Goal: Task Accomplishment & Management: Manage account settings

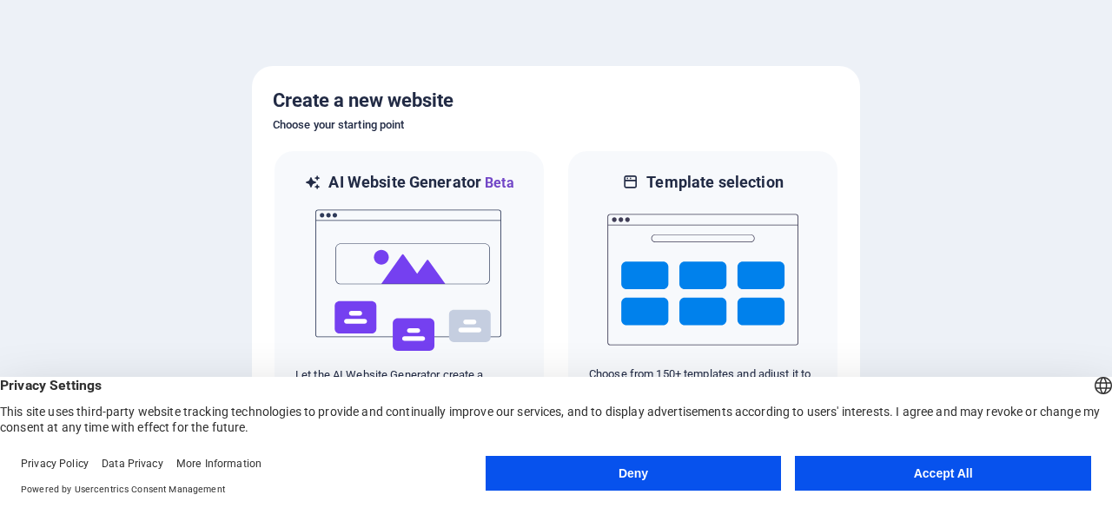
click at [882, 477] on button "Accept All" at bounding box center [943, 473] width 296 height 35
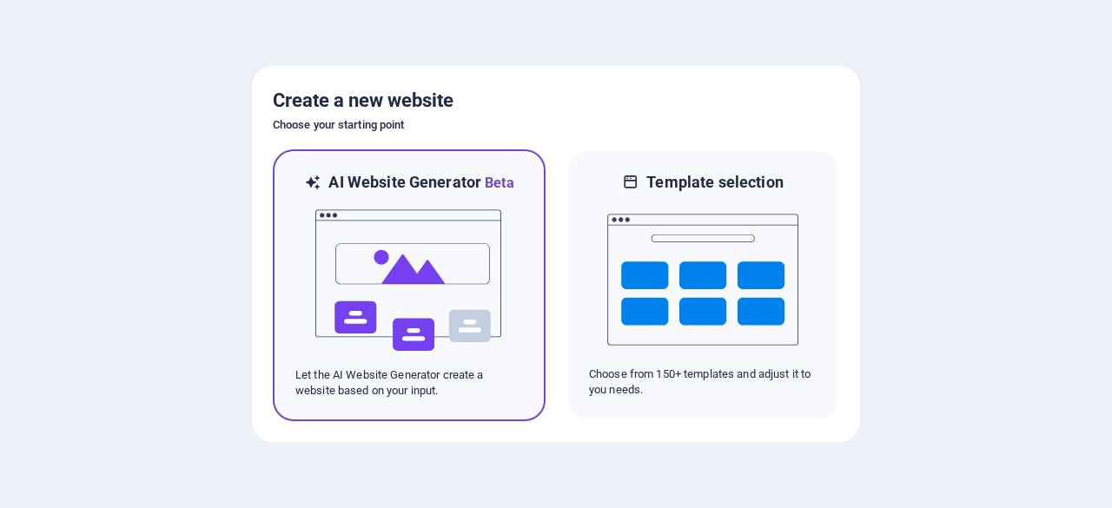
click at [455, 303] on img at bounding box center [409, 281] width 191 height 174
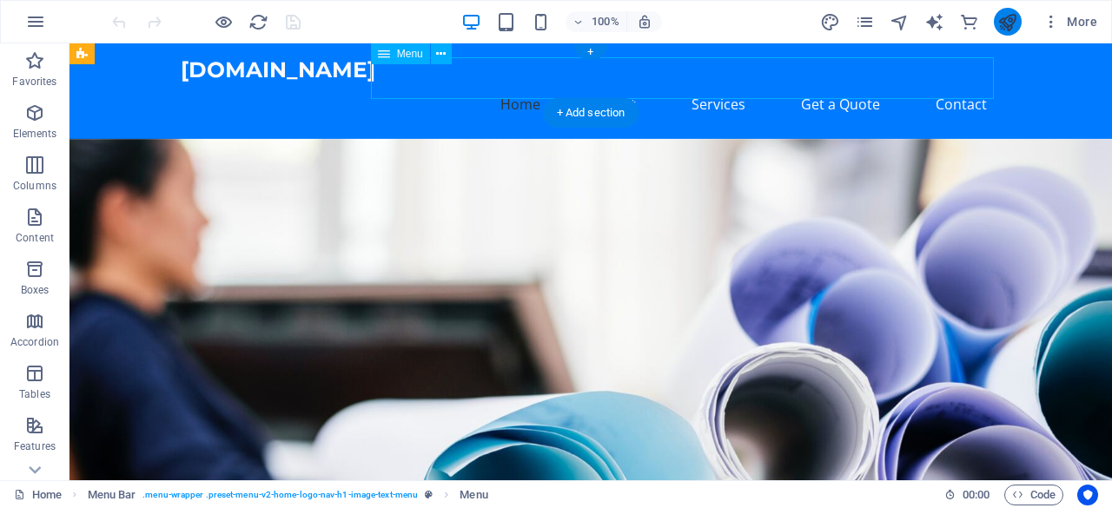
click at [957, 83] on nav "Home About Services Get a Quote Contact" at bounding box center [591, 104] width 820 height 42
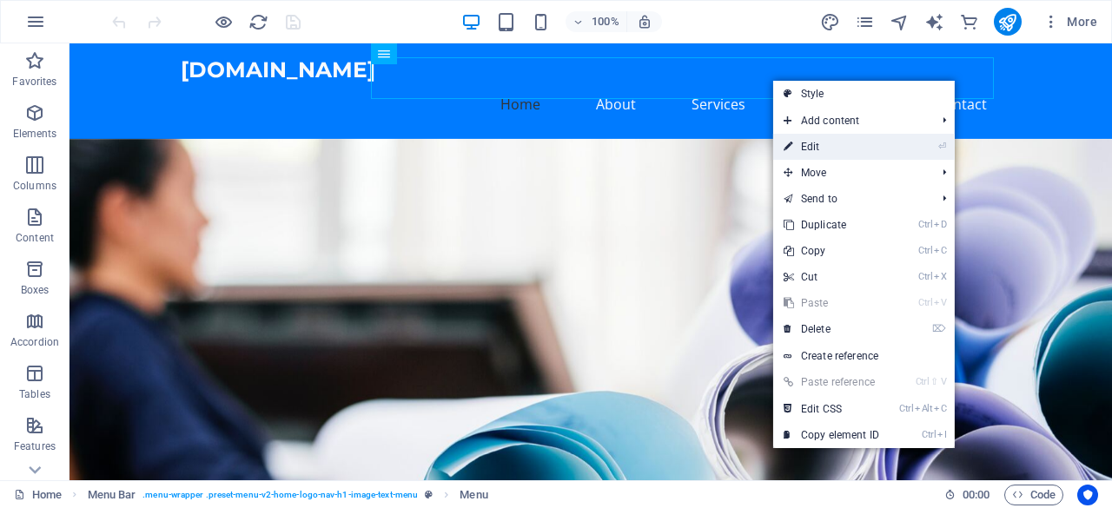
click at [827, 149] on link "⏎ Edit" at bounding box center [831, 147] width 116 height 26
select select
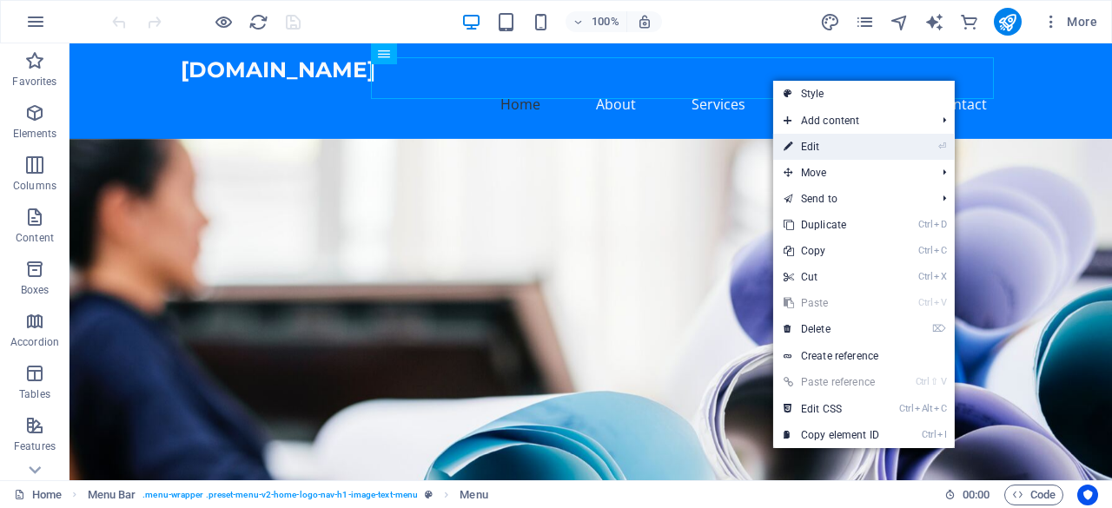
select select
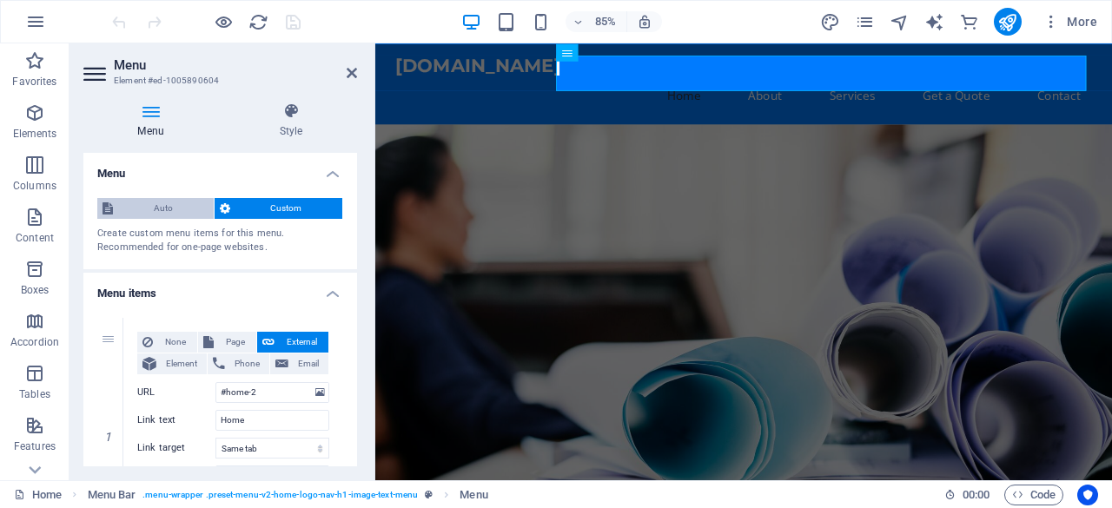
click at [173, 209] on span "Auto" at bounding box center [163, 208] width 90 height 21
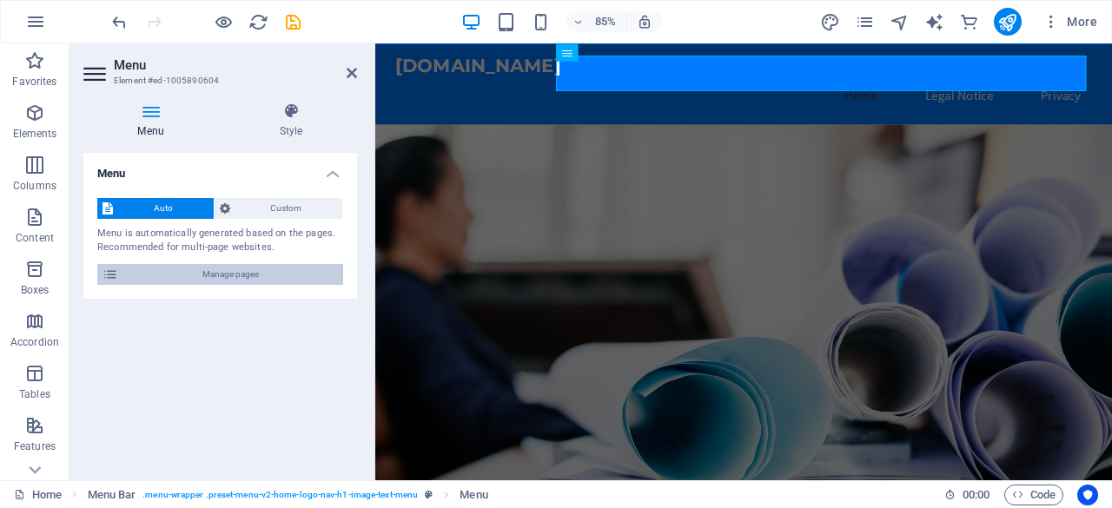
click at [198, 274] on span "Manage pages" at bounding box center [230, 274] width 215 height 21
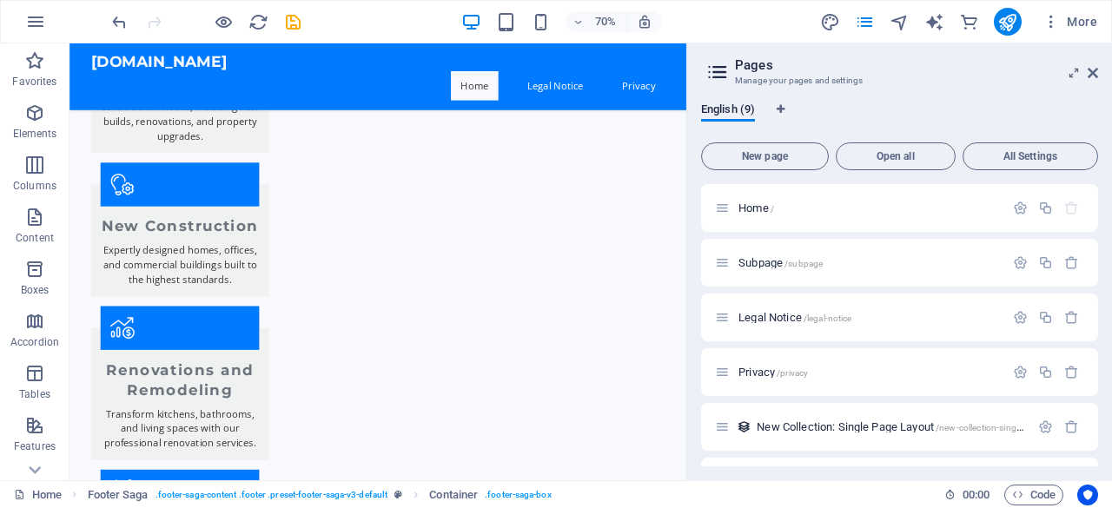
scroll to position [2016, 0]
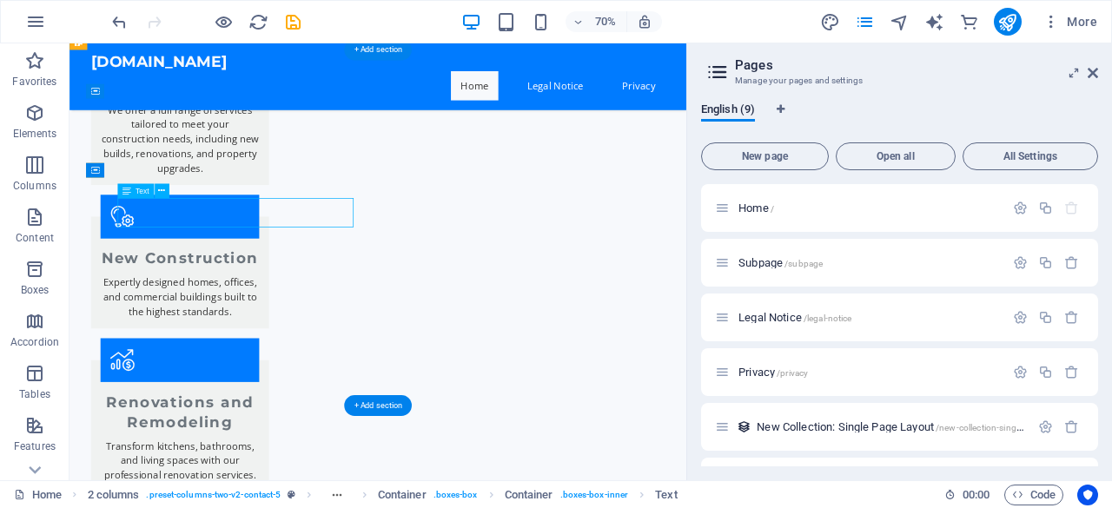
scroll to position [1712, 0]
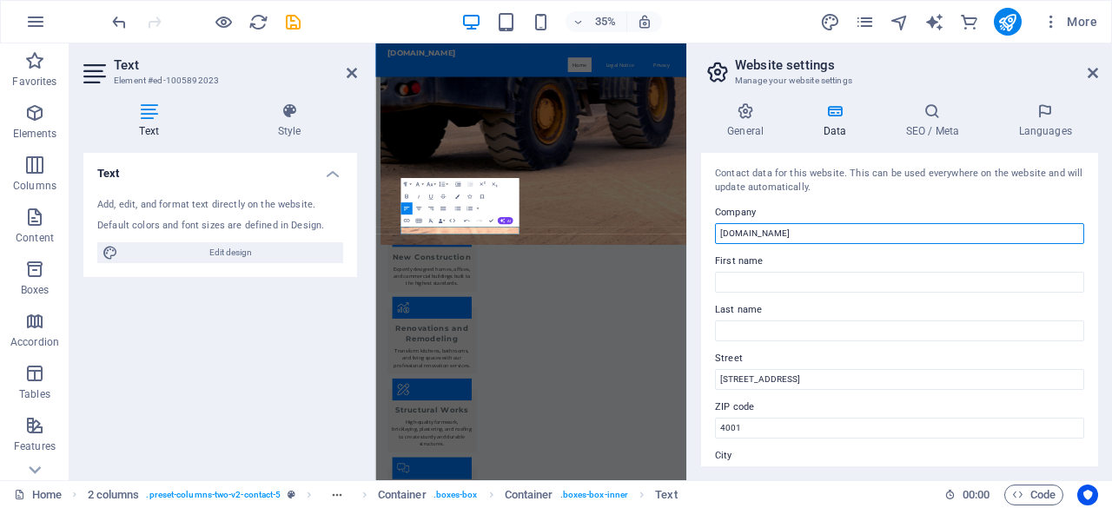
click at [810, 228] on input "[DOMAIN_NAME]" at bounding box center [899, 233] width 369 height 21
type input "www.executivesa.co.za"
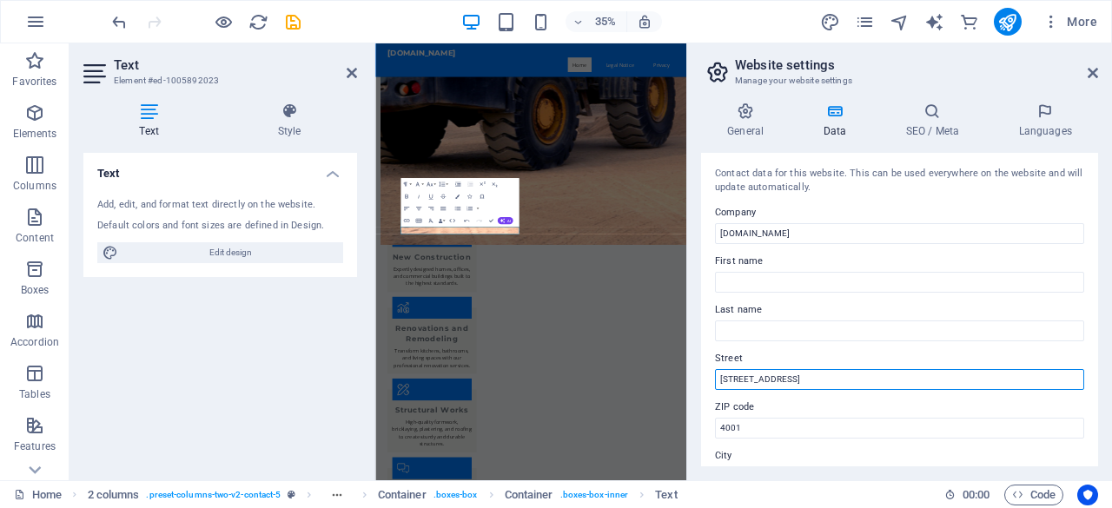
click at [853, 377] on input "123 Construction Drive" at bounding box center [899, 379] width 369 height 21
type input "1"
type input "4 Mountain view rd, bloemhof ,cape town"
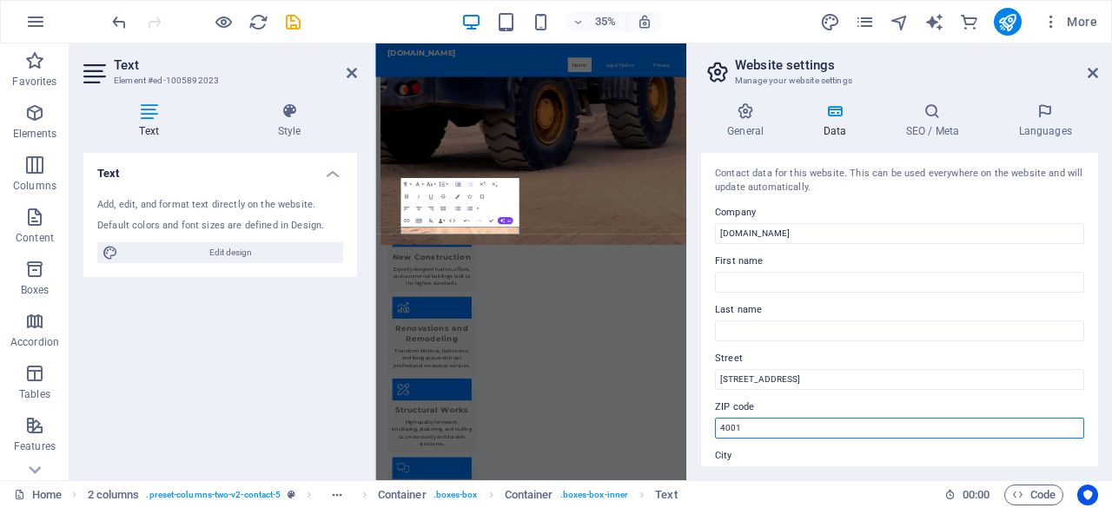
click at [828, 426] on input "4001" at bounding box center [899, 428] width 369 height 21
type input "4"
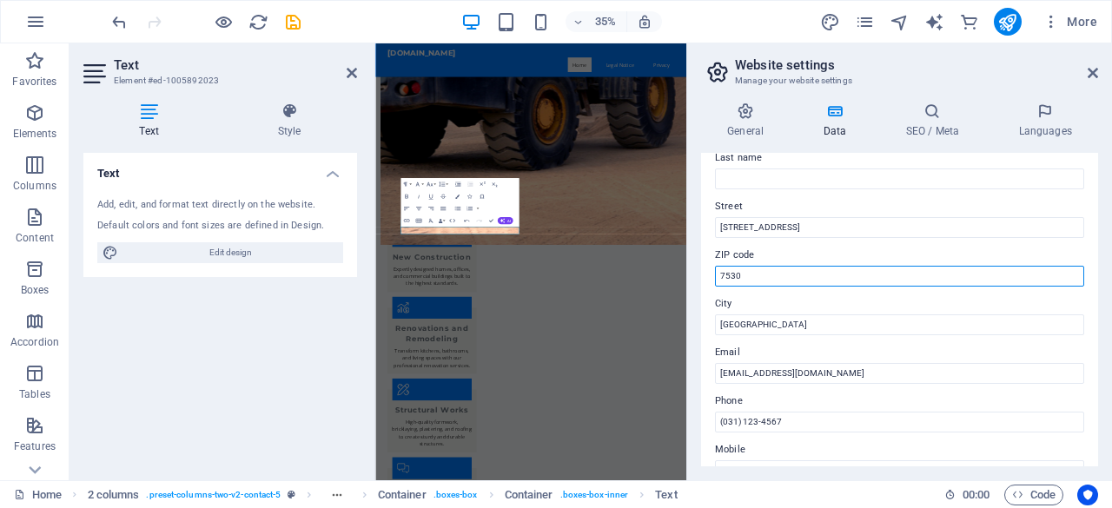
scroll to position [153, 0]
type input "7530"
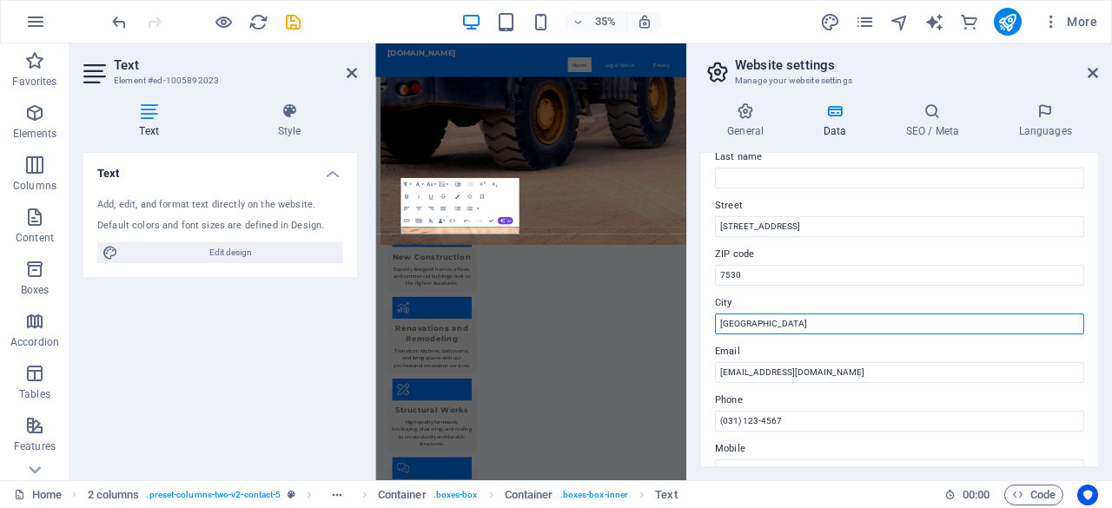
click at [813, 320] on input "Durban" at bounding box center [899, 324] width 369 height 21
type input "D"
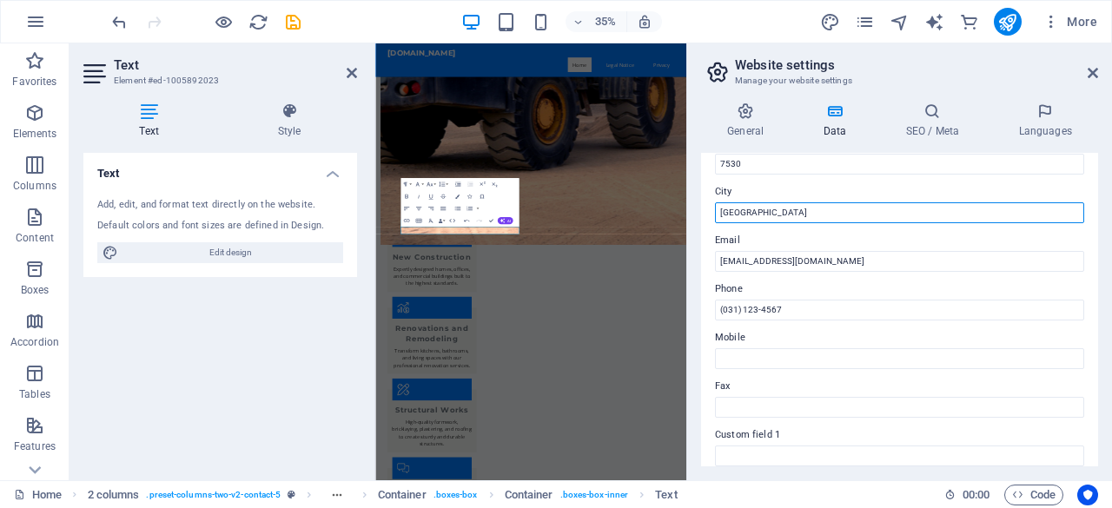
scroll to position [267, 0]
type input "cape town"
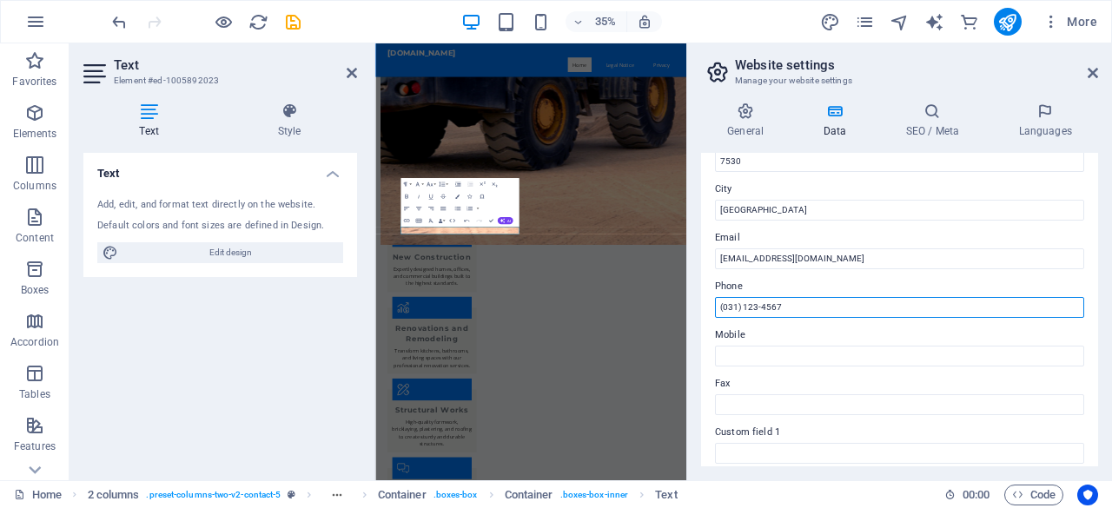
click at [838, 306] on input "(031) 123-4567" at bounding box center [899, 307] width 369 height 21
type input "("
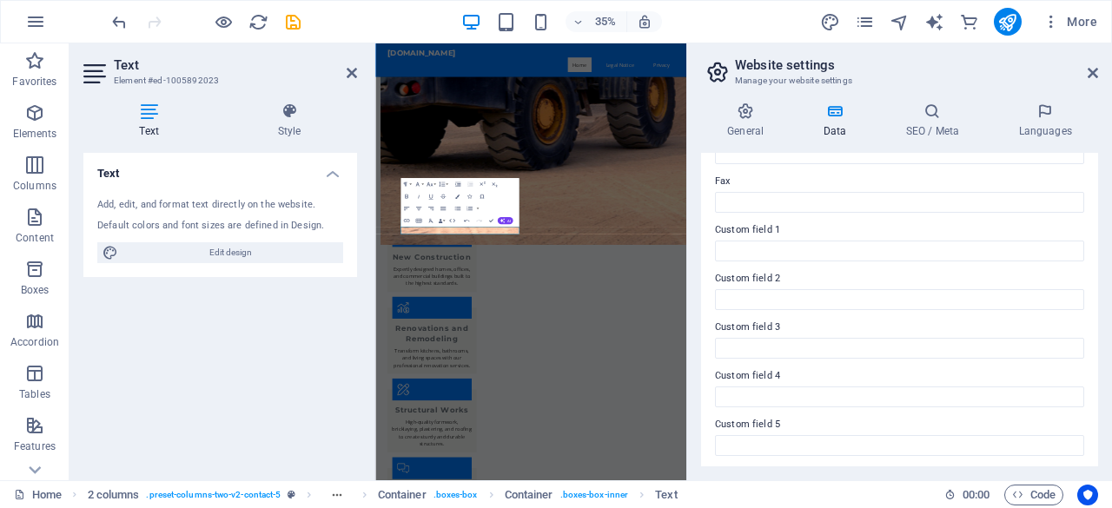
scroll to position [520, 0]
type input "0732460935"
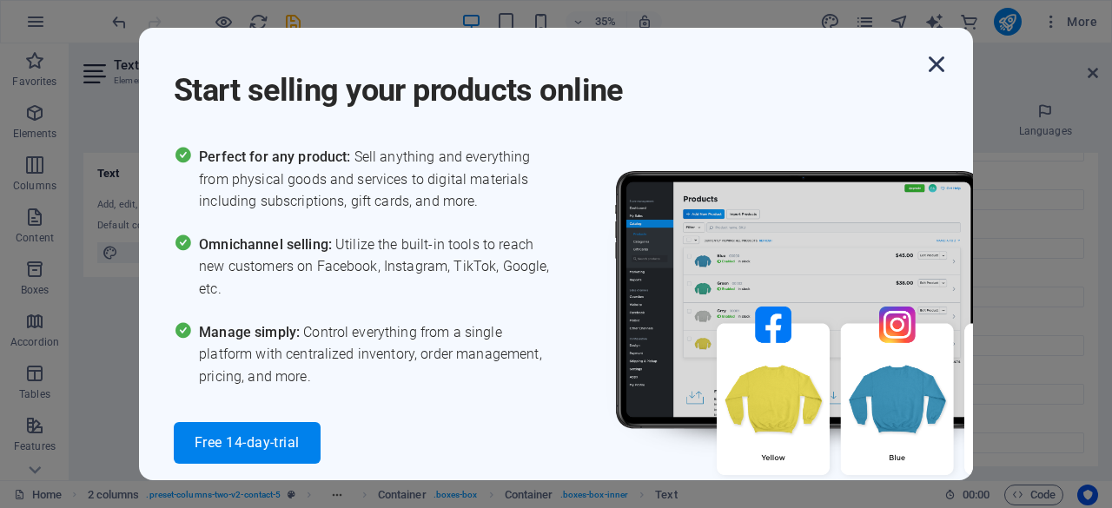
click at [942, 63] on icon "button" at bounding box center [936, 64] width 31 height 31
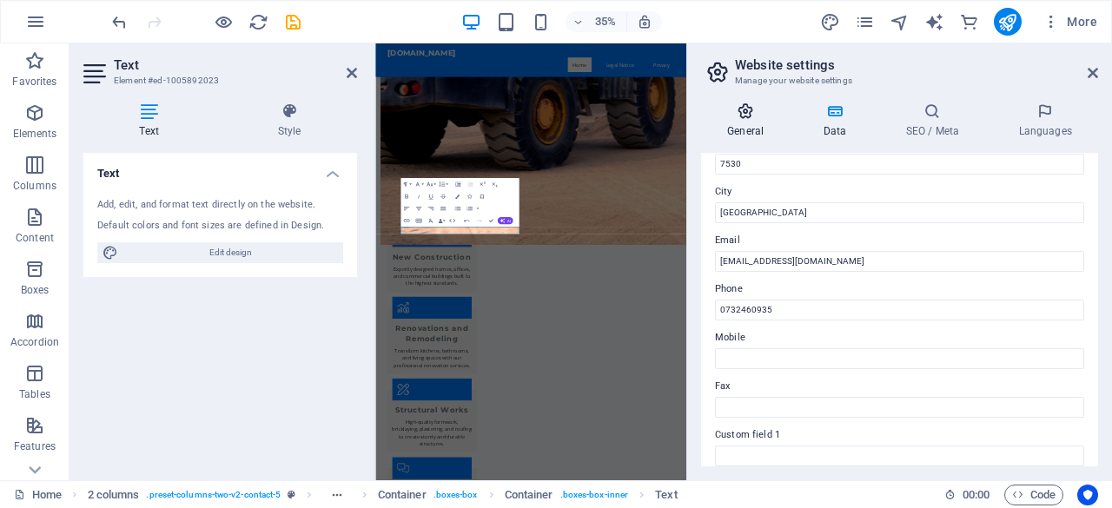
click at [754, 116] on icon at bounding box center [745, 111] width 89 height 17
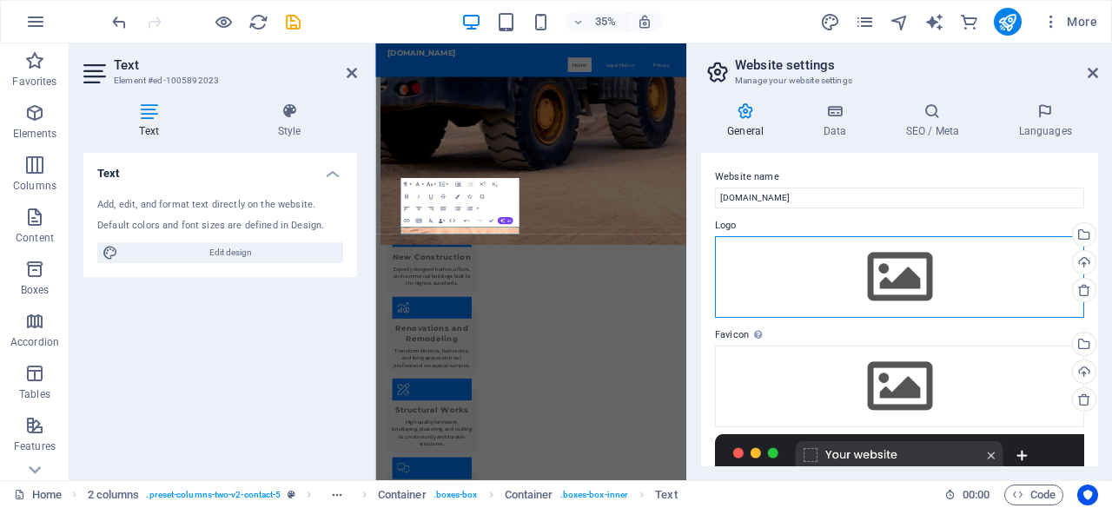
click at [910, 281] on div "Drag files here, click to choose files or select files from Files or our free s…" at bounding box center [899, 277] width 369 height 82
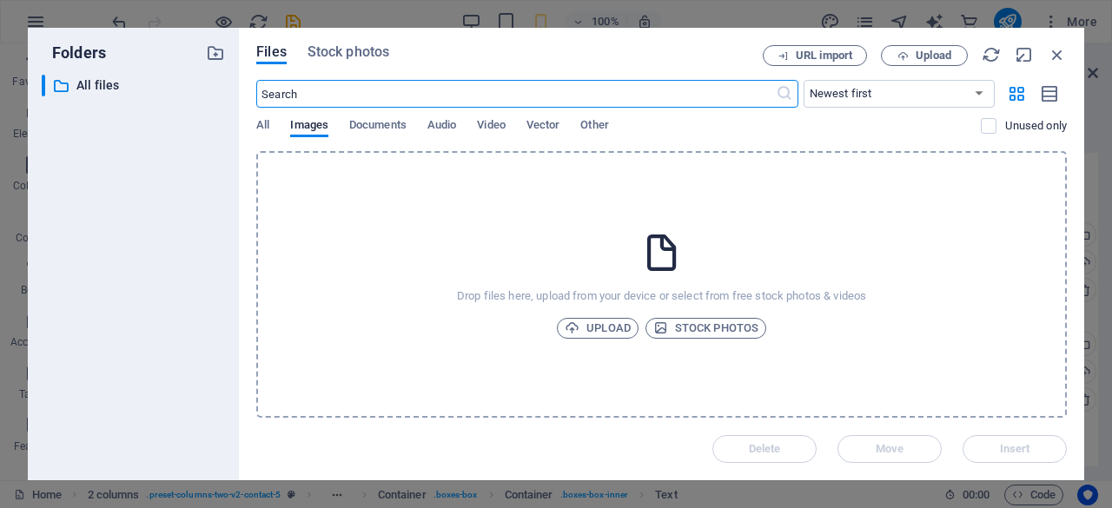
scroll to position [6251, 0]
click at [598, 326] on span "Upload" at bounding box center [598, 328] width 66 height 21
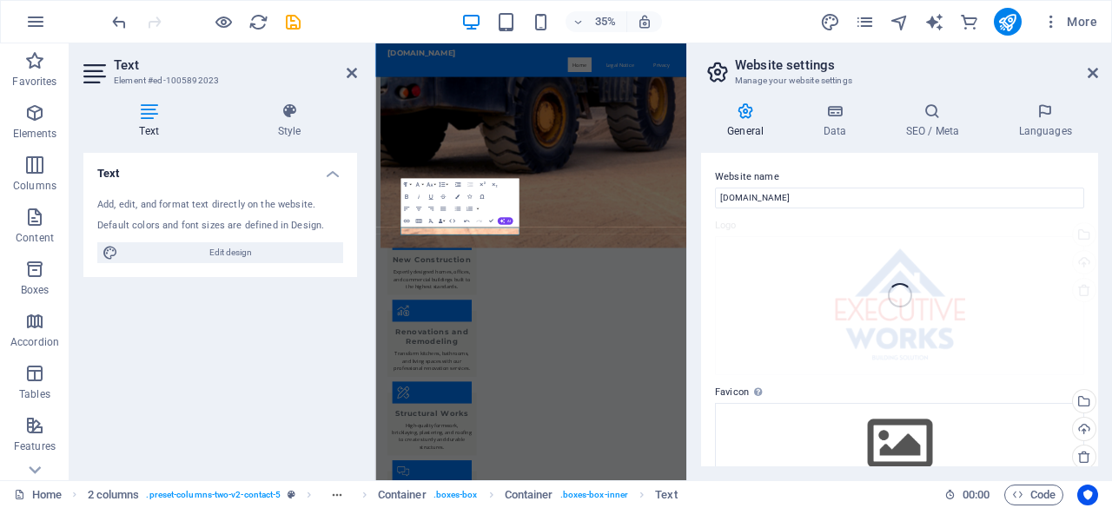
scroll to position [1712, 0]
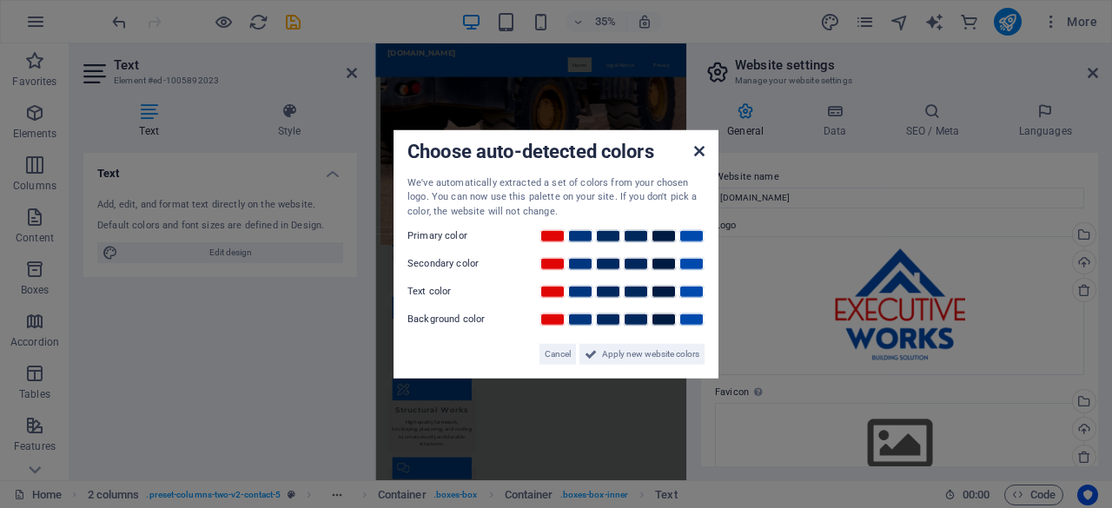
click at [698, 154] on icon at bounding box center [699, 150] width 10 height 14
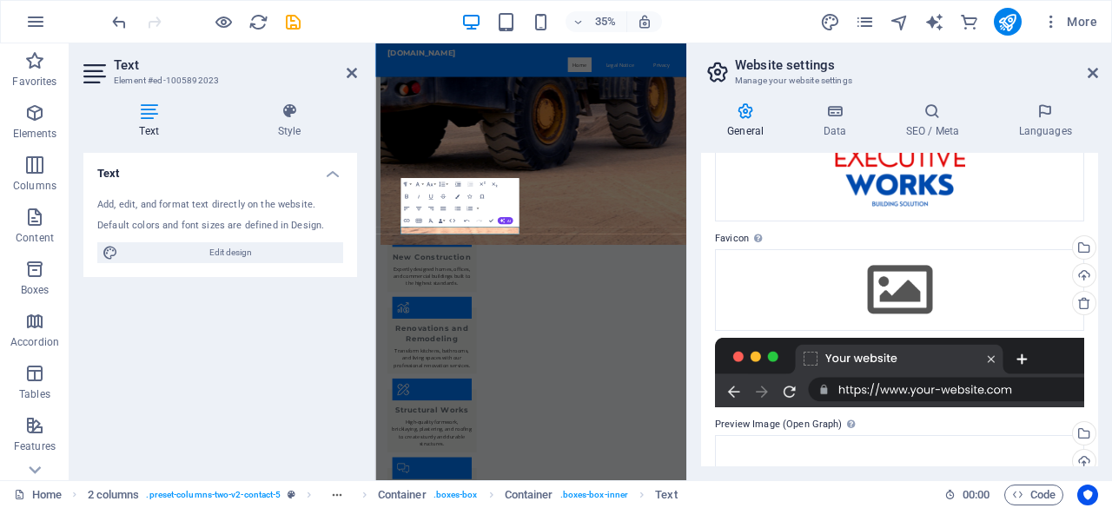
scroll to position [145, 0]
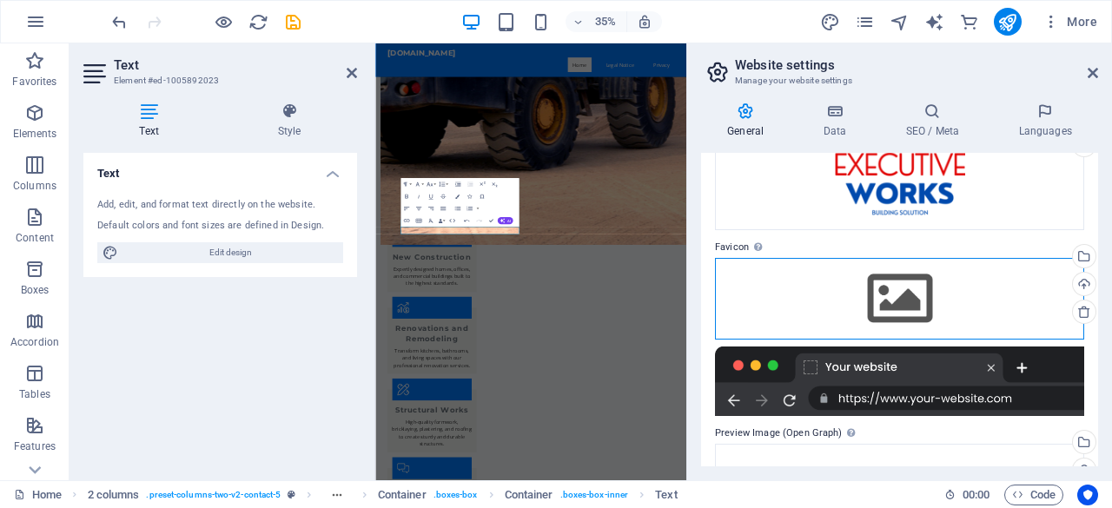
click at [883, 291] on div "Drag files here, click to choose files or select files from Files or our free s…" at bounding box center [899, 299] width 369 height 82
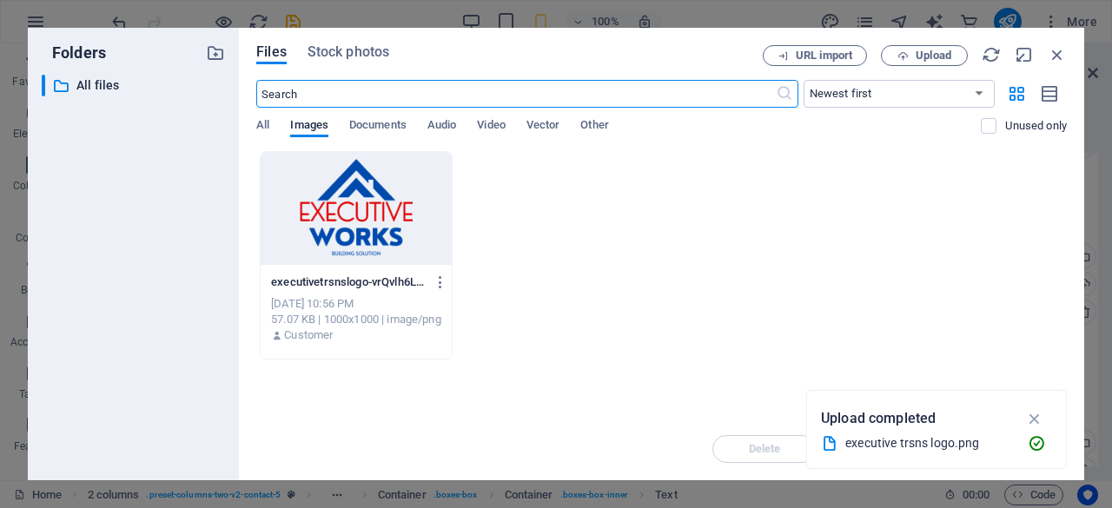
scroll to position [6251, 0]
click at [347, 201] on div at bounding box center [356, 208] width 191 height 113
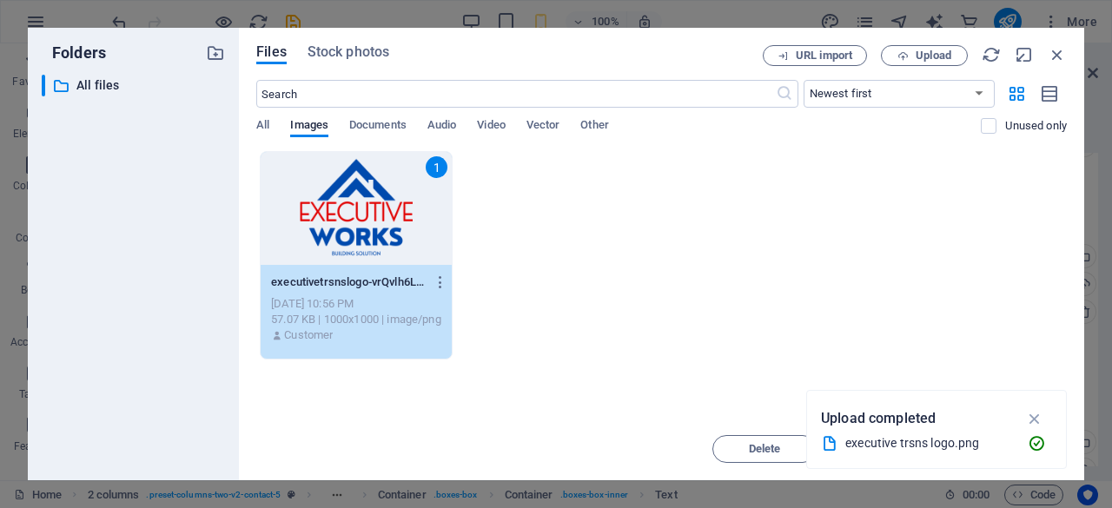
click at [347, 201] on div "1" at bounding box center [356, 208] width 191 height 113
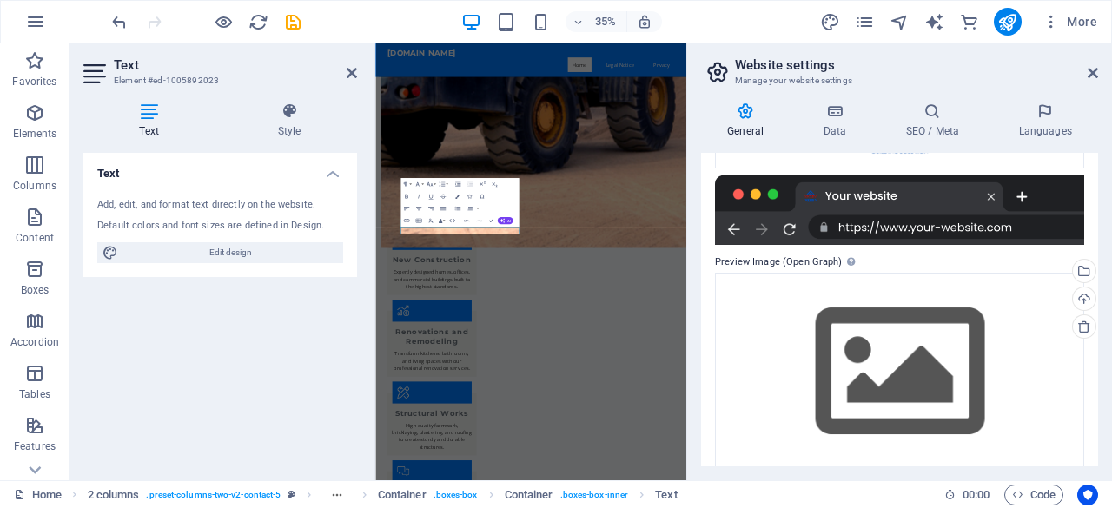
scroll to position [372, 0]
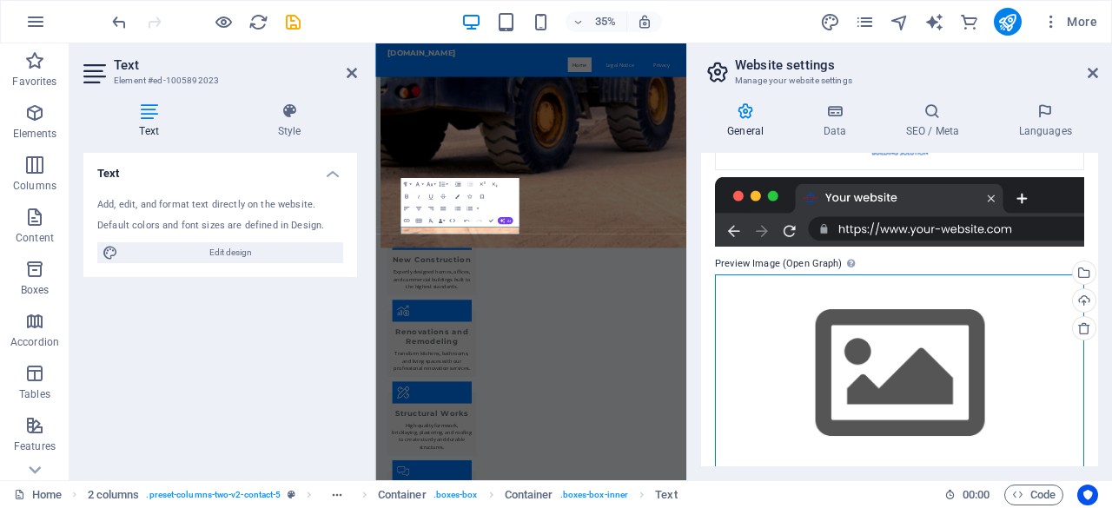
click at [873, 387] on div "Drag files here, click to choose files or select files from Files or our free s…" at bounding box center [899, 374] width 369 height 199
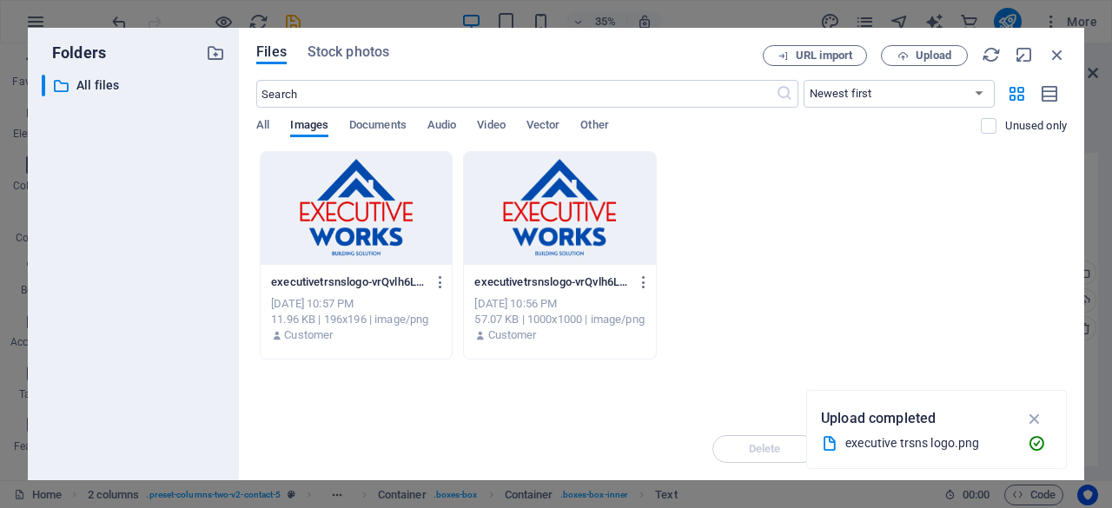
click at [873, 387] on div "Drop files here to upload them instantly executivetrsnslogo-vrQvlh6LeFXEtuyDIae…" at bounding box center [661, 284] width 811 height 267
click at [583, 195] on div at bounding box center [559, 208] width 191 height 113
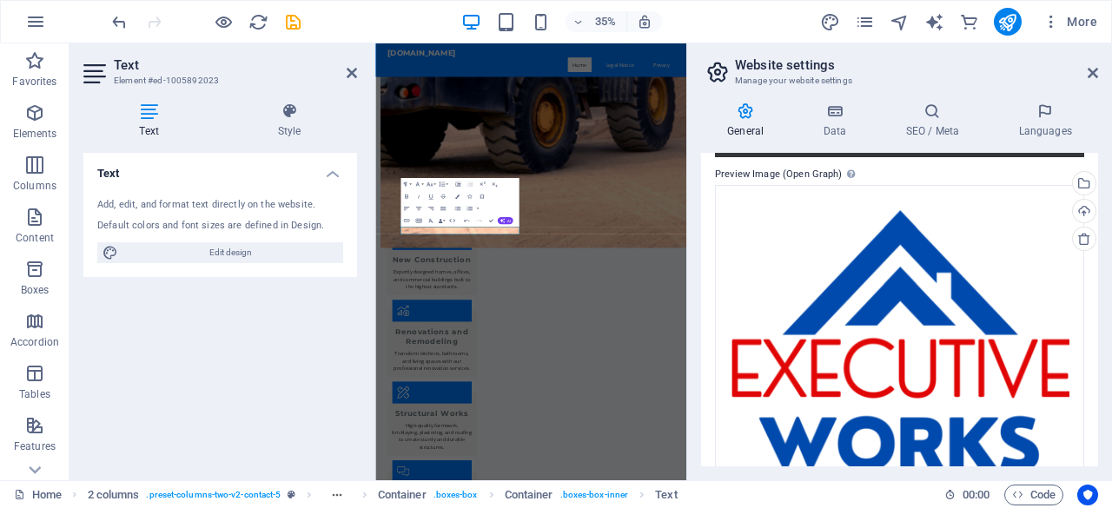
scroll to position [540, 0]
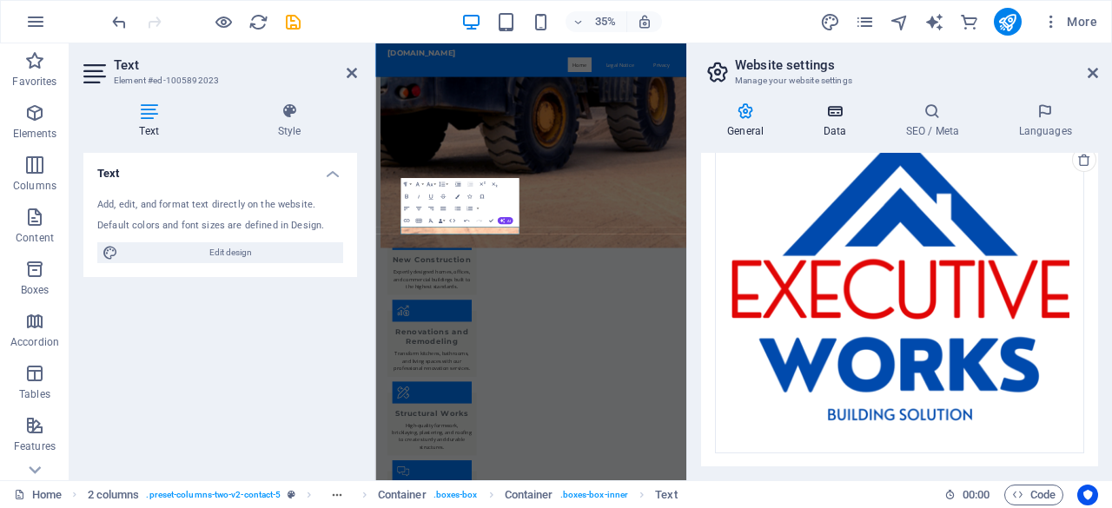
click at [848, 115] on icon at bounding box center [835, 111] width 76 height 17
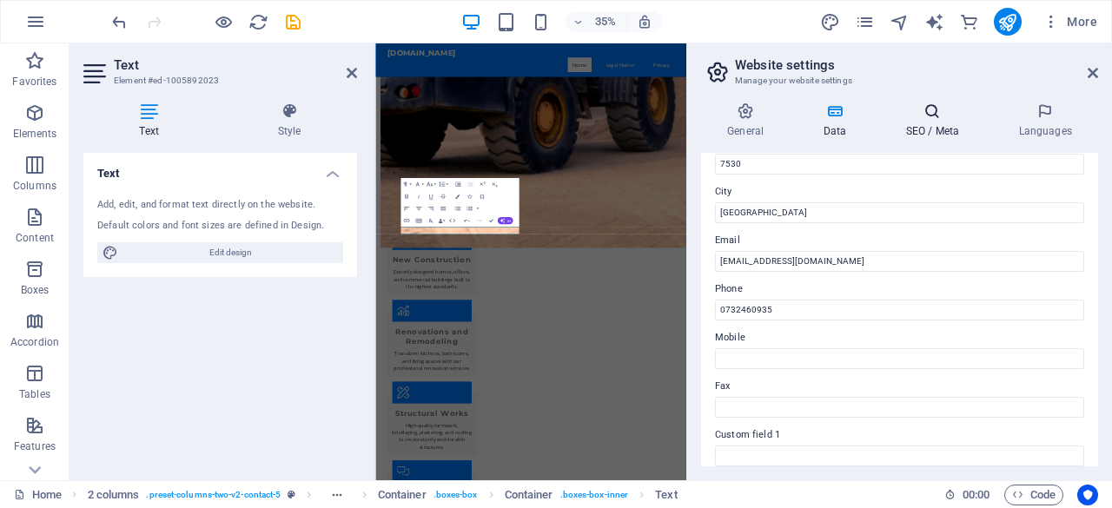
click at [923, 116] on icon at bounding box center [932, 111] width 106 height 17
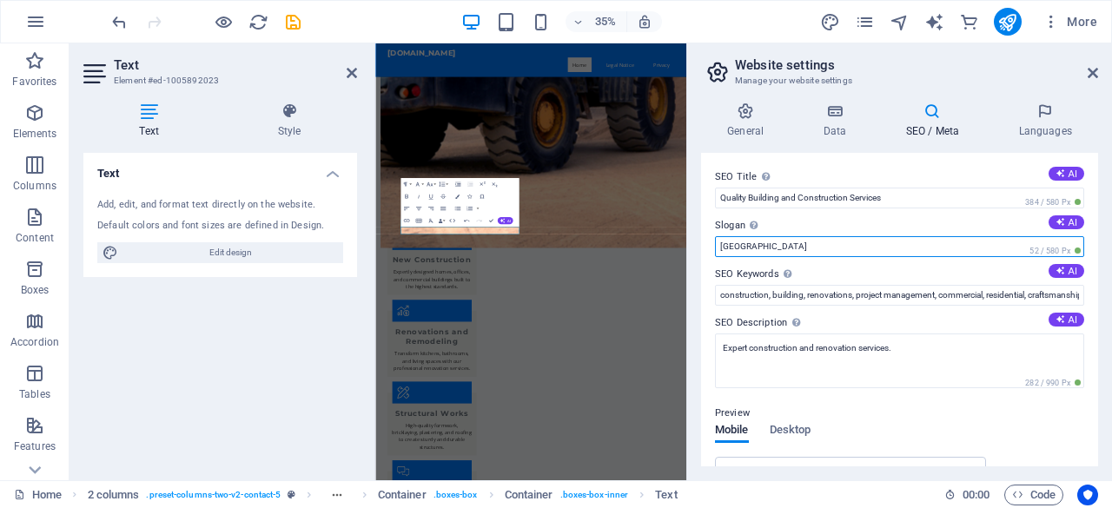
click at [785, 248] on input "Berlin" at bounding box center [899, 246] width 369 height 21
type input "B"
type input "C"
type input "Cape town ,south Africa"
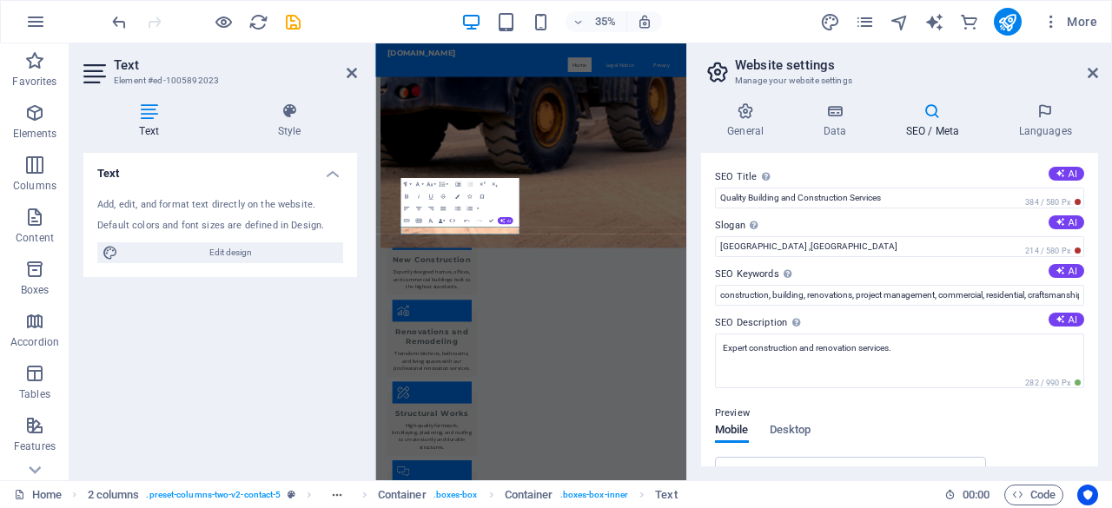
click at [948, 61] on h2 "Website settings" at bounding box center [916, 65] width 363 height 16
click at [1022, 437] on div "Preview Mobile Desktop www.example.com Quality Building and Construction Servic…" at bounding box center [899, 509] width 369 height 240
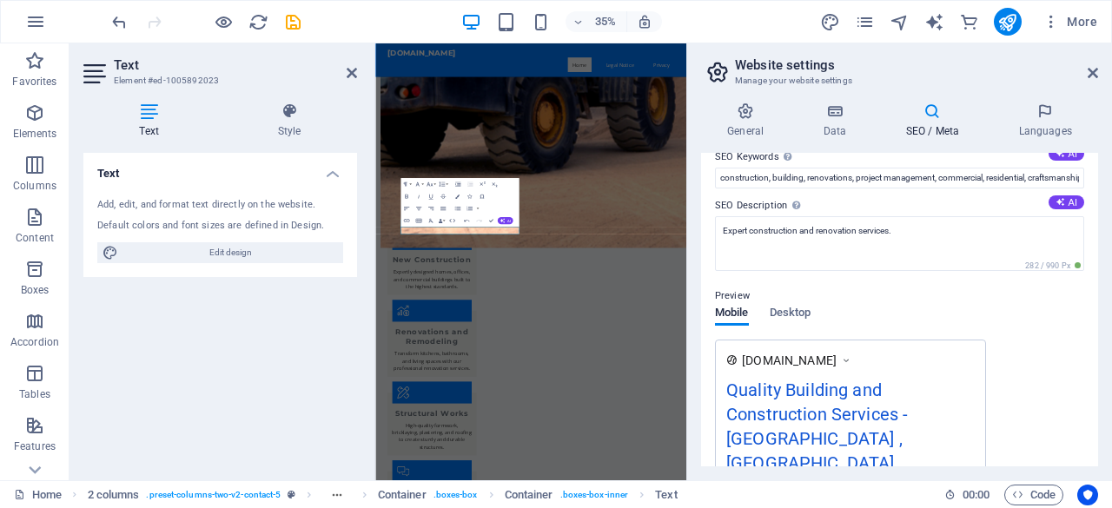
scroll to position [6, 0]
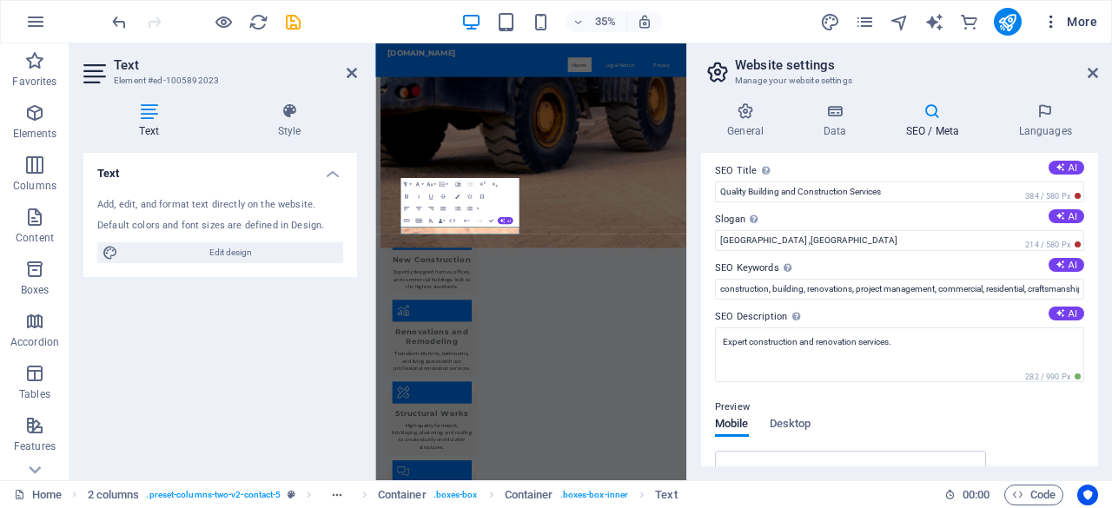
click at [1053, 18] on icon "button" at bounding box center [1051, 21] width 17 height 17
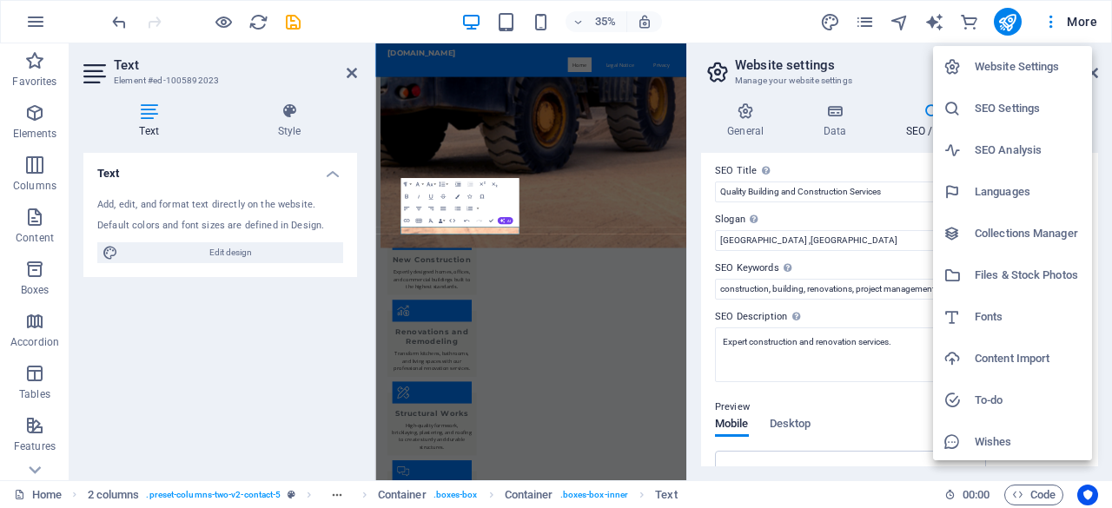
click at [717, 25] on div at bounding box center [556, 254] width 1112 height 508
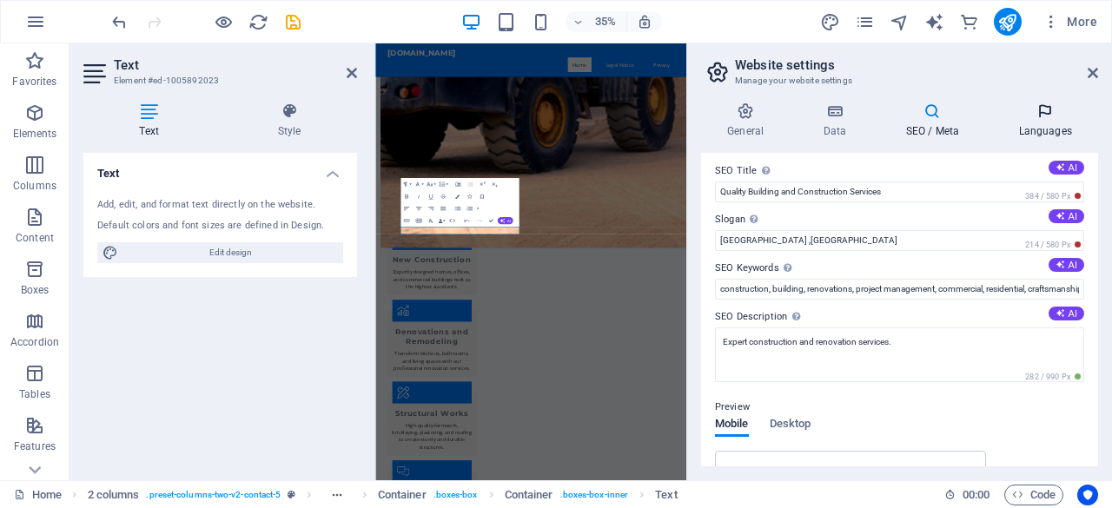
click at [1044, 116] on icon at bounding box center [1045, 111] width 106 height 17
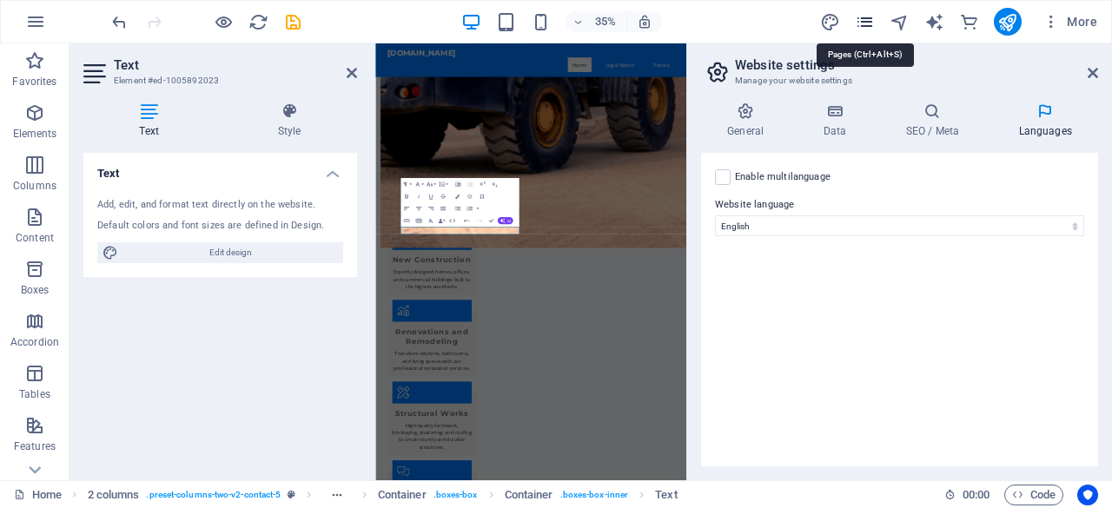
click at [867, 23] on icon "pages" at bounding box center [865, 22] width 20 height 20
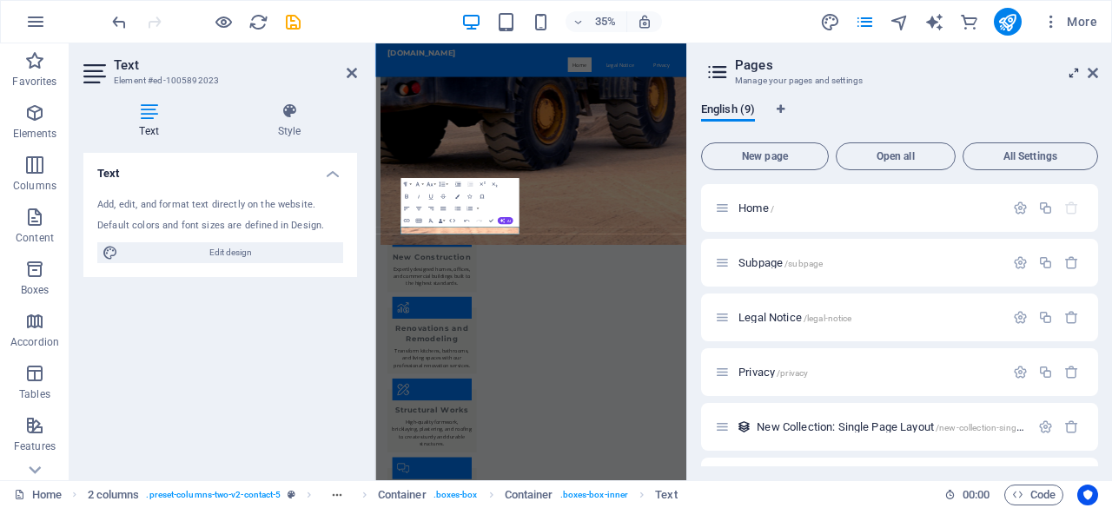
click at [1074, 74] on icon at bounding box center [1074, 73] width 0 height 14
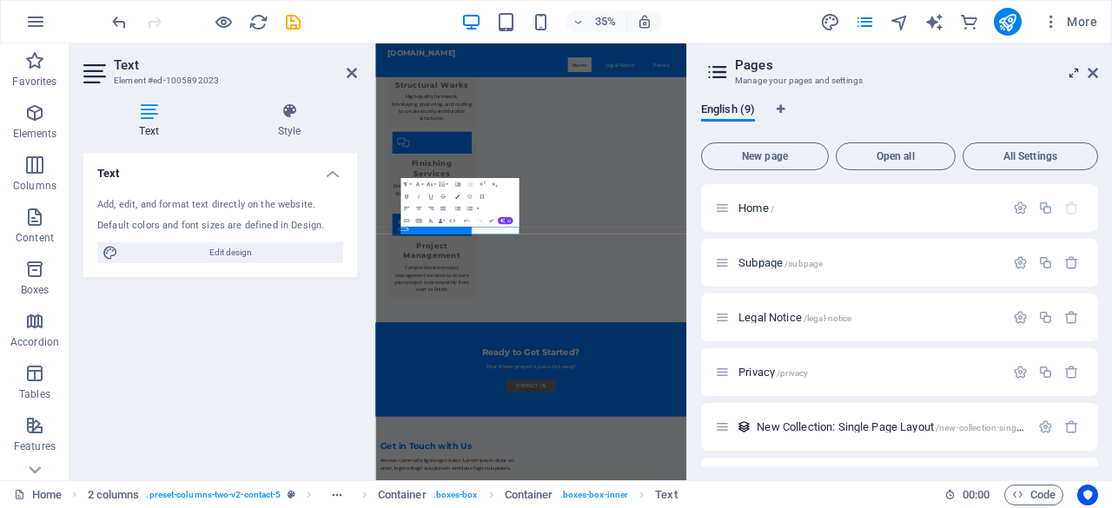
scroll to position [0, 0]
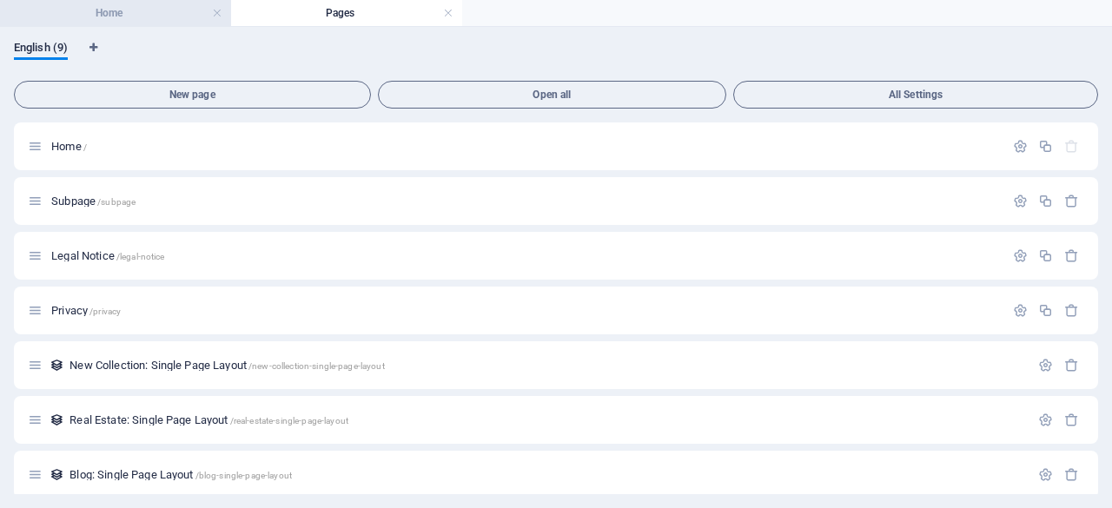
click at [139, 18] on h4 "Home" at bounding box center [115, 12] width 231 height 19
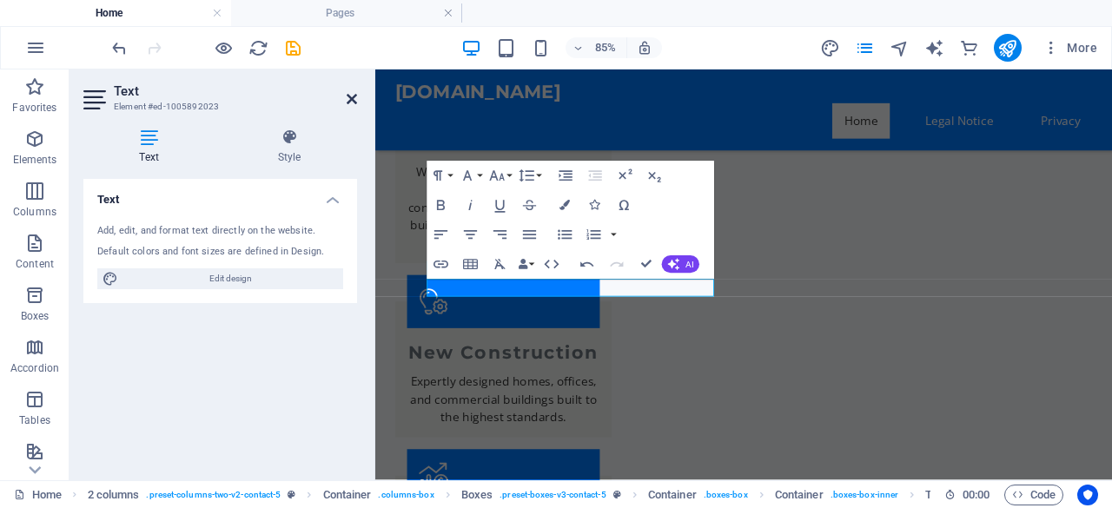
click at [353, 96] on icon at bounding box center [352, 99] width 10 height 14
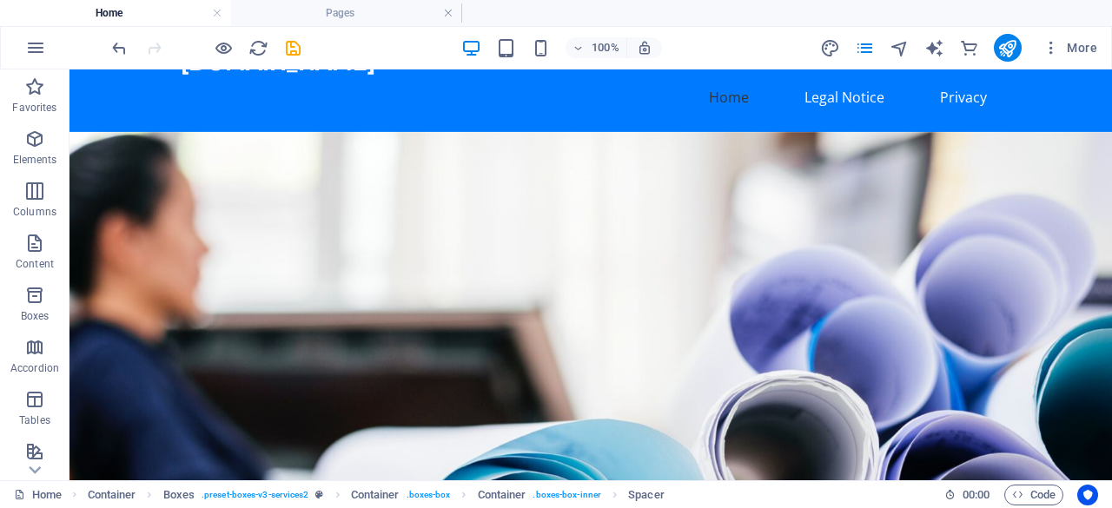
scroll to position [0, 0]
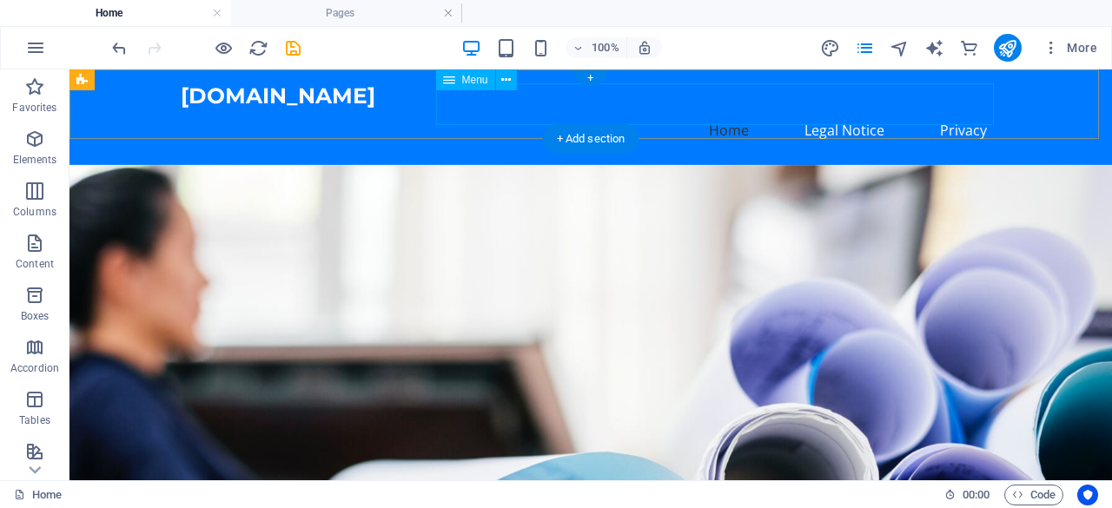
click at [843, 109] on nav "Home Legal Notice Privacy" at bounding box center [591, 130] width 820 height 42
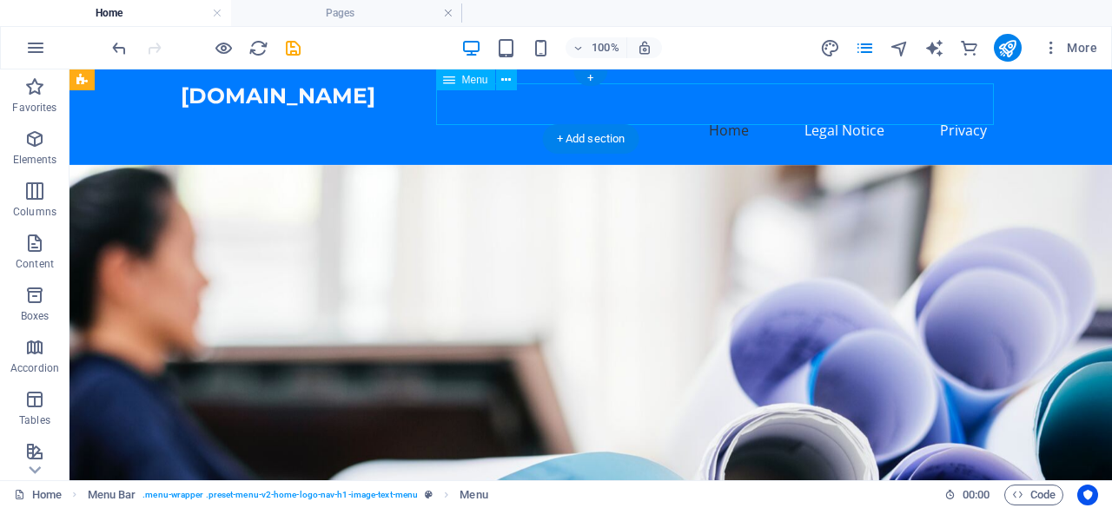
click at [953, 109] on nav "Home Legal Notice Privacy" at bounding box center [591, 130] width 820 height 42
click at [844, 109] on nav "Home Legal Notice Privacy" at bounding box center [591, 130] width 820 height 42
click at [727, 109] on nav "Home Legal Notice Privacy" at bounding box center [591, 130] width 820 height 42
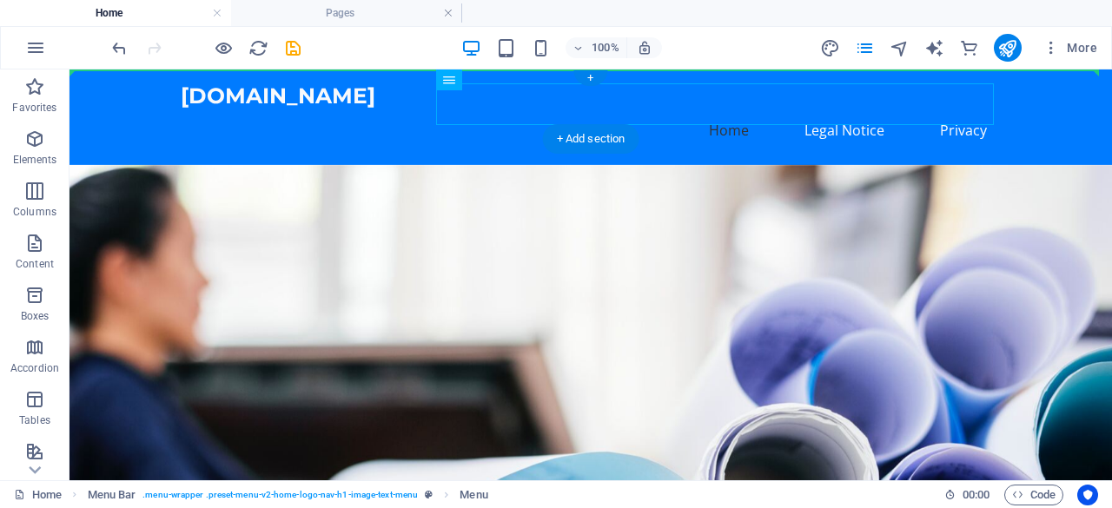
drag, startPoint x: 535, startPoint y: 147, endPoint x: 509, endPoint y: 77, distance: 74.2
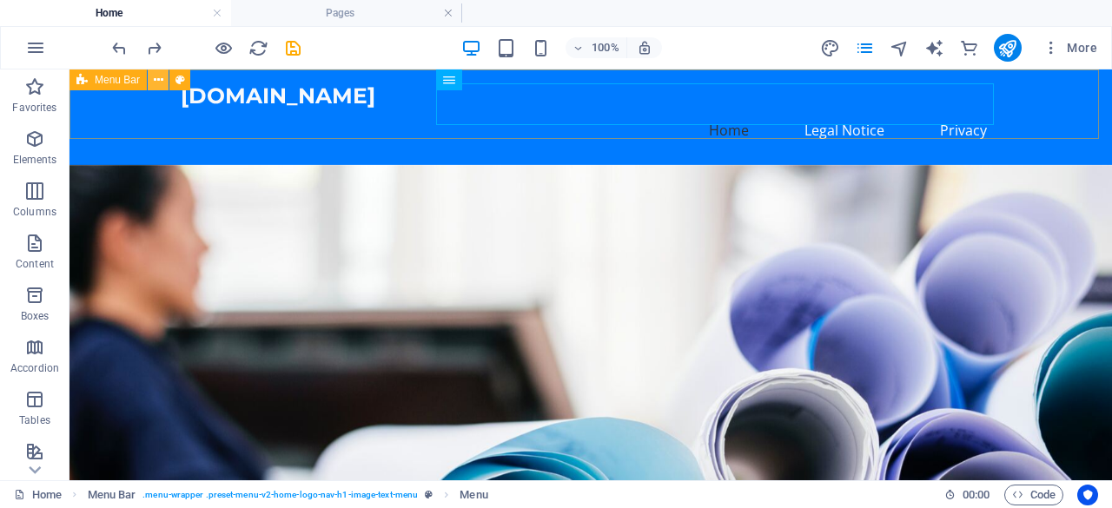
click at [154, 83] on icon at bounding box center [159, 80] width 10 height 18
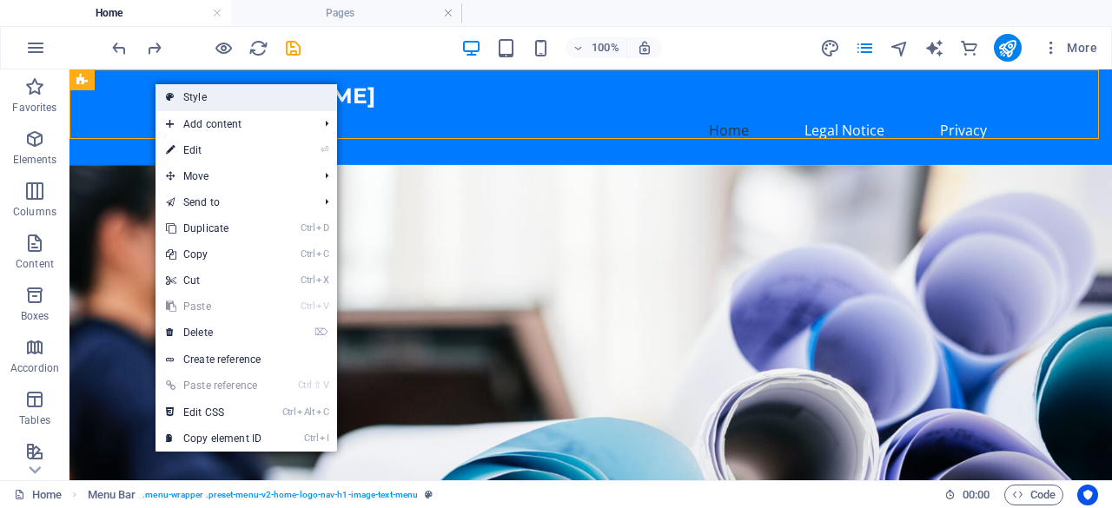
click at [200, 98] on link "Style" at bounding box center [247, 97] width 182 height 26
select select "rem"
select select "preset-menu-v2-home-logo-nav-h1-image-text-menu"
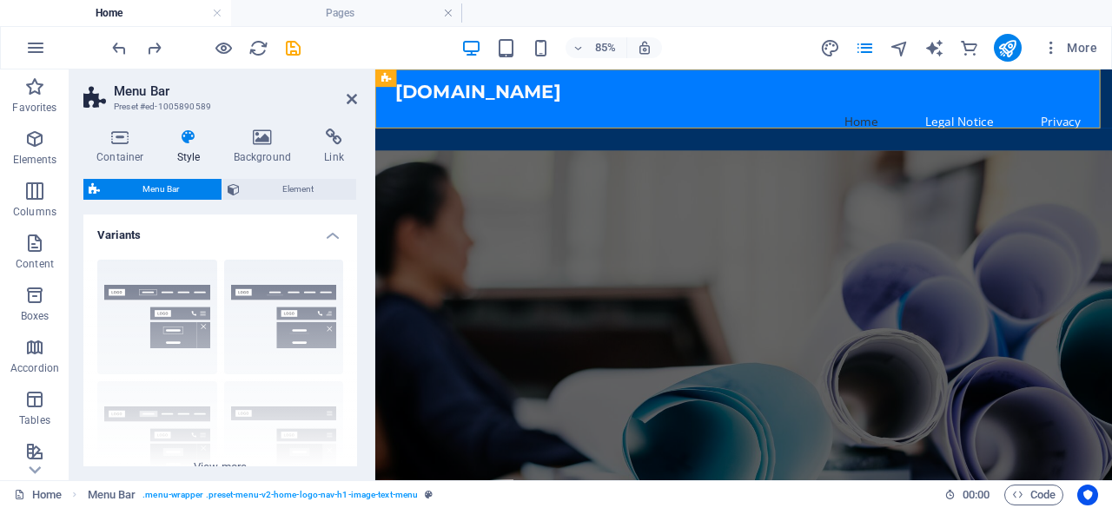
drag, startPoint x: 358, startPoint y: 245, endPoint x: 355, endPoint y: 291, distance: 46.1
click at [355, 291] on div "Container Style Background Link Size Height Default px rem % vh vw Min. height …" at bounding box center [220, 298] width 301 height 366
click at [143, 306] on div "Border Centered Default Fixed Loki Trigger Wide XXL" at bounding box center [220, 376] width 274 height 261
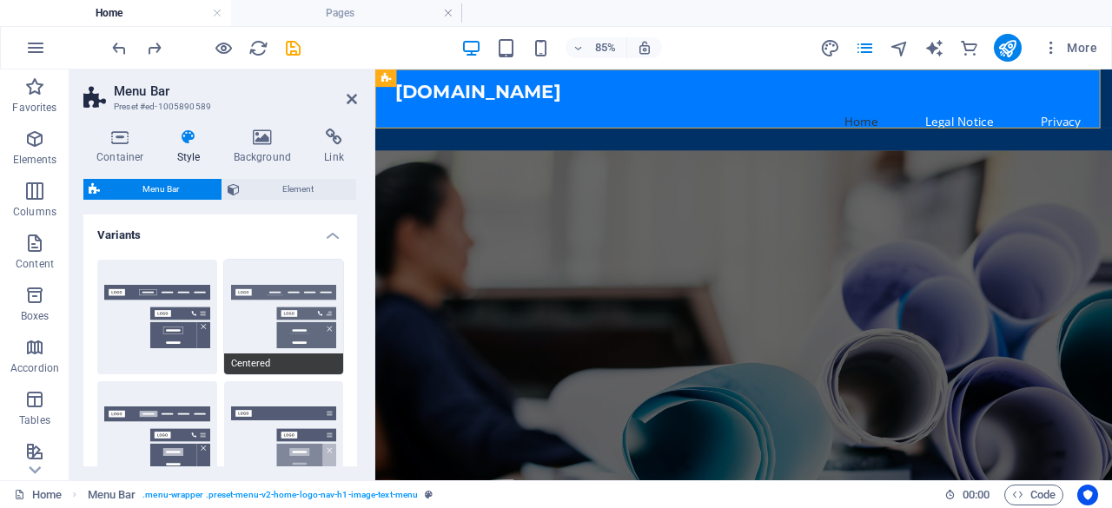
click at [259, 312] on button "Centered" at bounding box center [284, 317] width 120 height 115
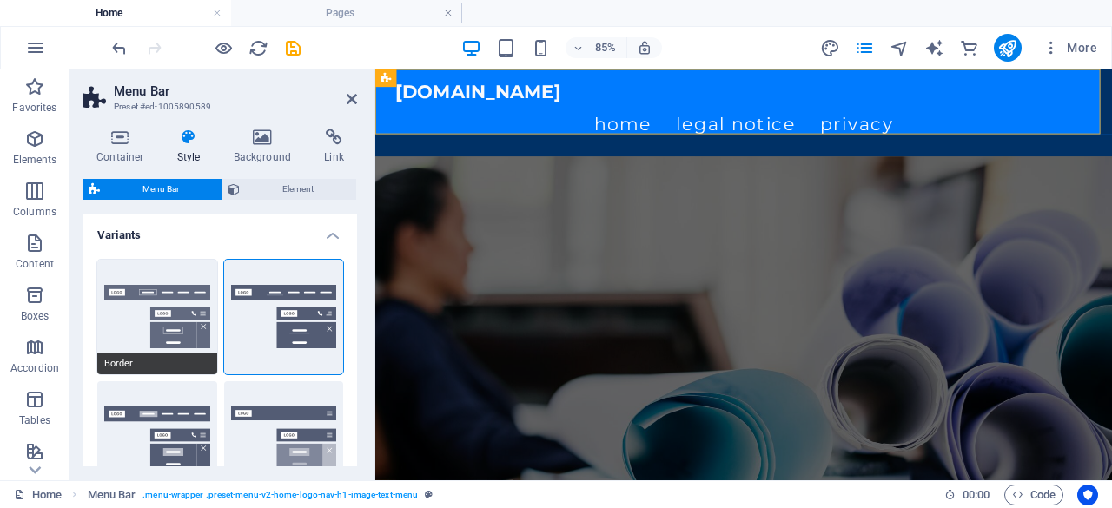
click at [129, 319] on button "Border" at bounding box center [157, 317] width 120 height 115
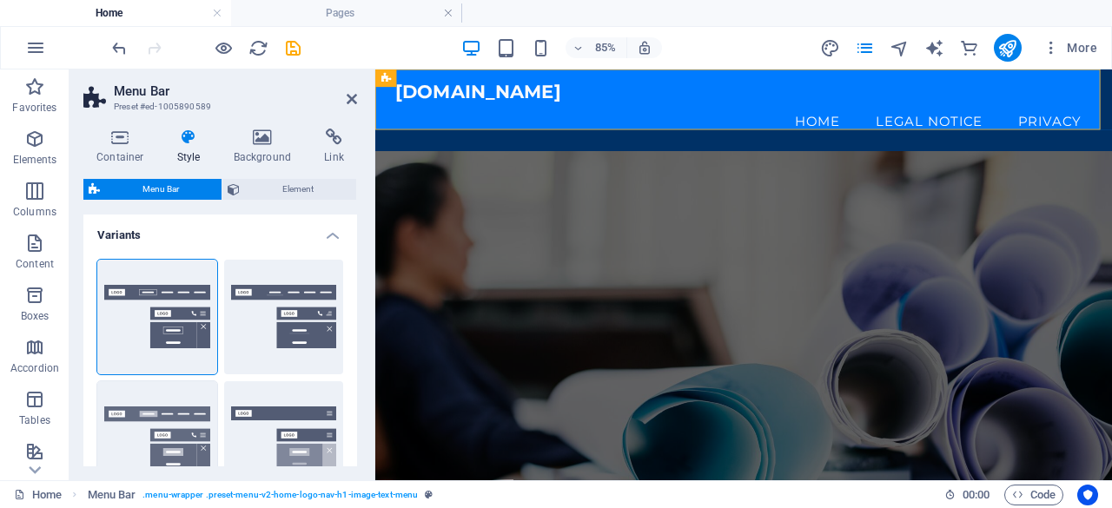
click at [127, 446] on button "Default" at bounding box center [157, 438] width 120 height 115
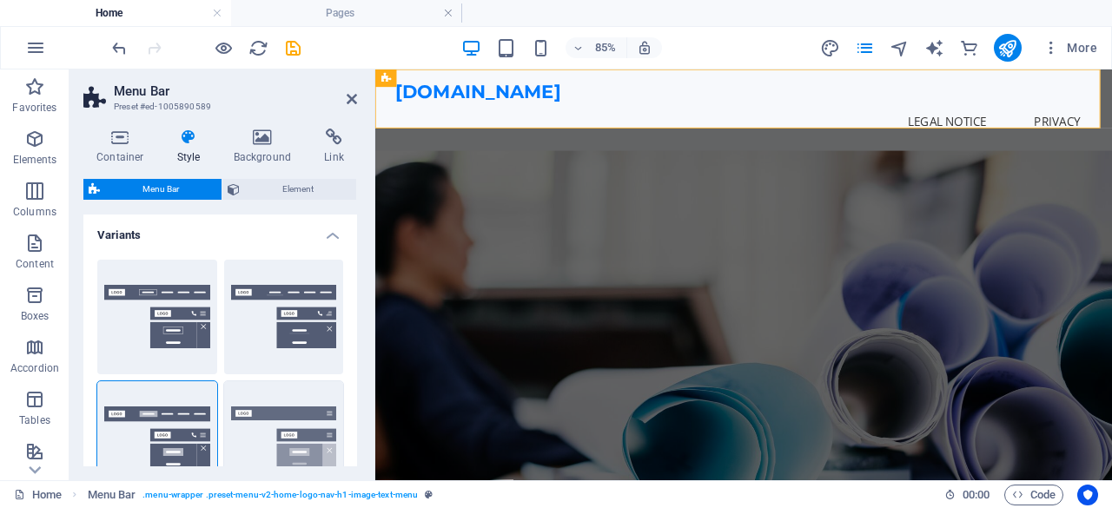
click at [238, 446] on button "Fixed" at bounding box center [284, 438] width 120 height 115
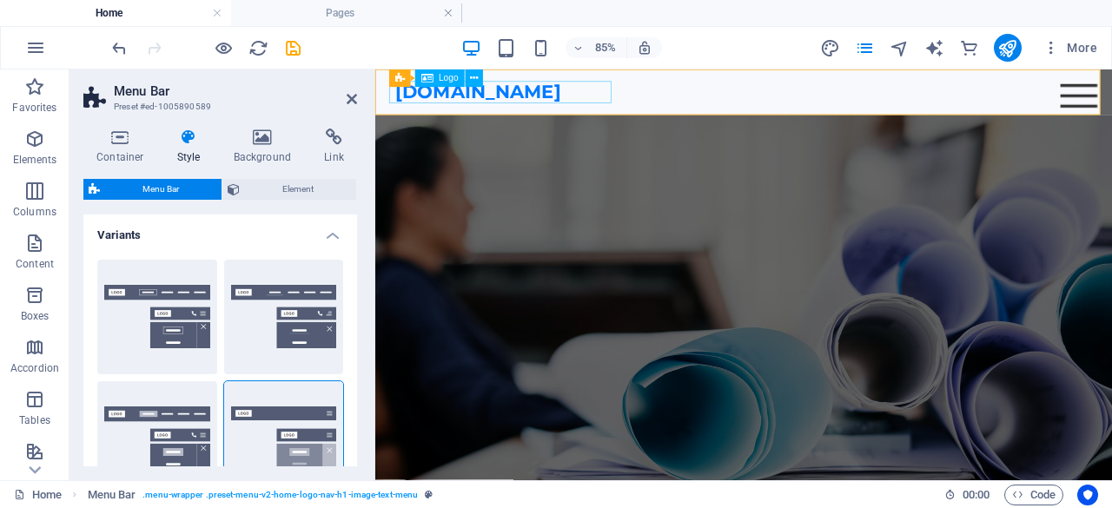
click at [450, 78] on span "Logo" at bounding box center [449, 78] width 20 height 9
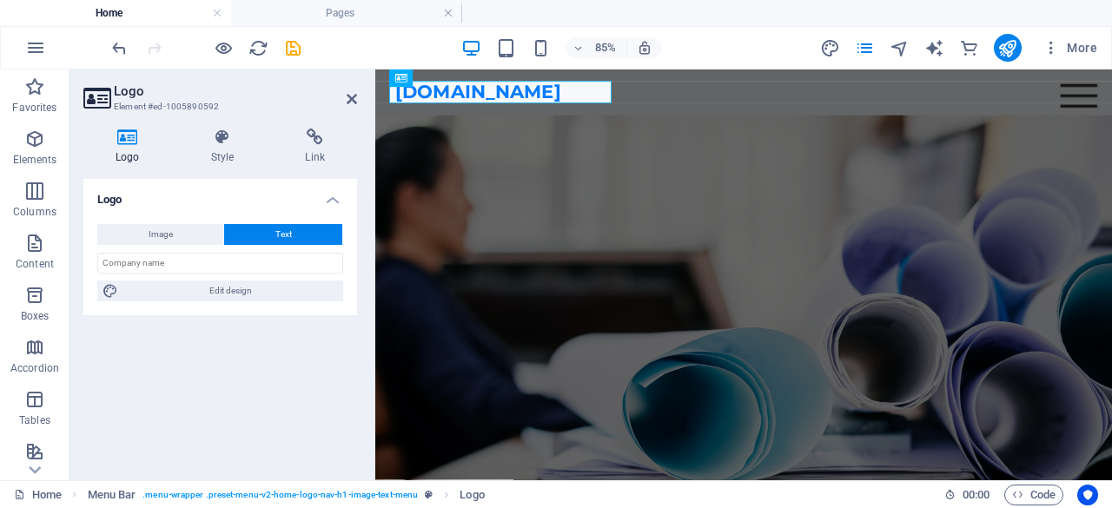
click at [273, 402] on div "Logo Image Text Drag files here, click to choose files or select files from Fil…" at bounding box center [220, 323] width 274 height 288
click at [177, 234] on button "Image" at bounding box center [160, 234] width 126 height 21
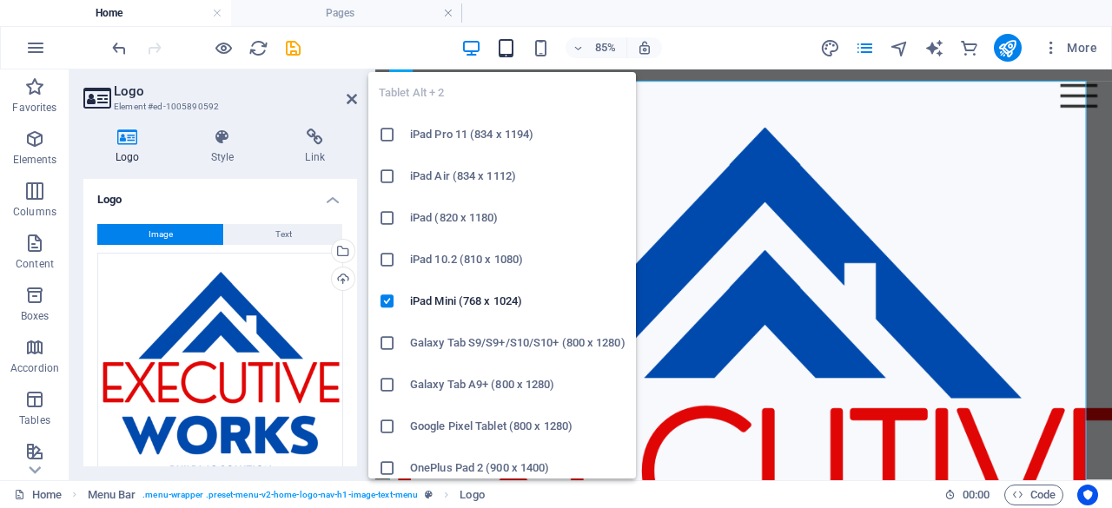
click at [502, 50] on icon "button" at bounding box center [506, 48] width 20 height 20
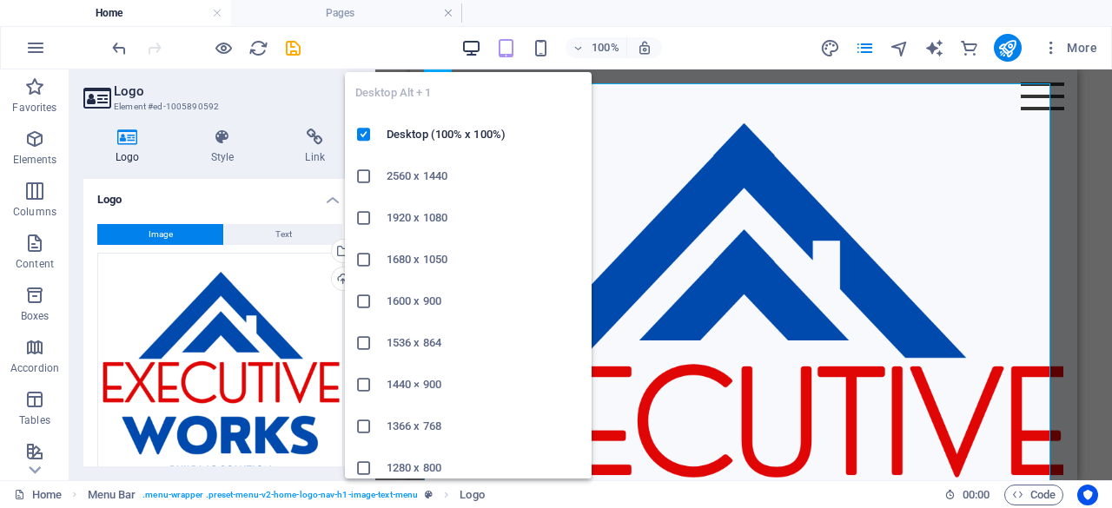
click at [468, 51] on icon "button" at bounding box center [471, 48] width 20 height 20
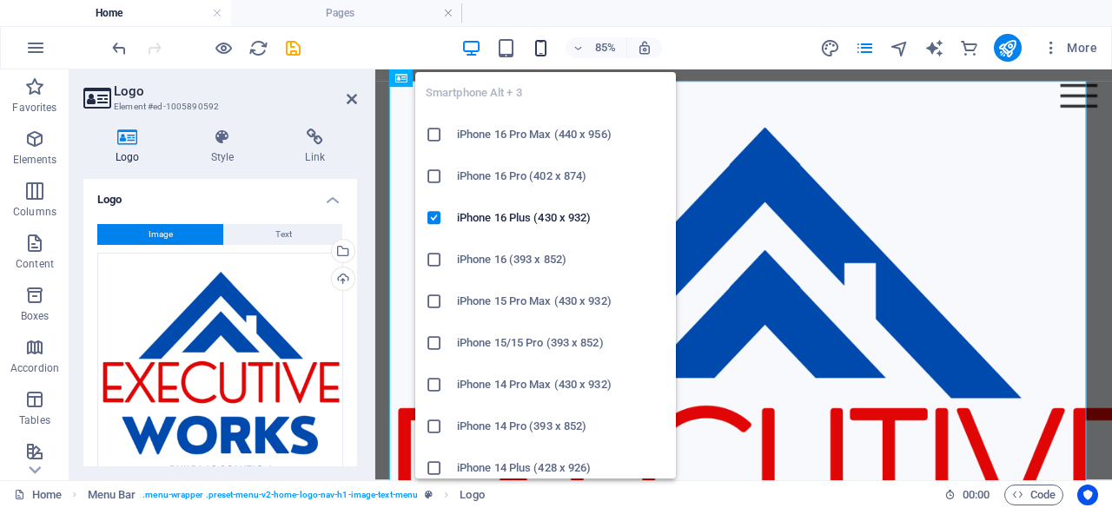
click at [535, 43] on icon "button" at bounding box center [541, 48] width 20 height 20
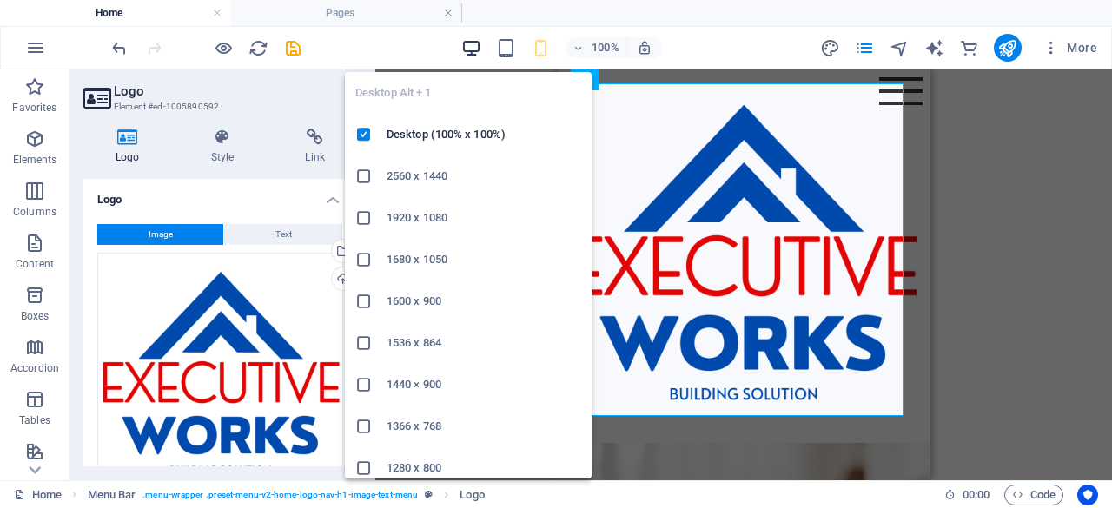
click at [472, 48] on icon "button" at bounding box center [471, 48] width 20 height 20
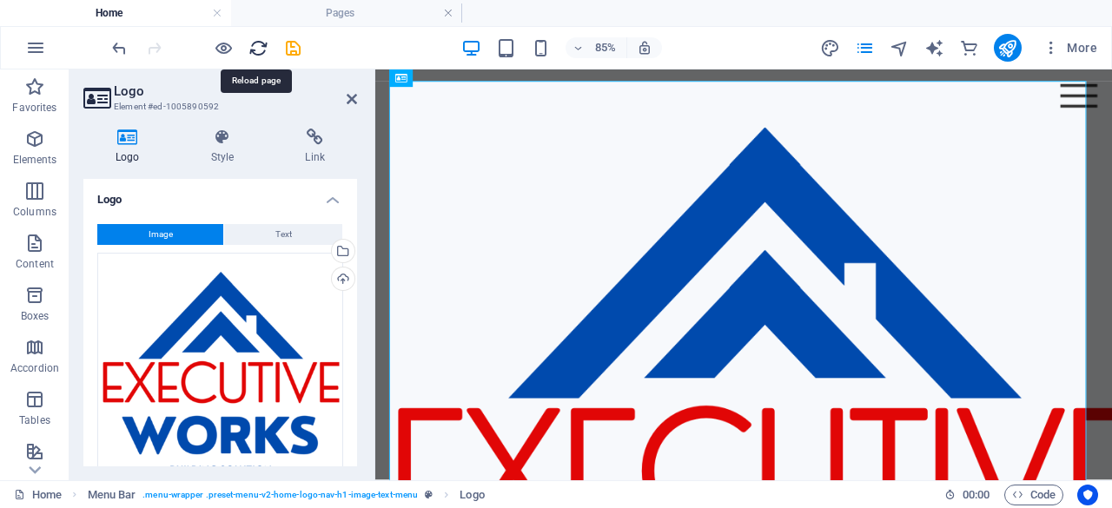
drag, startPoint x: 254, startPoint y: 43, endPoint x: 639, endPoint y: 24, distance: 386.2
click at [254, 43] on icon "reload" at bounding box center [258, 48] width 20 height 20
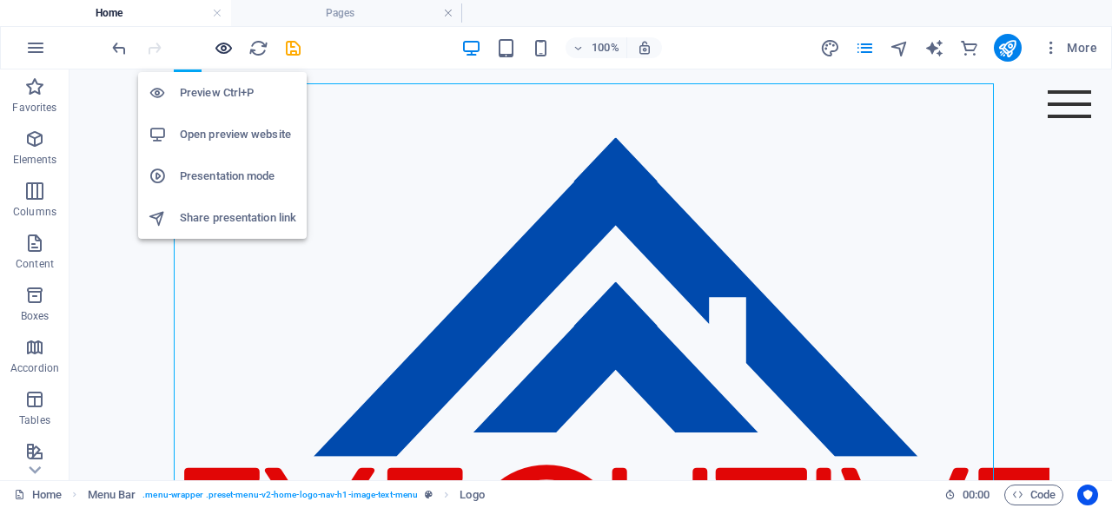
click at [227, 48] on icon "button" at bounding box center [224, 48] width 20 height 20
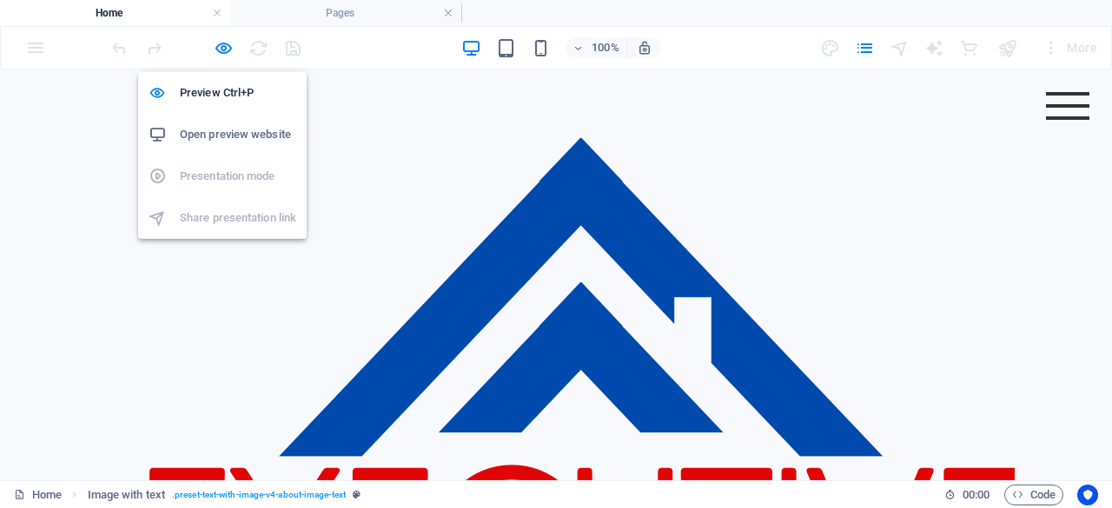
click at [243, 130] on h6 "Open preview website" at bounding box center [238, 134] width 116 height 21
click at [1058, 108] on div at bounding box center [1067, 105] width 43 height 3
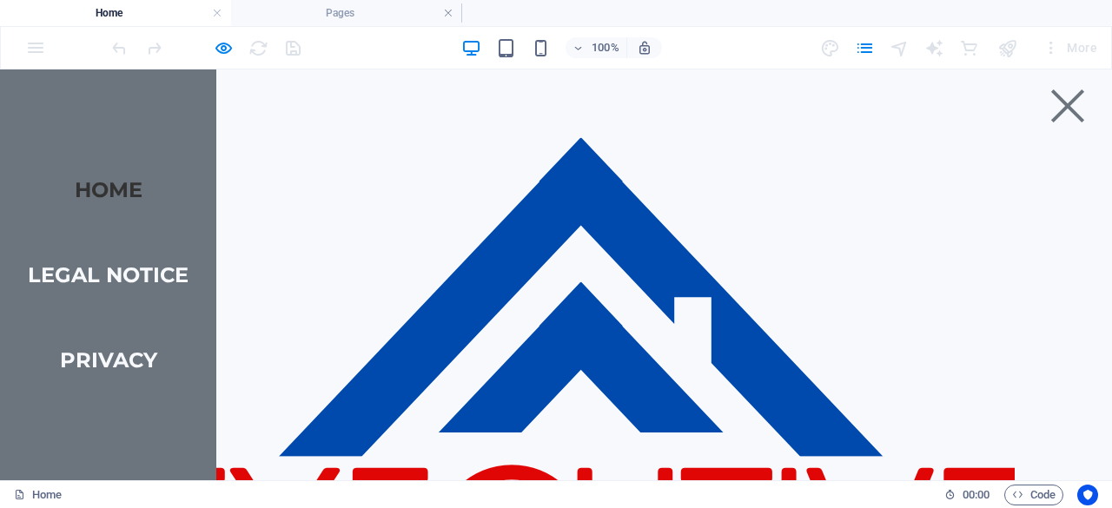
scroll to position [1234, 0]
click at [1058, 107] on div at bounding box center [1067, 105] width 33 height 33
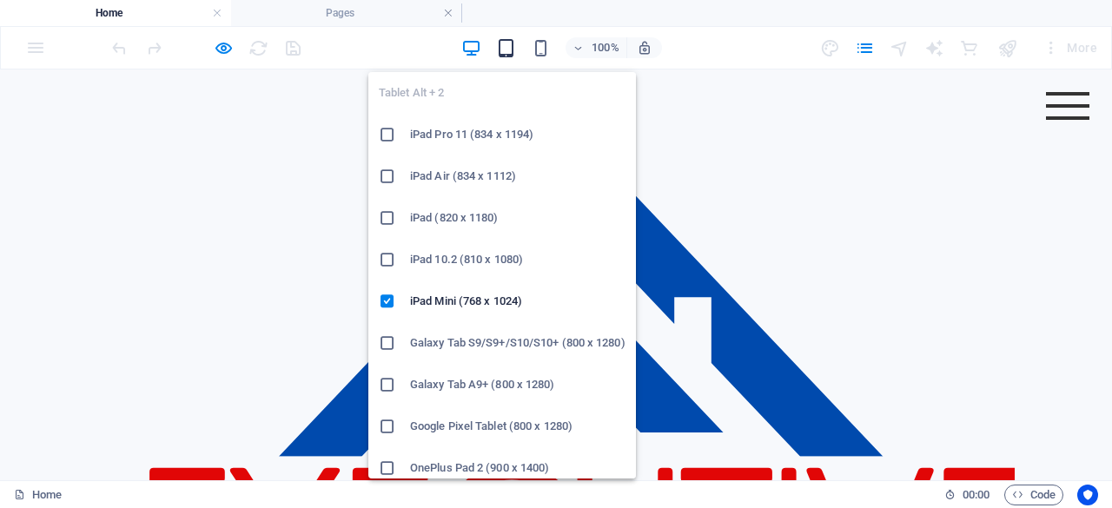
click at [513, 43] on icon "button" at bounding box center [506, 48] width 20 height 20
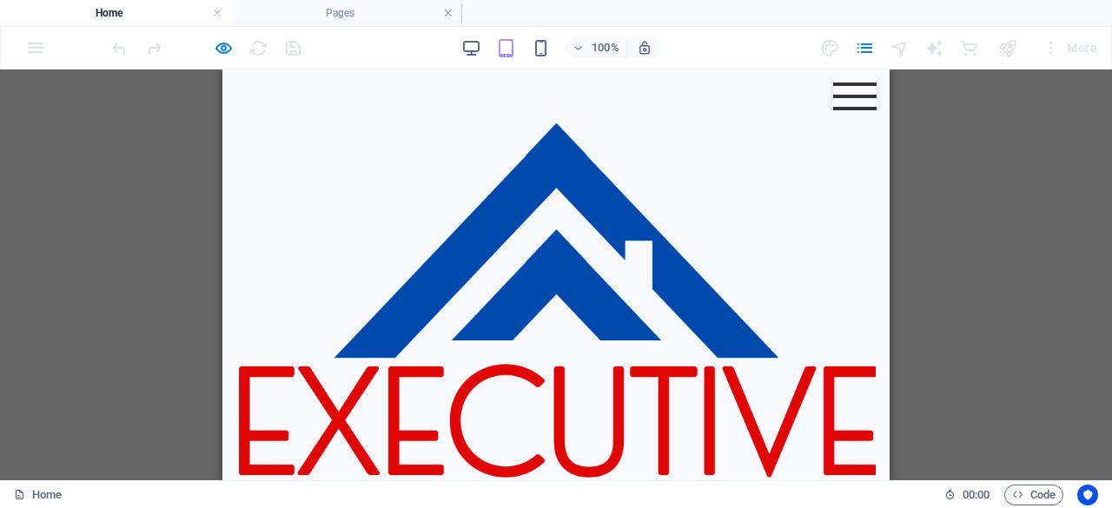
scroll to position [2168, 0]
click at [578, 43] on icon "button" at bounding box center [579, 48] width 12 height 11
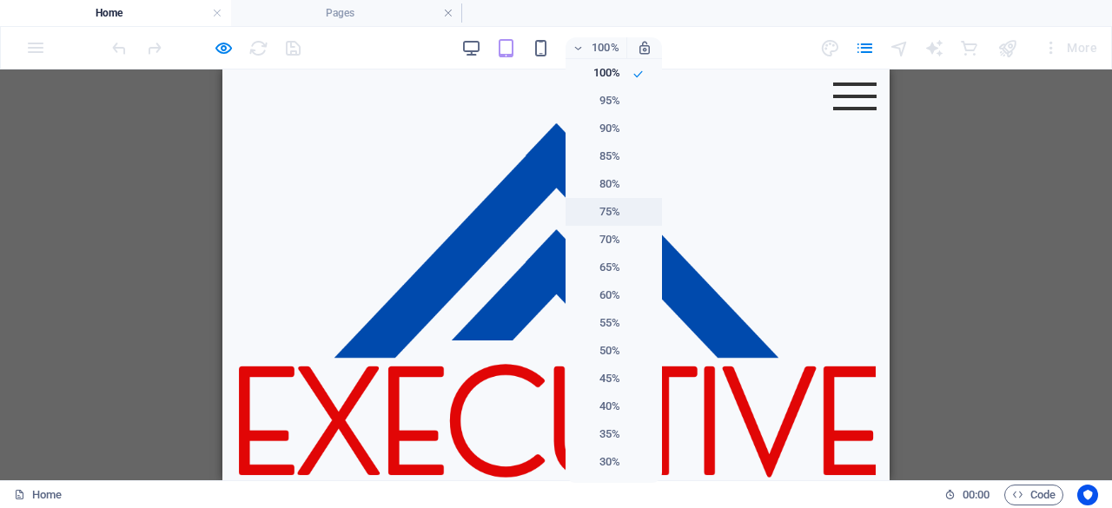
click at [610, 211] on h6 "75%" at bounding box center [598, 212] width 44 height 21
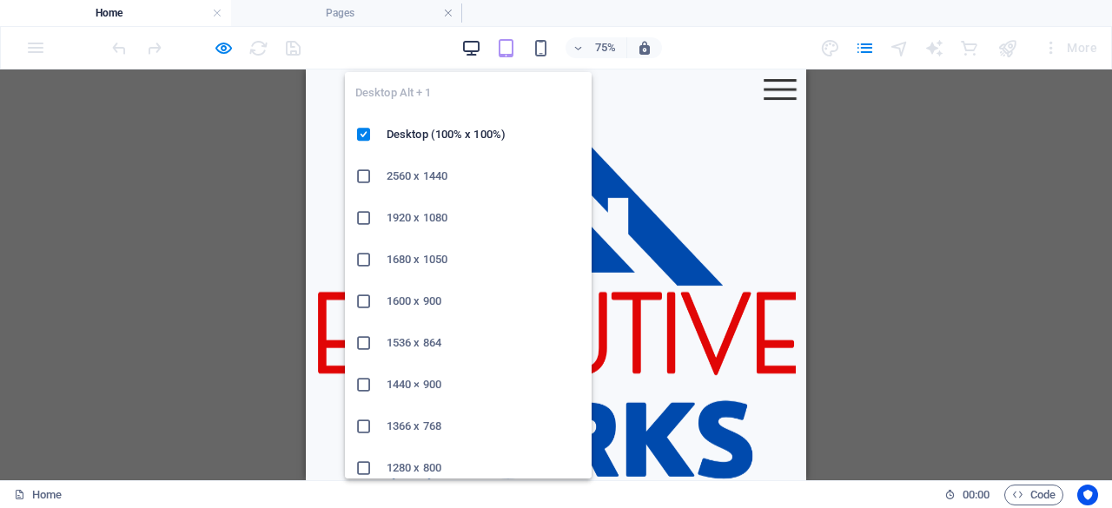
click at [480, 40] on icon "button" at bounding box center [471, 48] width 20 height 20
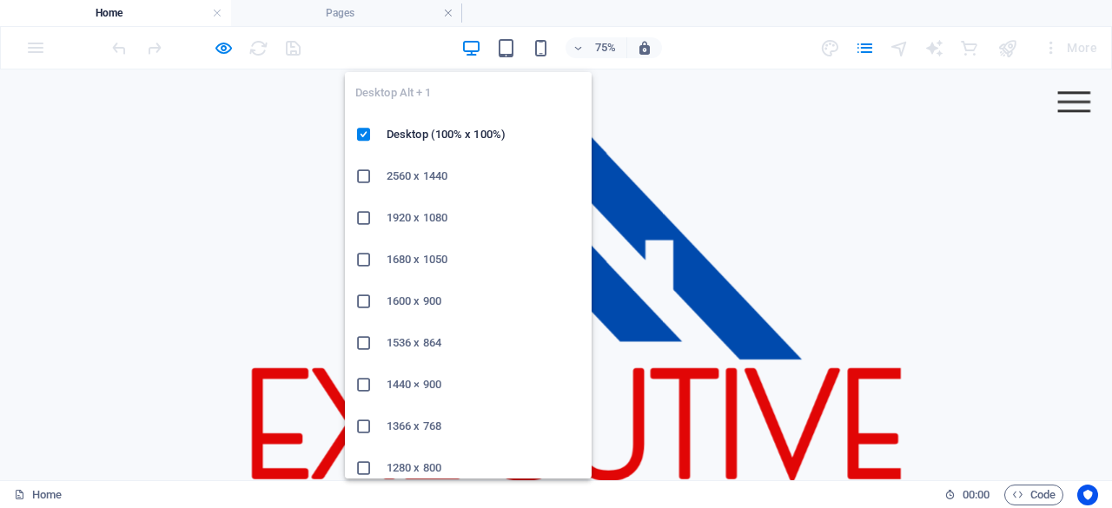
scroll to position [2228, 0]
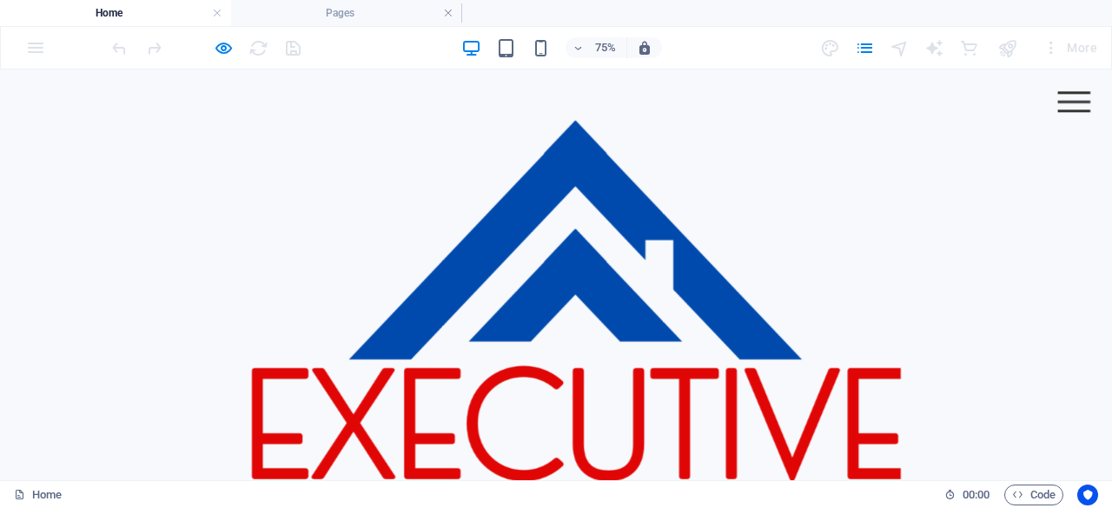
click at [103, 16] on h4 "Home" at bounding box center [115, 12] width 231 height 19
click at [283, 17] on h4 "Pages" at bounding box center [346, 12] width 231 height 19
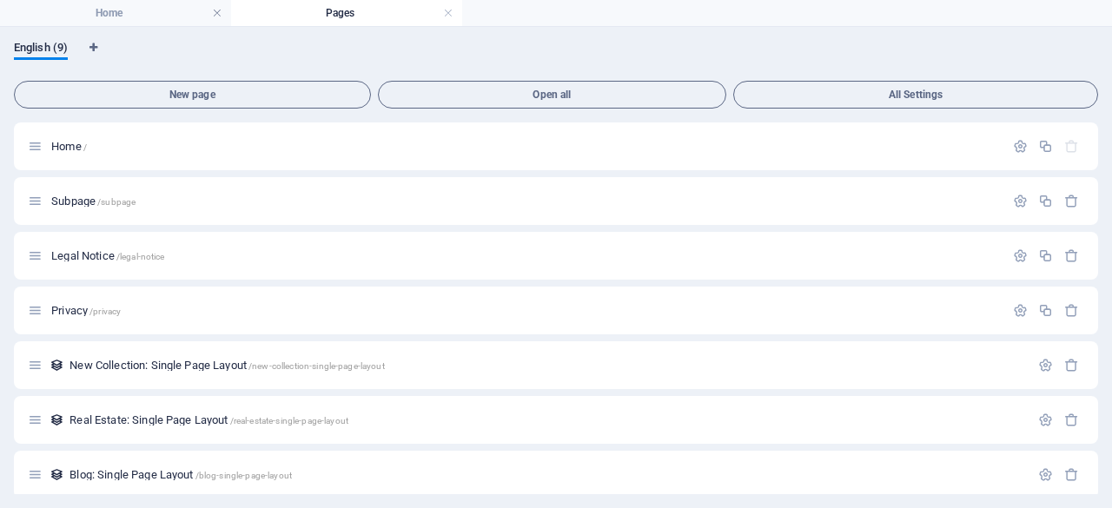
scroll to position [0, 0]
click at [1090, 57] on div "English (9)" at bounding box center [556, 57] width 1084 height 33
click at [593, 95] on span "Open all" at bounding box center [553, 94] width 334 height 10
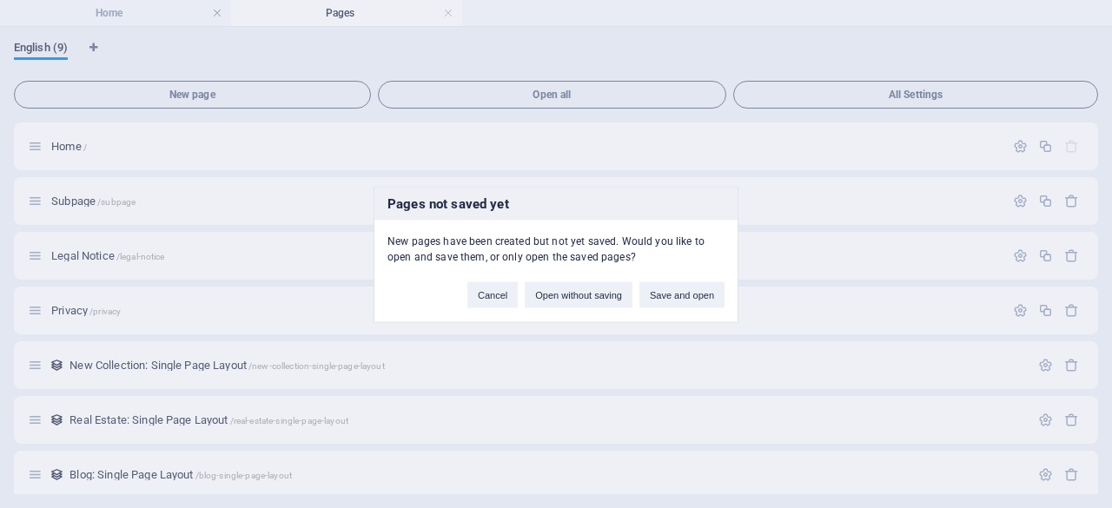
click at [180, 91] on div "Pages not saved yet New pages have been created but not yet saved. Would you li…" at bounding box center [556, 254] width 1112 height 508
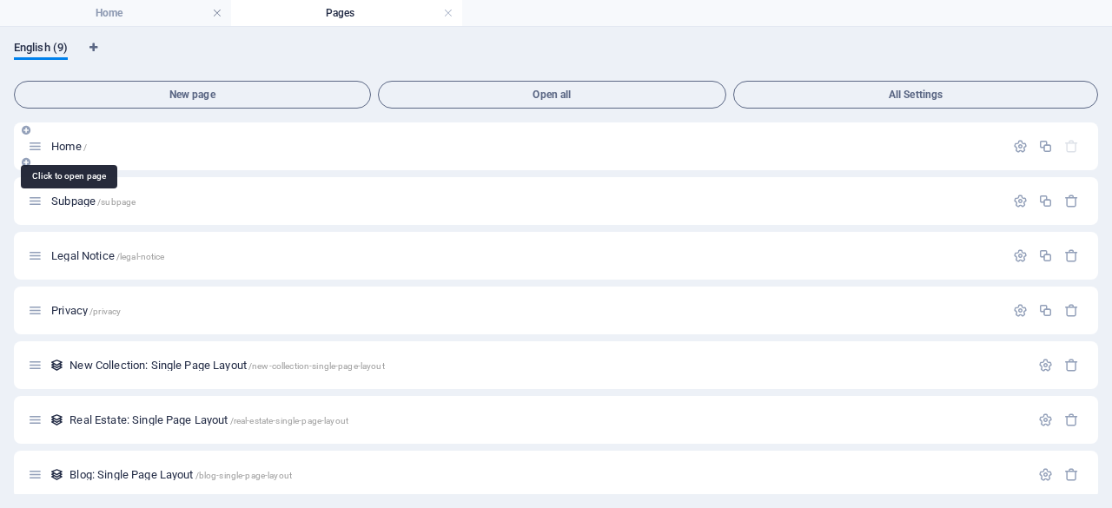
click at [71, 147] on span "Home /" at bounding box center [69, 146] width 36 height 13
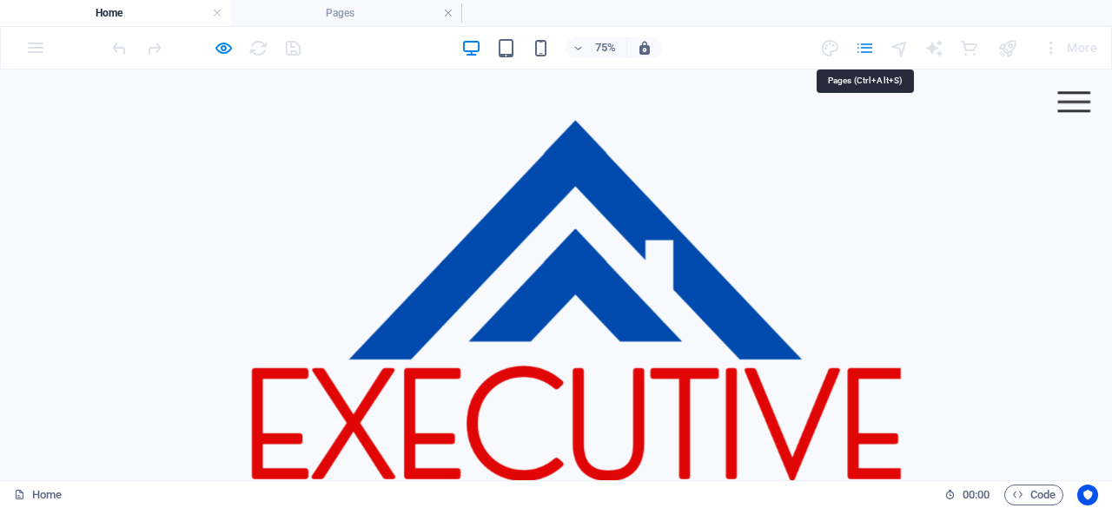
click at [860, 43] on icon "pages" at bounding box center [865, 48] width 20 height 20
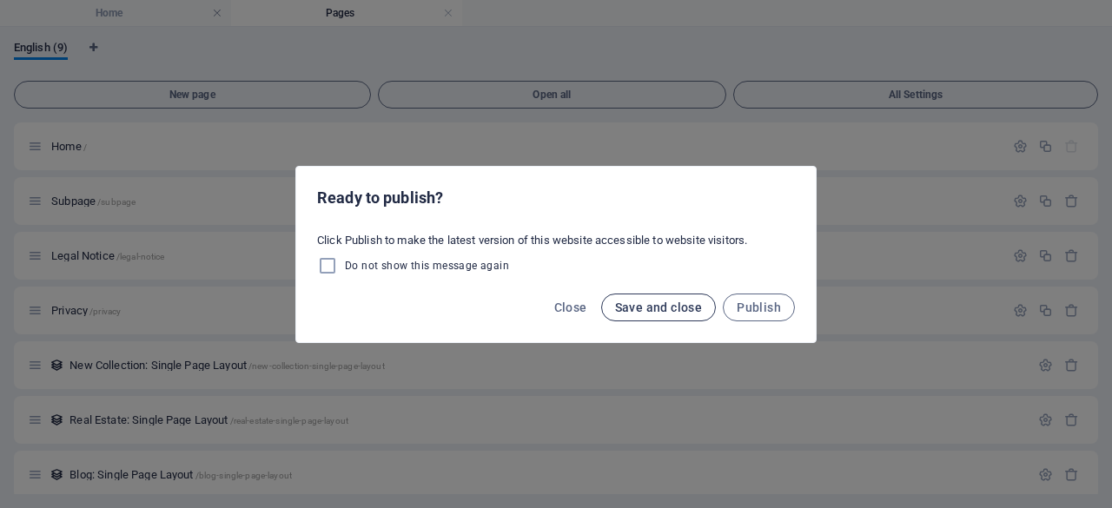
click at [643, 311] on span "Save and close" at bounding box center [659, 308] width 88 height 14
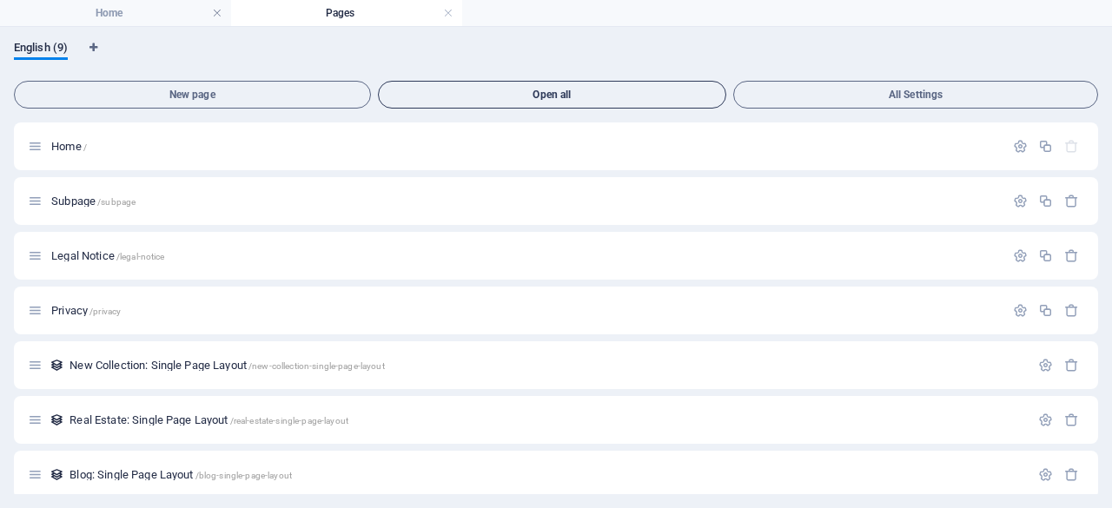
click at [653, 96] on span "Open all" at bounding box center [553, 94] width 334 height 10
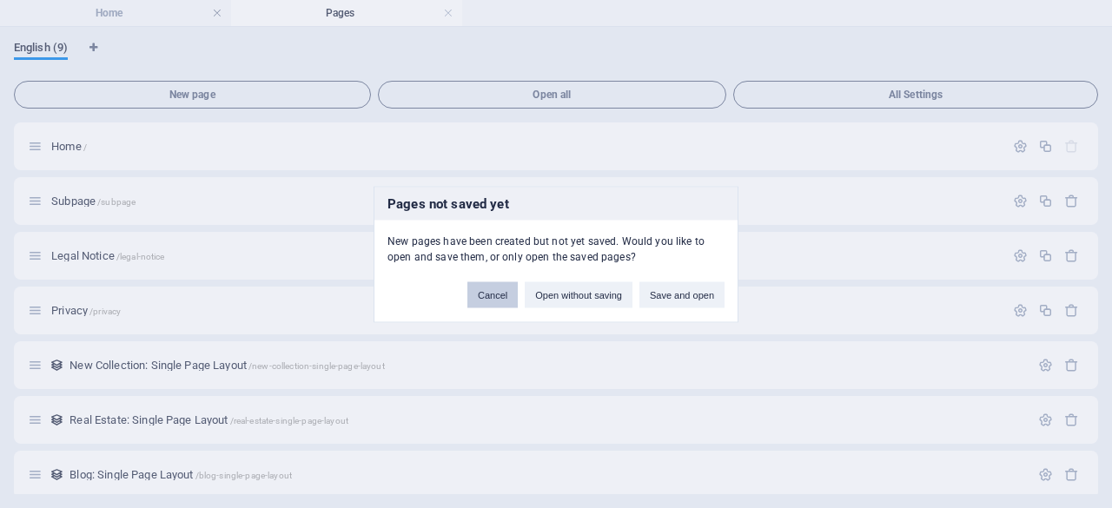
click at [493, 297] on button "Cancel" at bounding box center [492, 294] width 50 height 26
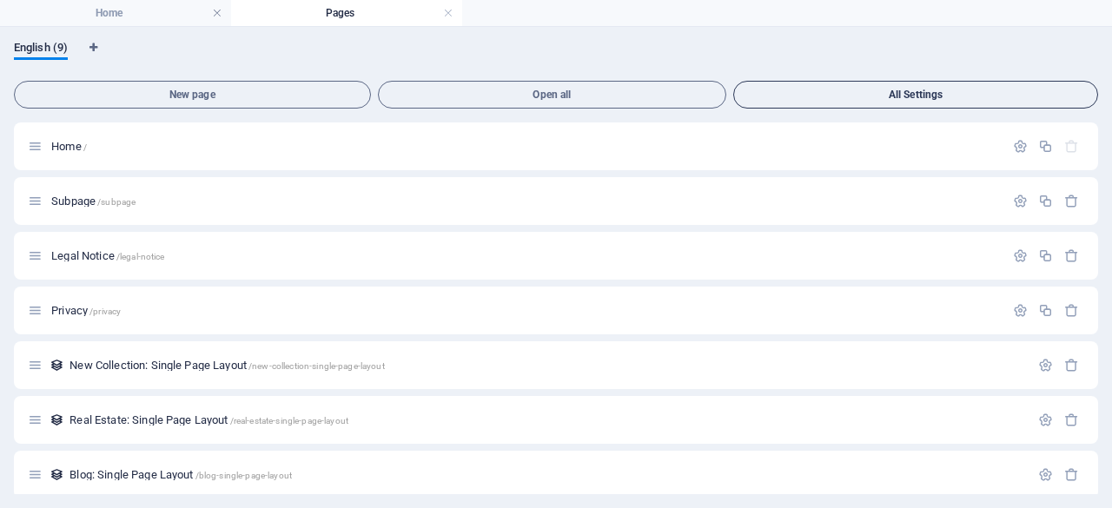
click at [920, 86] on button "All Settings" at bounding box center [915, 95] width 365 height 28
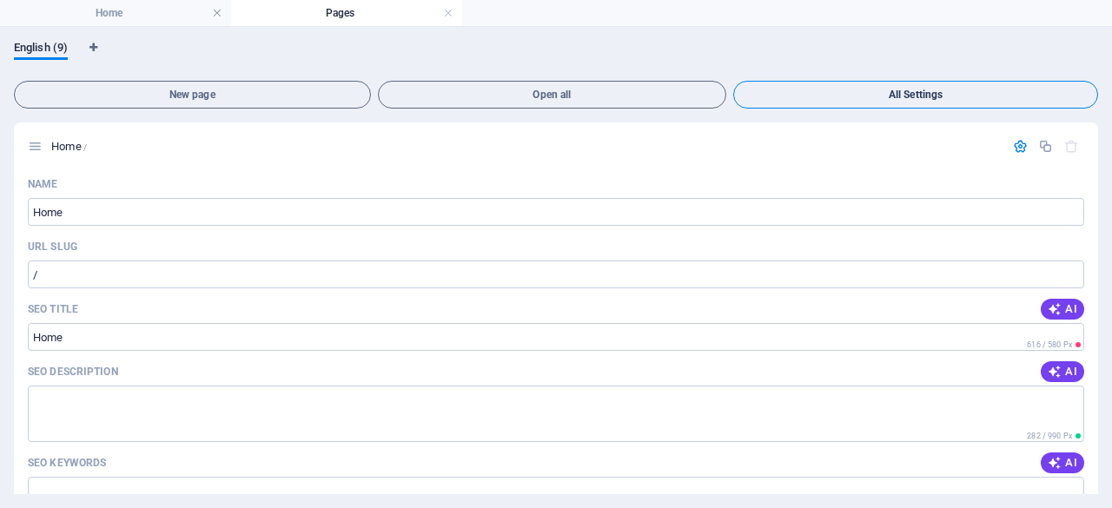
scroll to position [3420, 0]
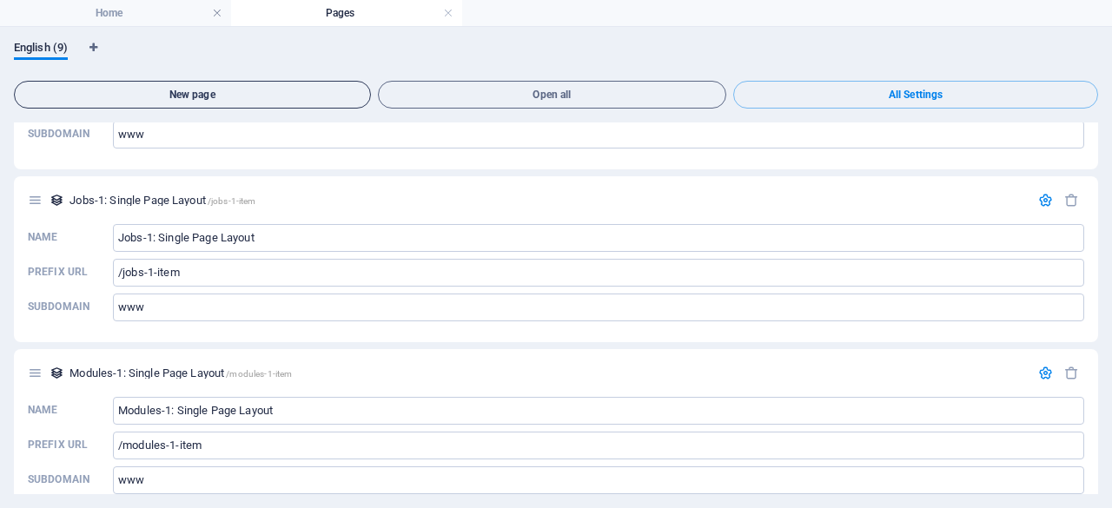
click at [308, 96] on span "New page" at bounding box center [192, 94] width 341 height 10
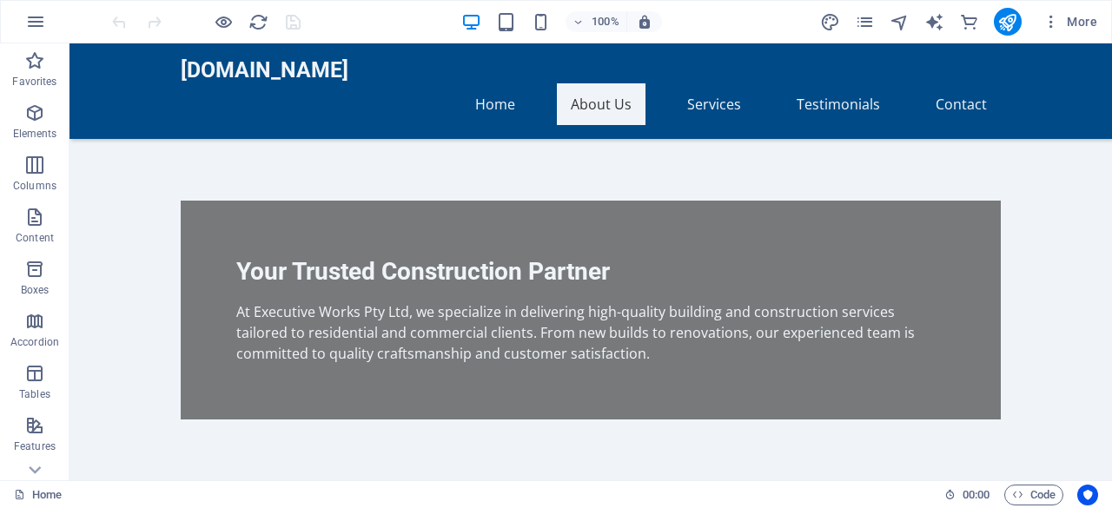
scroll to position [529, 0]
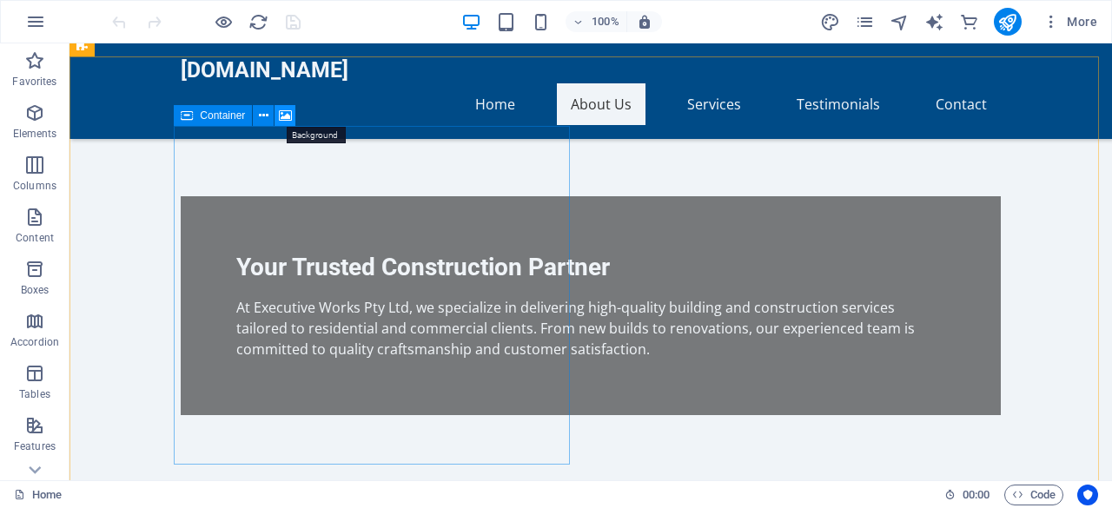
click at [287, 117] on icon at bounding box center [285, 116] width 13 height 18
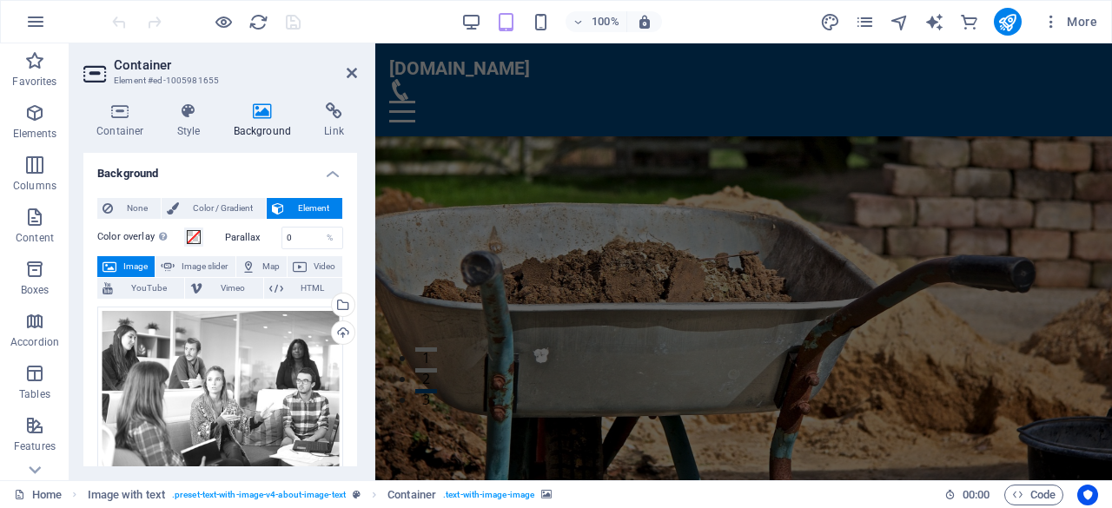
scroll to position [0, 0]
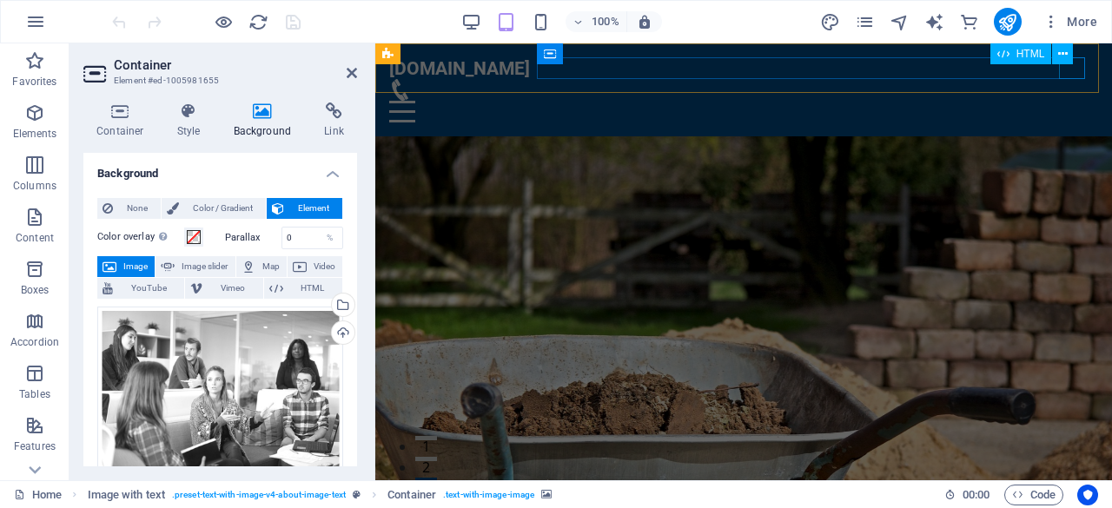
click at [1080, 101] on div at bounding box center [743, 112] width 709 height 22
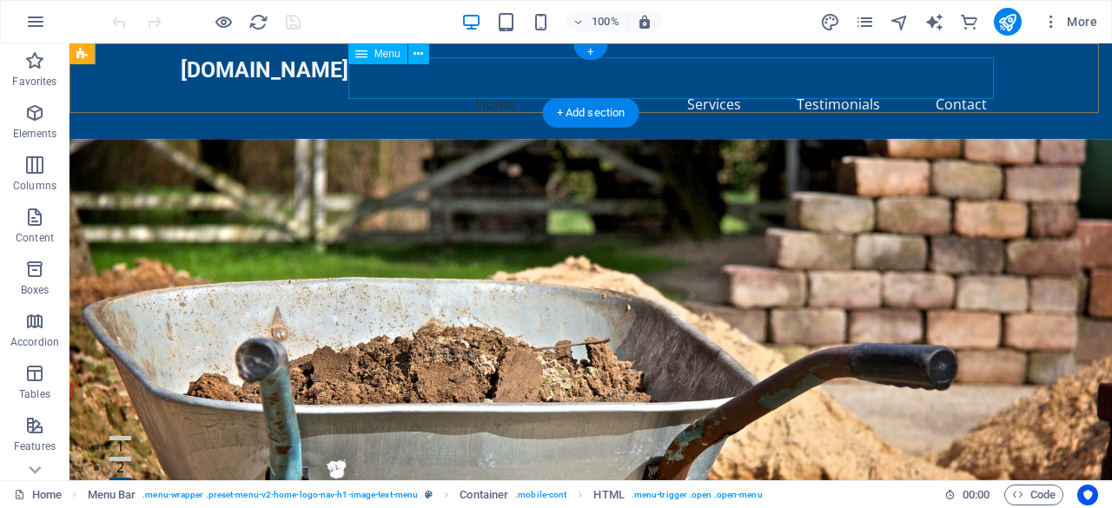
click at [945, 83] on nav "Home About Us Services Testimonials Contact" at bounding box center [591, 104] width 820 height 42
click at [639, 83] on nav "Home About Us Services Testimonials Contact" at bounding box center [591, 104] width 820 height 42
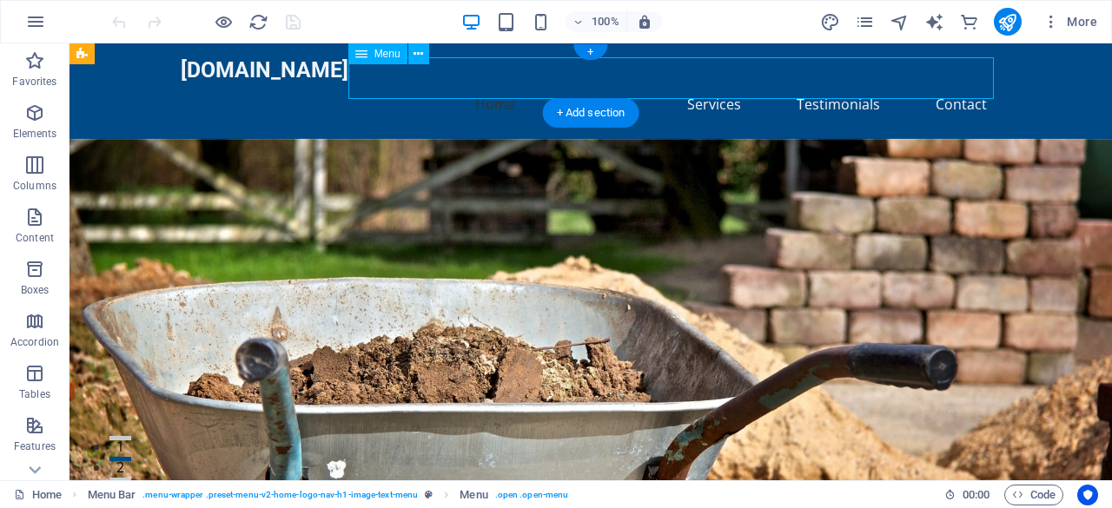
select select
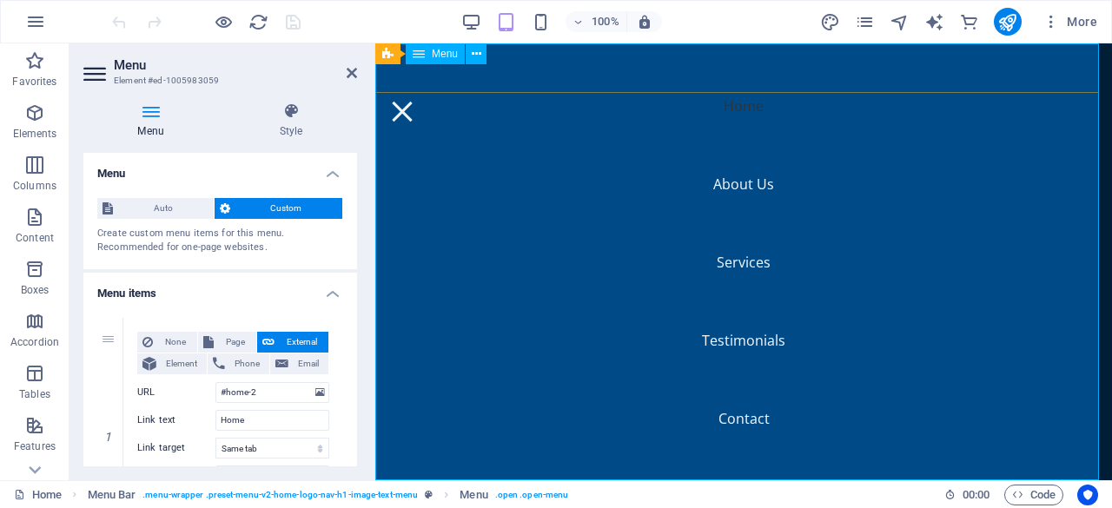
click at [742, 414] on nav "Home About Us Services Testimonials Contact" at bounding box center [743, 261] width 737 height 437
click at [165, 202] on span "Auto" at bounding box center [163, 208] width 90 height 21
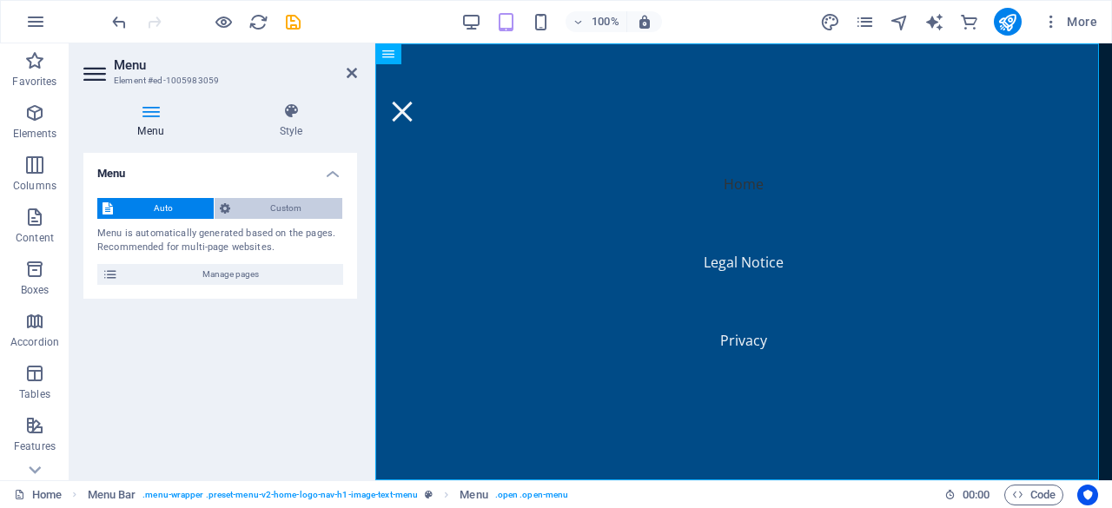
click at [269, 202] on span "Custom" at bounding box center [286, 208] width 103 height 21
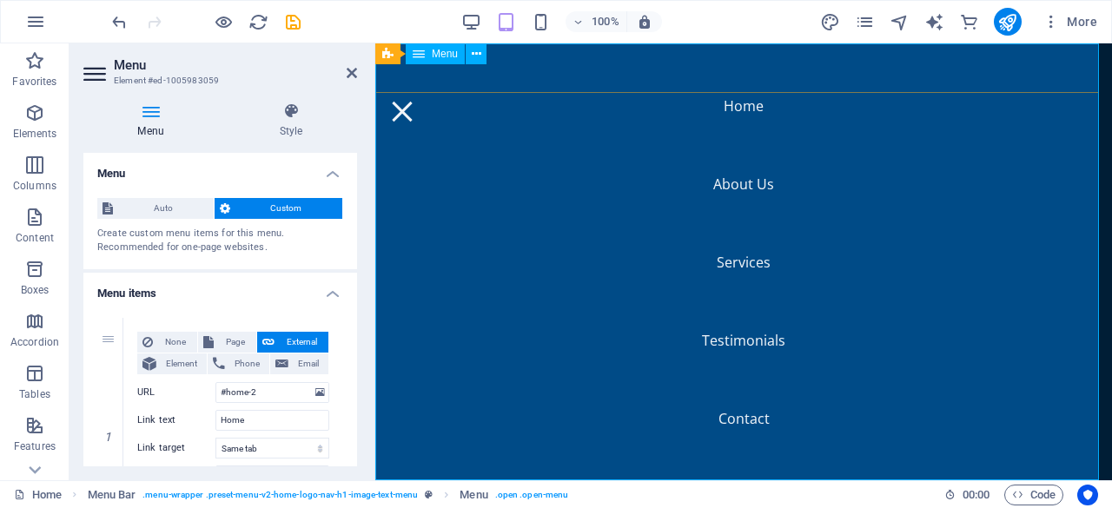
click at [737, 427] on nav "Home About Us Services Testimonials Contact" at bounding box center [743, 261] width 737 height 437
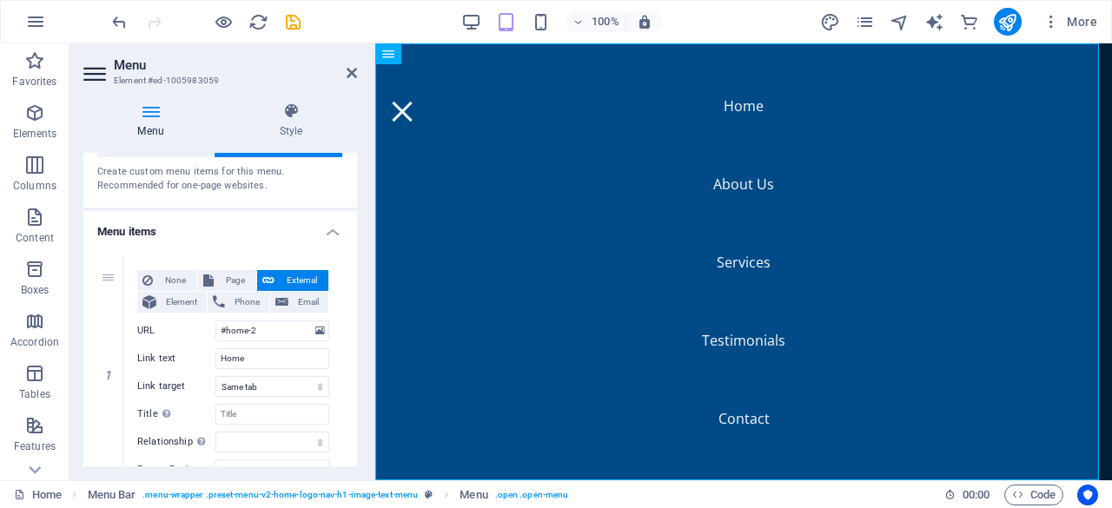
scroll to position [51, 0]
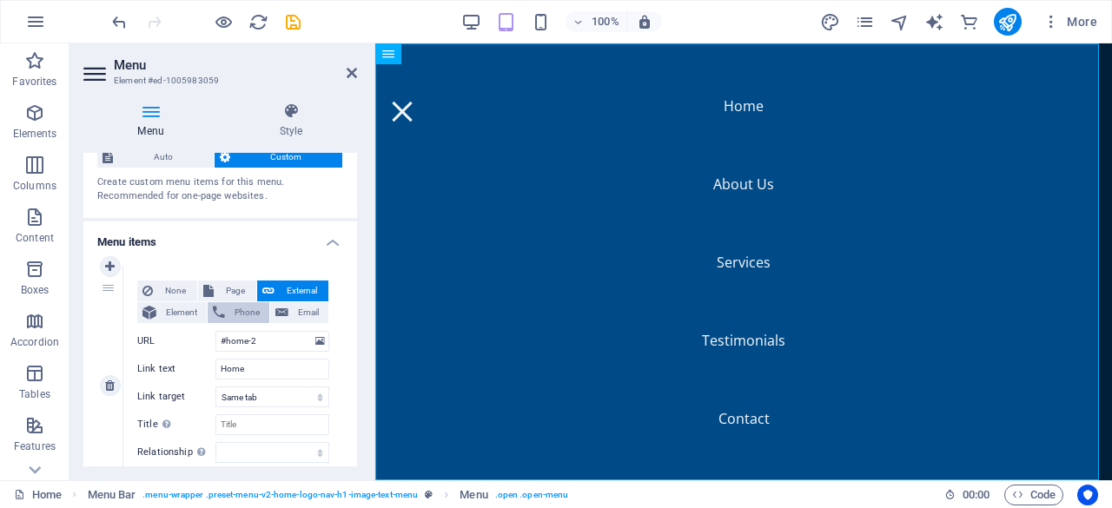
click at [242, 309] on span "Phone" at bounding box center [247, 312] width 34 height 21
select select
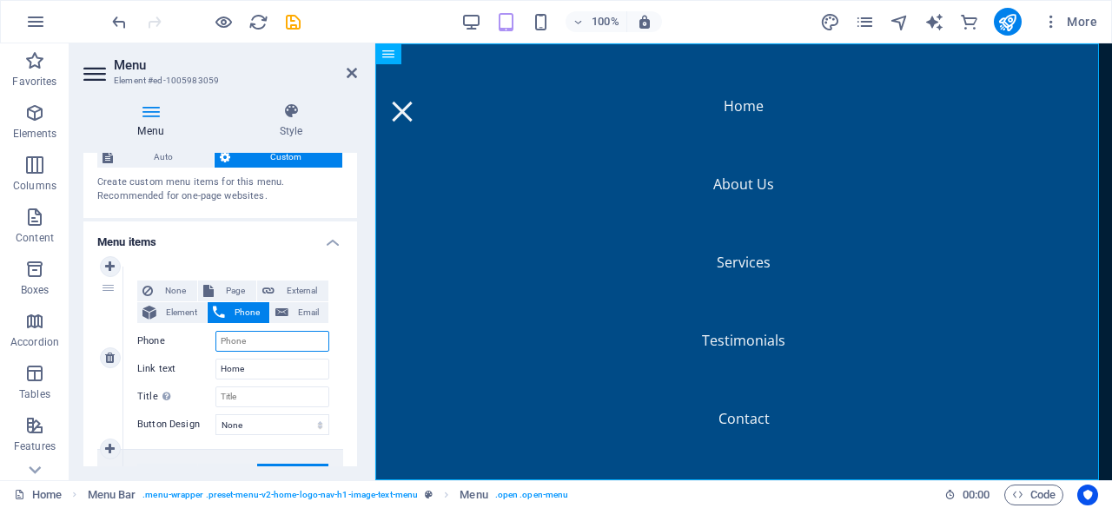
type input "0"
select select
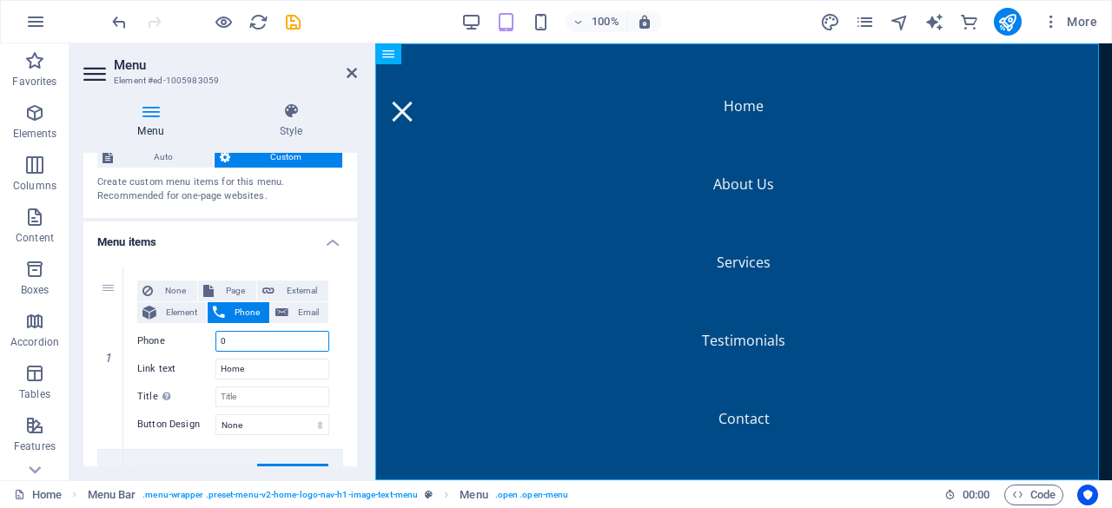
type input "0732460935"
select select
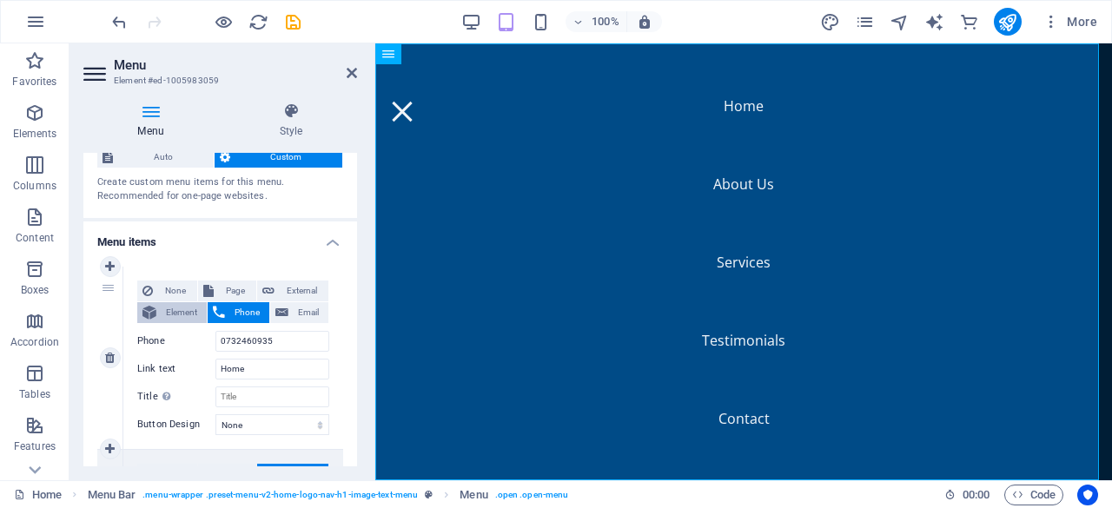
drag, startPoint x: 353, startPoint y: 220, endPoint x: 167, endPoint y: 314, distance: 208.3
click at [167, 314] on span "Element" at bounding box center [182, 312] width 40 height 21
select select
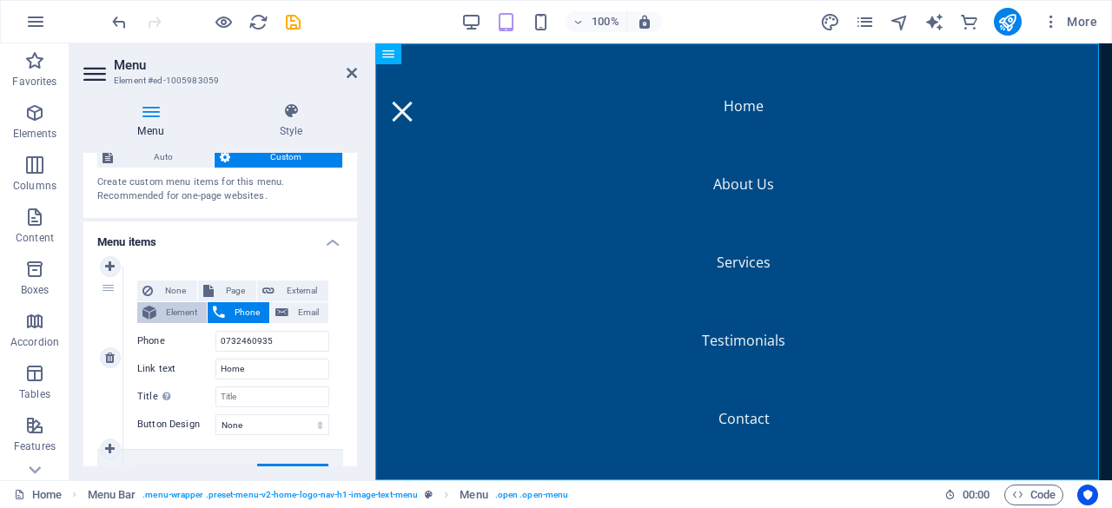
select select
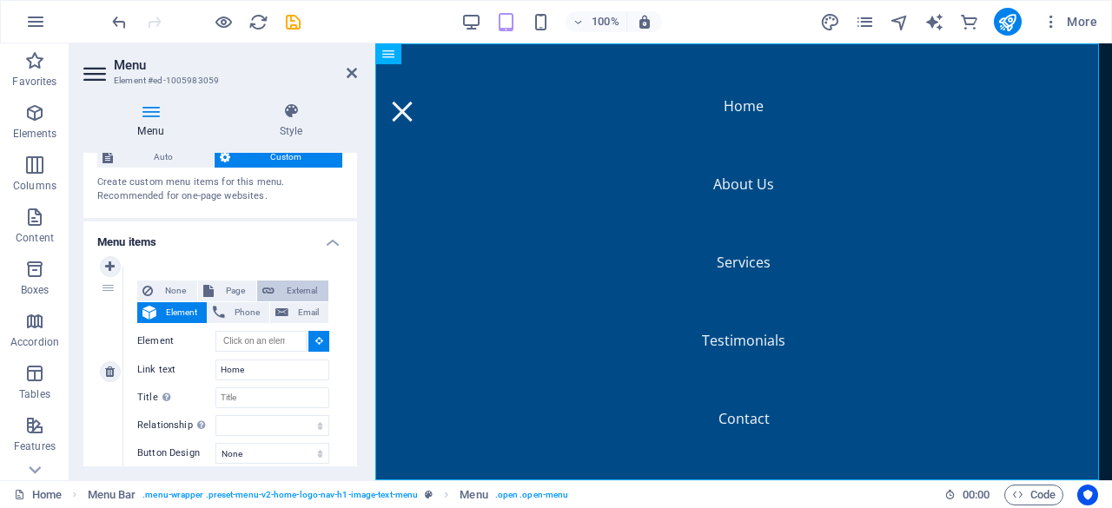
click at [294, 291] on span "External" at bounding box center [301, 291] width 43 height 21
select select
select select "blank"
select select
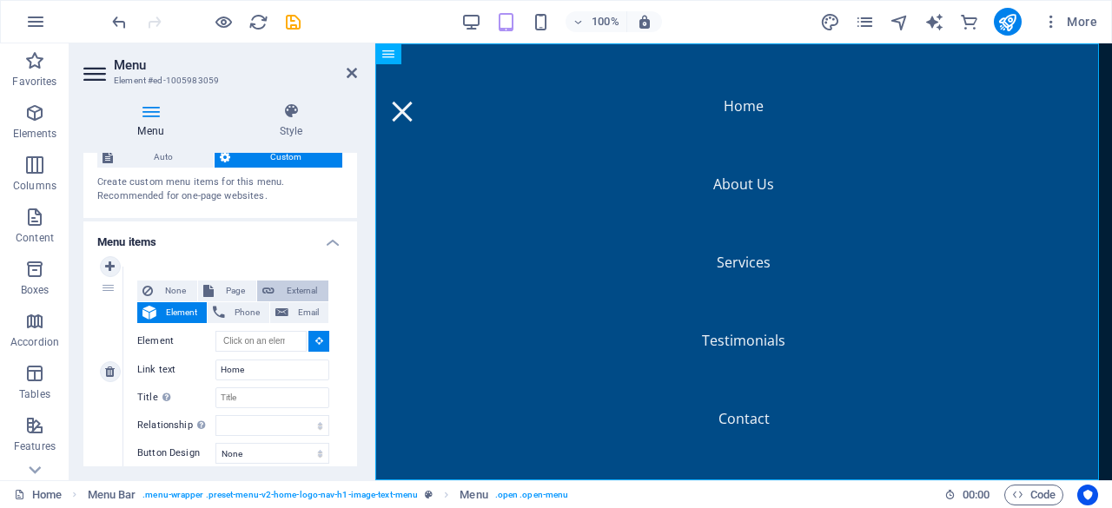
select select
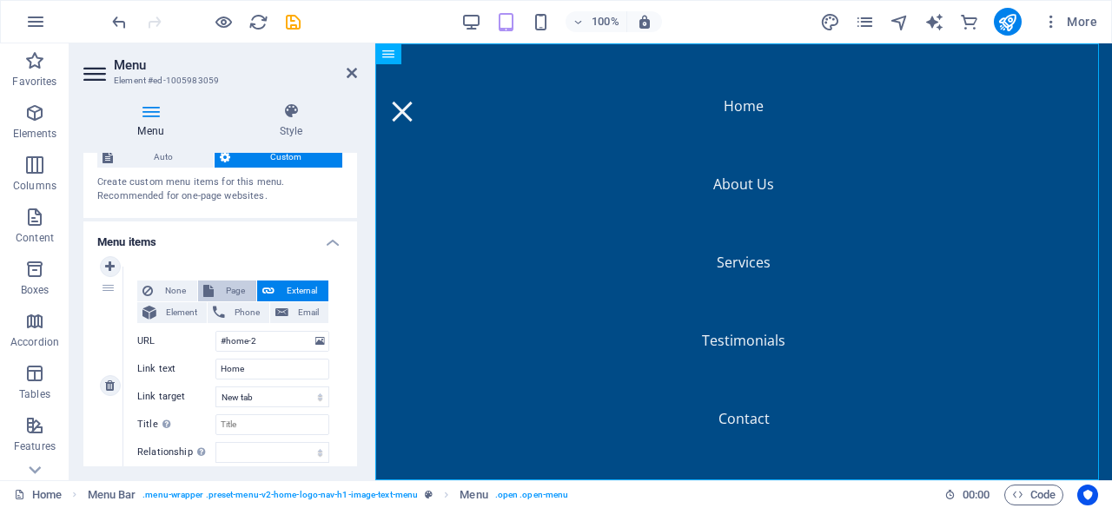
click at [219, 288] on span "Page" at bounding box center [235, 291] width 32 height 21
select select
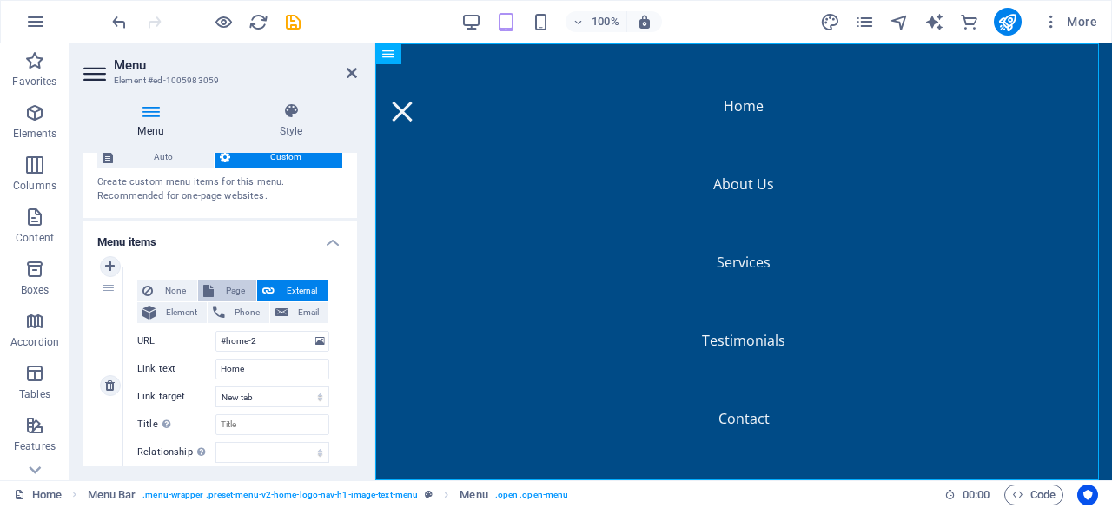
select select
click at [219, 288] on span "Page" at bounding box center [235, 291] width 32 height 21
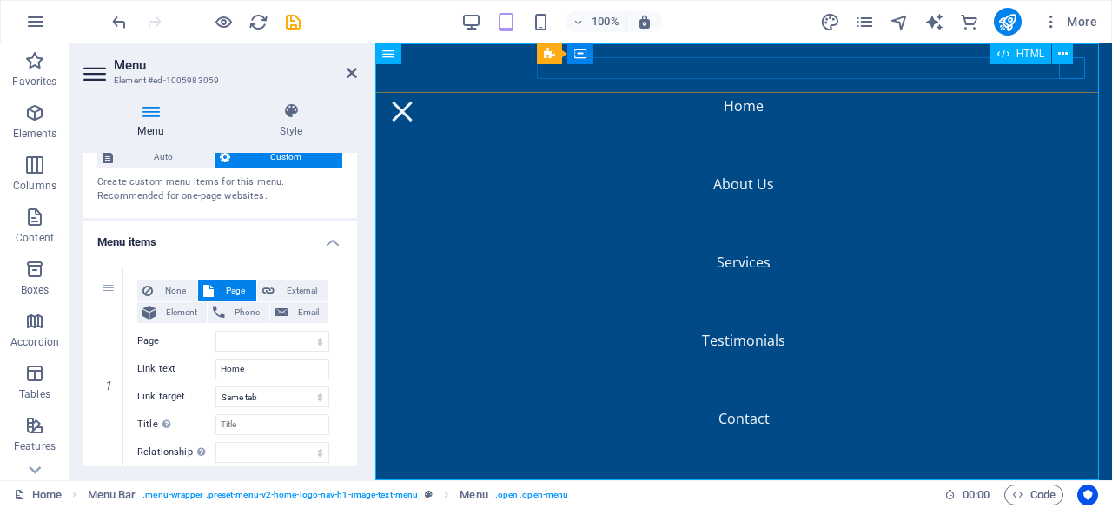
click at [415, 101] on div at bounding box center [402, 112] width 26 height 22
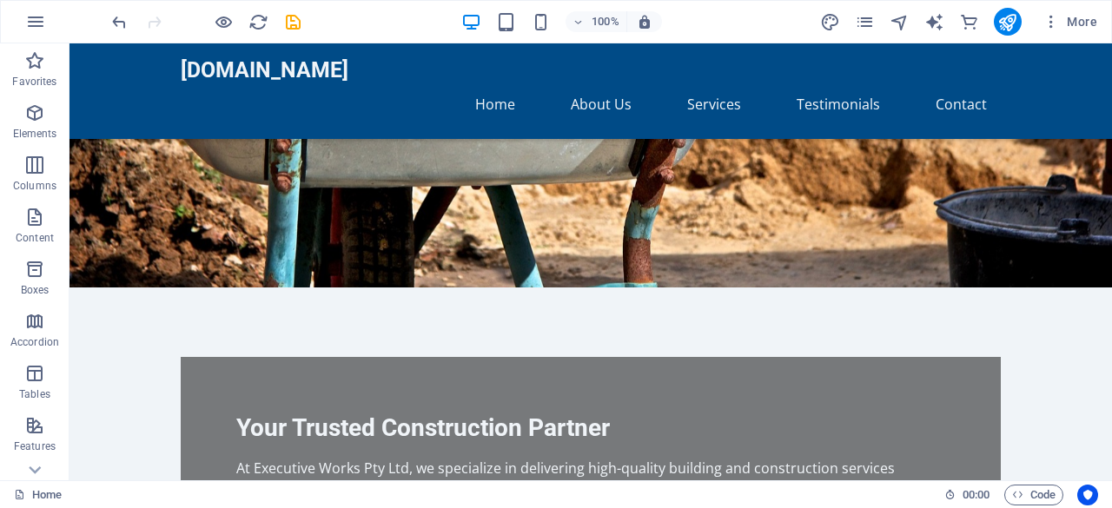
scroll to position [349, 0]
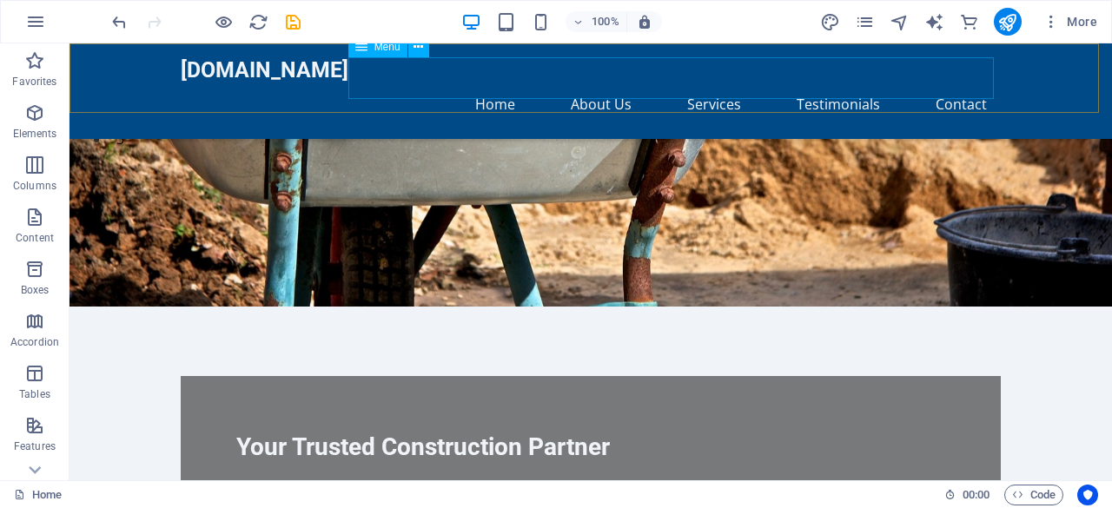
click at [956, 83] on nav "Home About Us Services Testimonials Contact" at bounding box center [591, 104] width 820 height 42
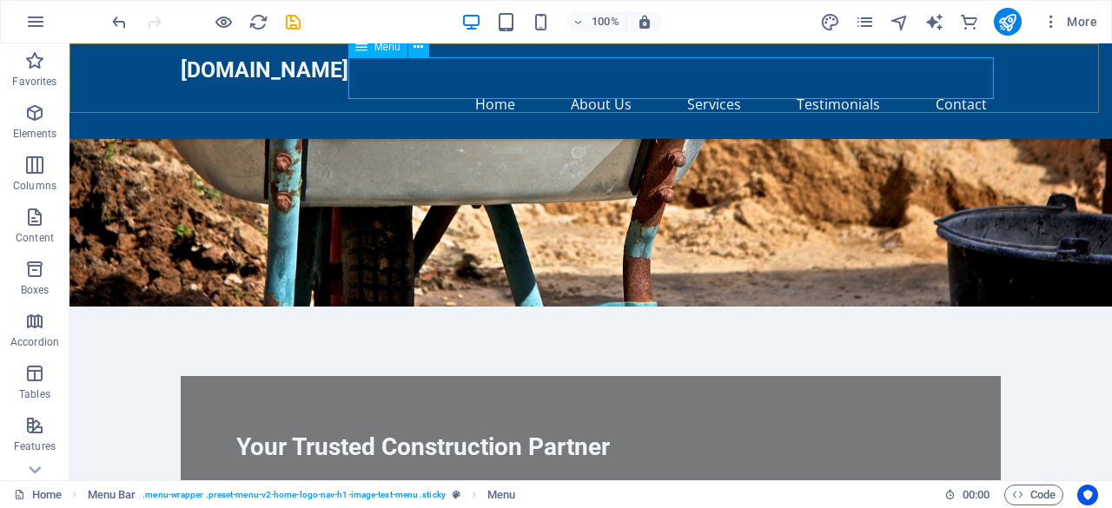
click at [970, 83] on nav "Home About Us Services Testimonials Contact" at bounding box center [591, 104] width 820 height 42
click at [366, 52] on icon at bounding box center [361, 46] width 12 height 21
click at [420, 52] on icon at bounding box center [419, 47] width 10 height 18
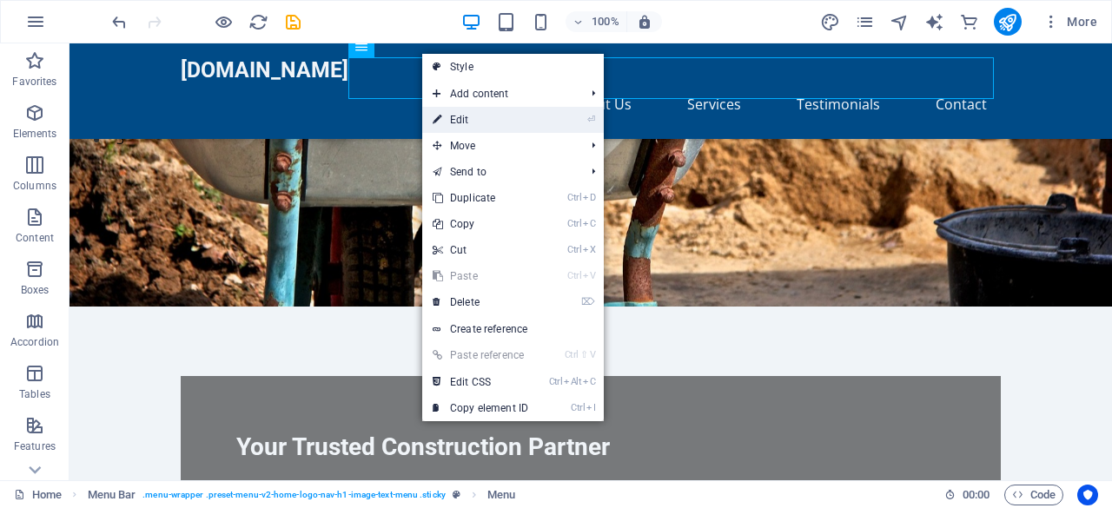
click at [459, 116] on link "⏎ Edit" at bounding box center [480, 120] width 116 height 26
select select
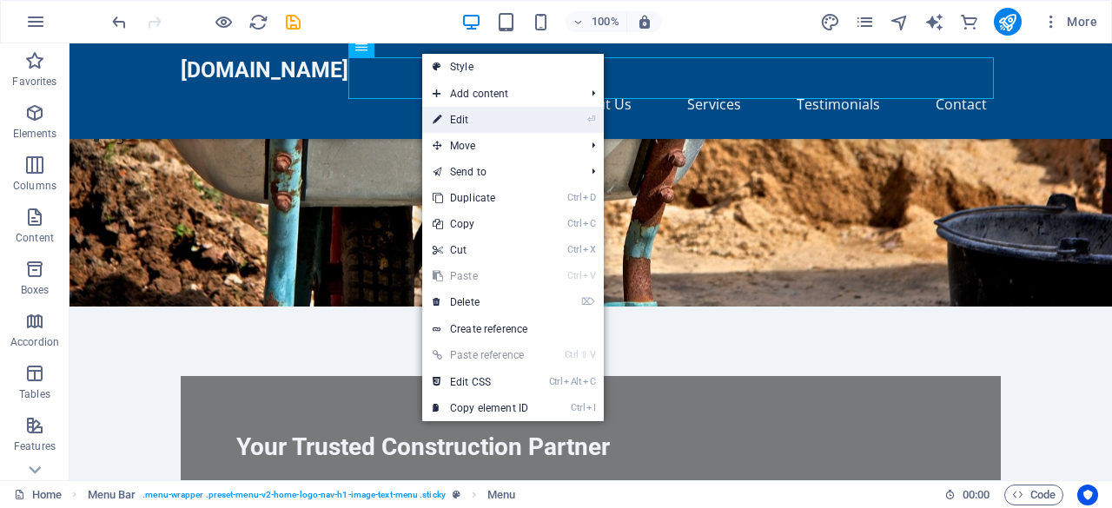
select select
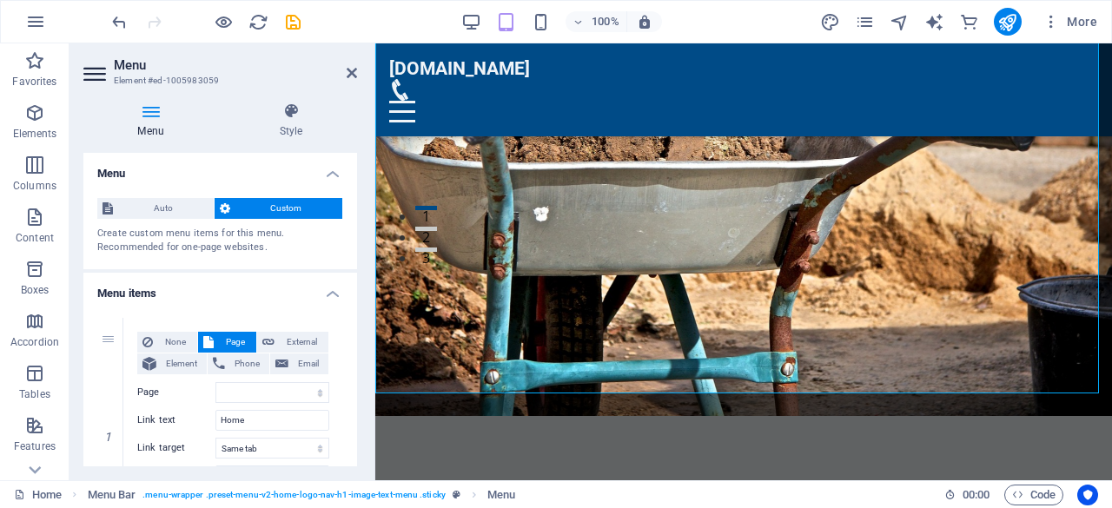
scroll to position [0, 0]
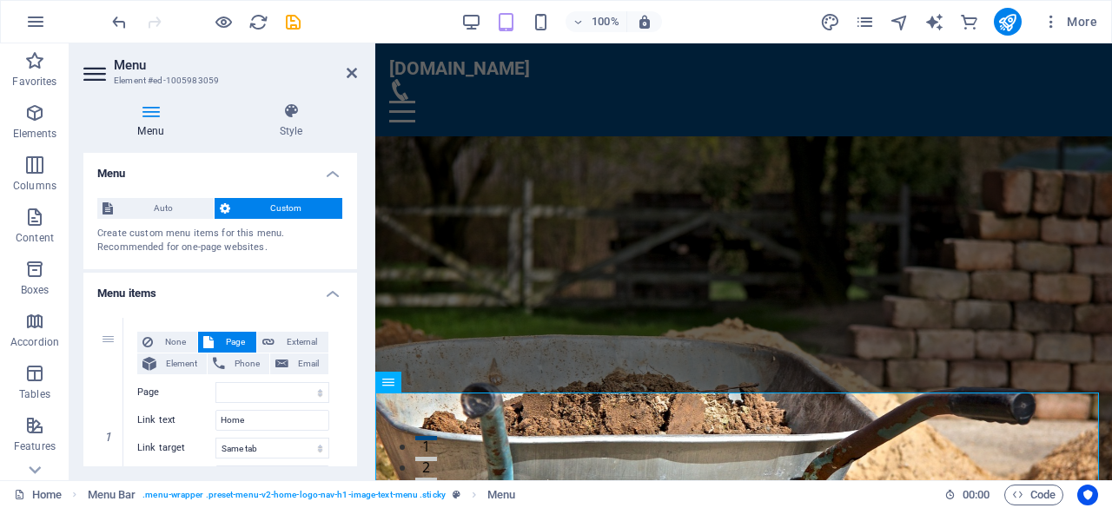
drag, startPoint x: 1108, startPoint y: 439, endPoint x: 1453, endPoint y: 56, distance: 514.9
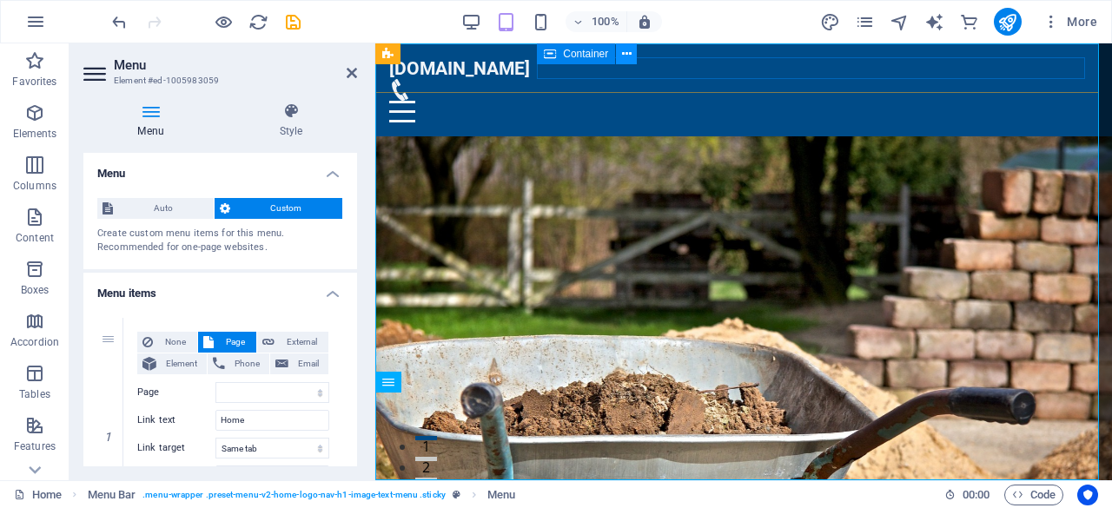
click at [619, 56] on button at bounding box center [626, 53] width 21 height 21
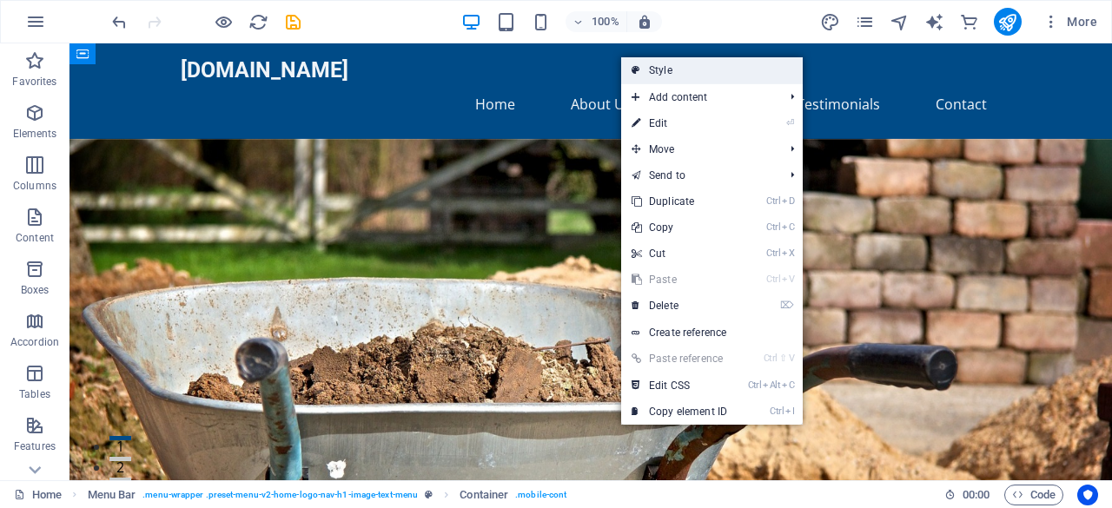
click at [655, 69] on link "Style" at bounding box center [712, 70] width 182 height 26
select select "rem"
select select "preset-menu-v2-home-logo-nav-h1-image-text-menu"
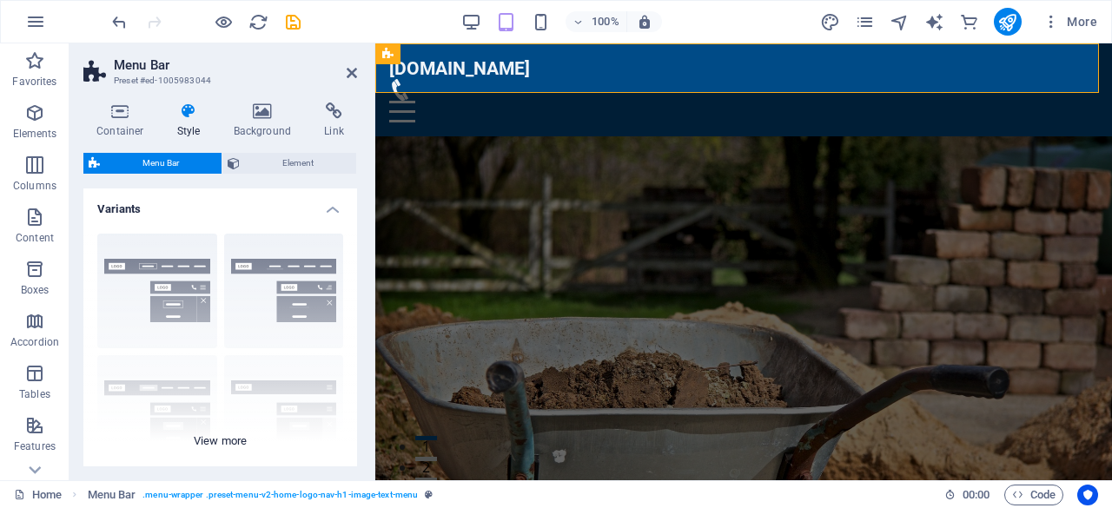
click at [292, 308] on div "Border Centered Default Fixed Loki Trigger Wide XXL" at bounding box center [220, 350] width 274 height 261
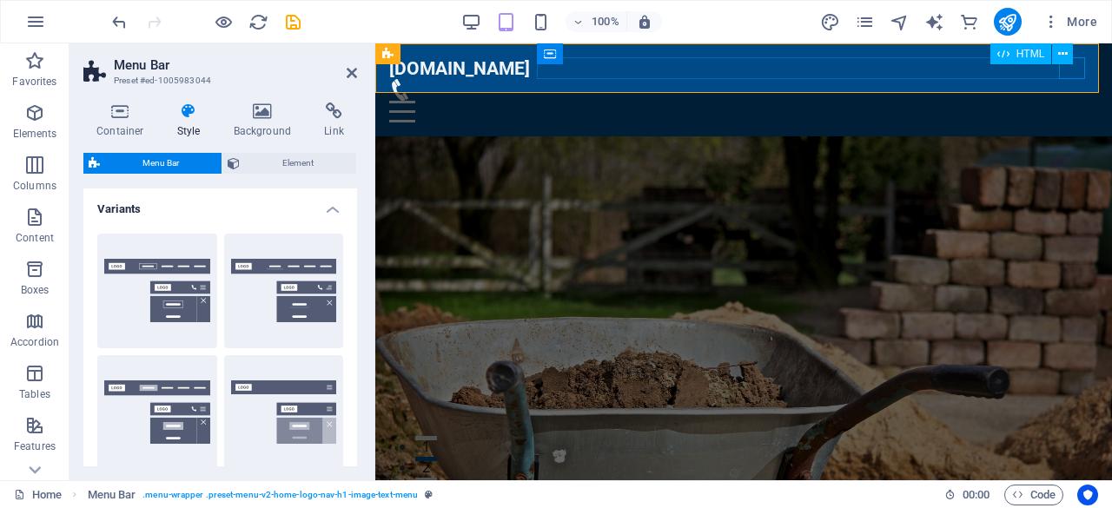
click at [1082, 101] on div at bounding box center [743, 112] width 709 height 22
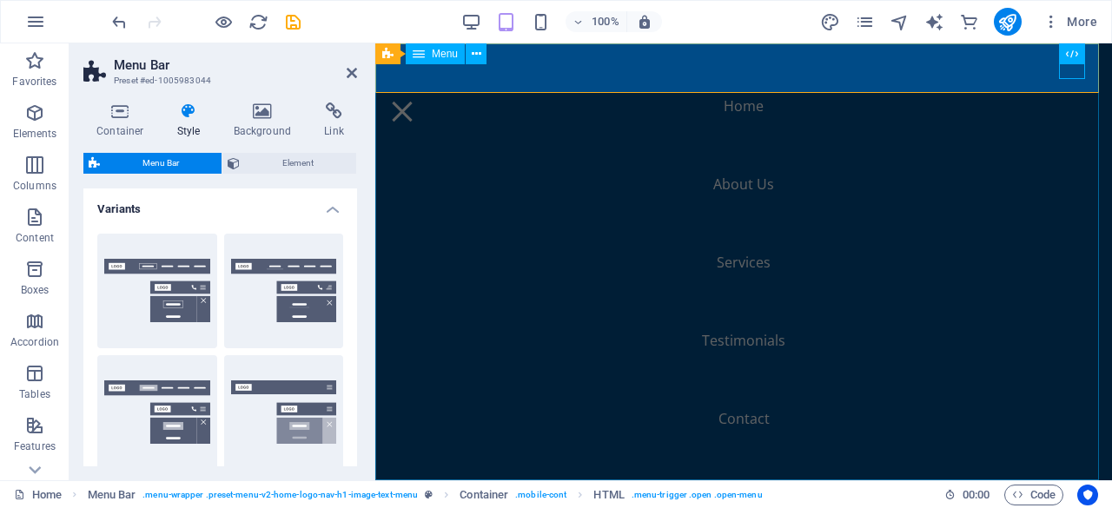
click at [735, 419] on nav "Home About Us Services Testimonials Contact" at bounding box center [743, 261] width 737 height 437
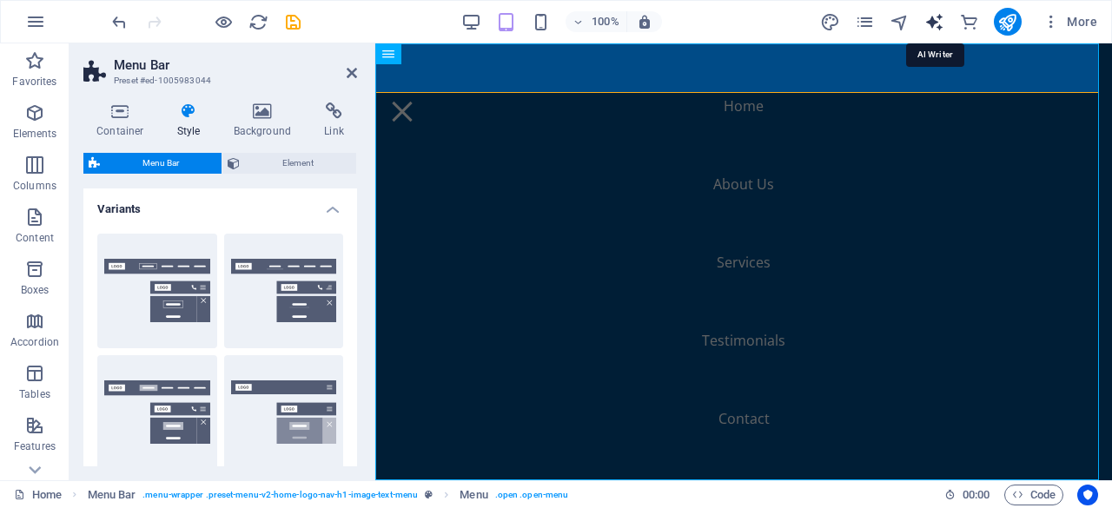
click at [937, 23] on icon "text_generator" at bounding box center [934, 22] width 20 height 20
select select "English"
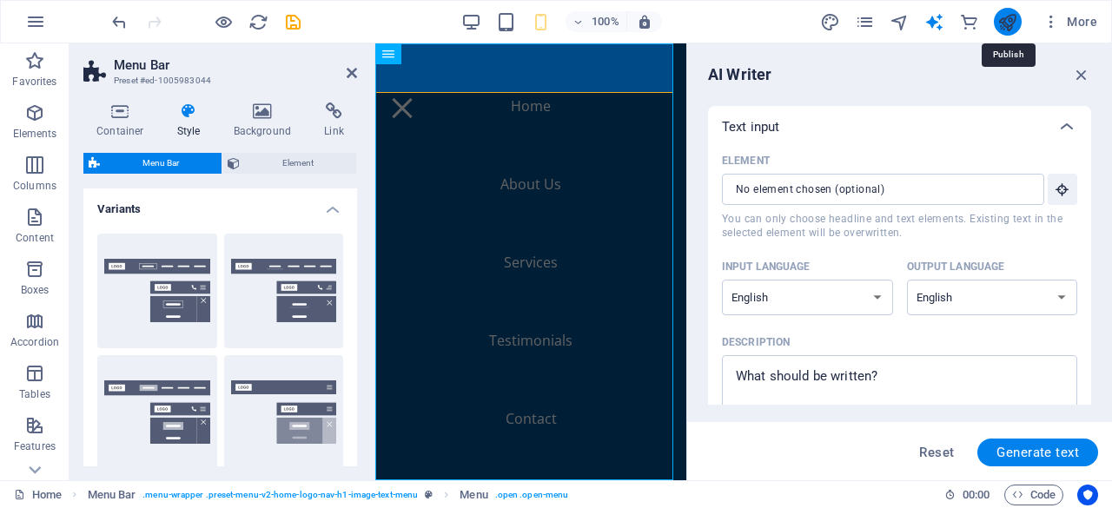
click at [1015, 18] on icon "publish" at bounding box center [1007, 22] width 20 height 20
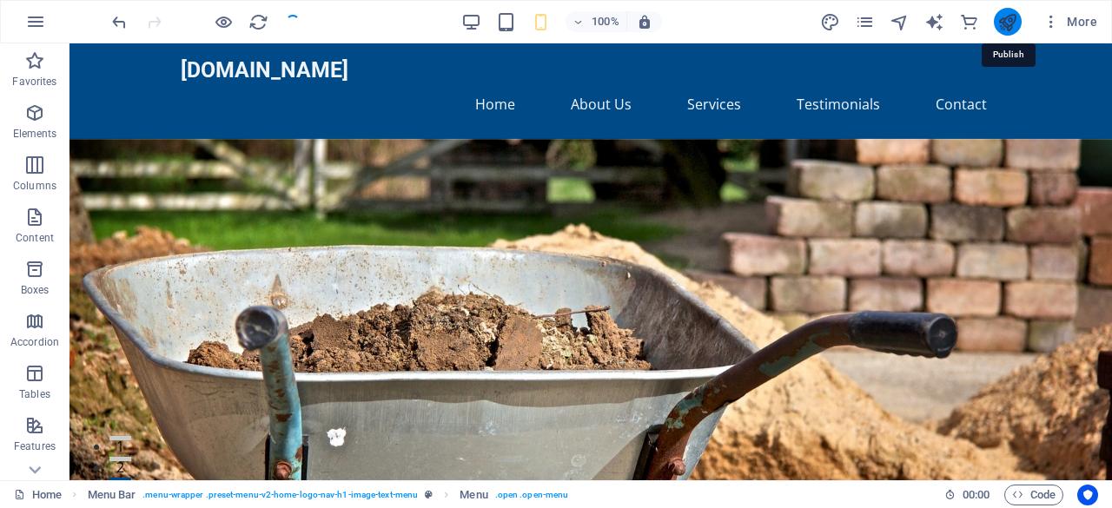
checkbox input "false"
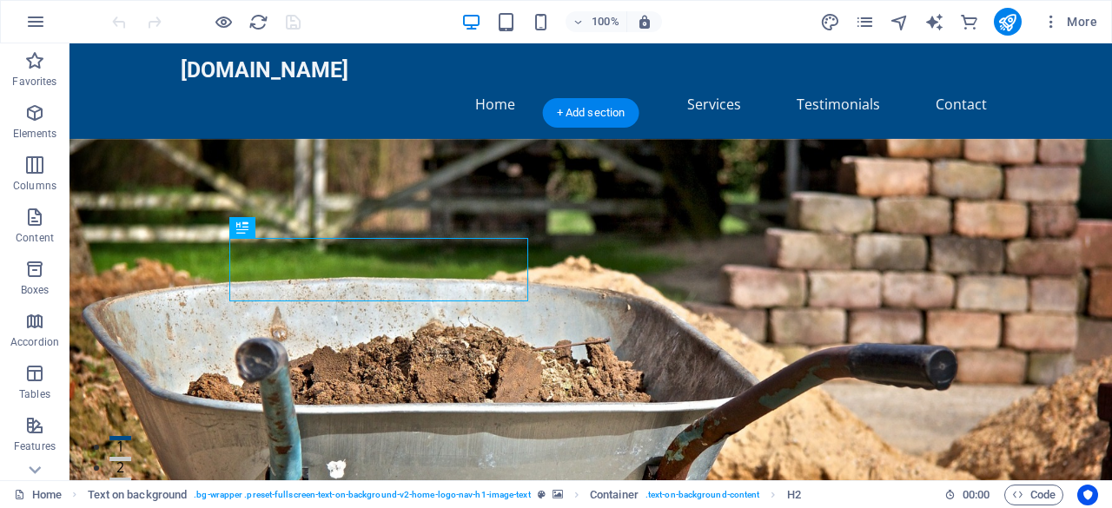
click at [690, 211] on figure at bounding box center [591, 375] width 1043 height 473
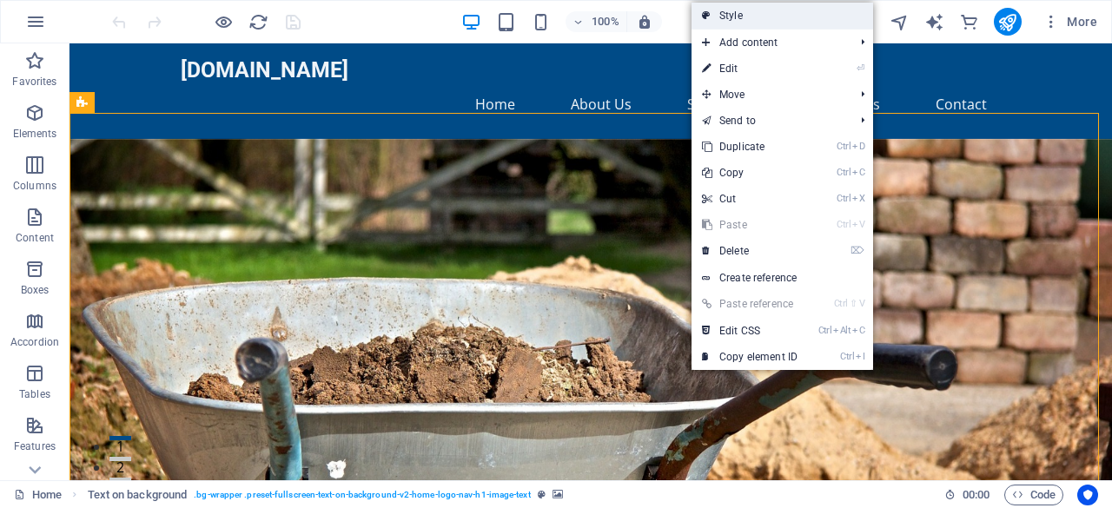
click at [725, 15] on link "Style" at bounding box center [783, 16] width 182 height 26
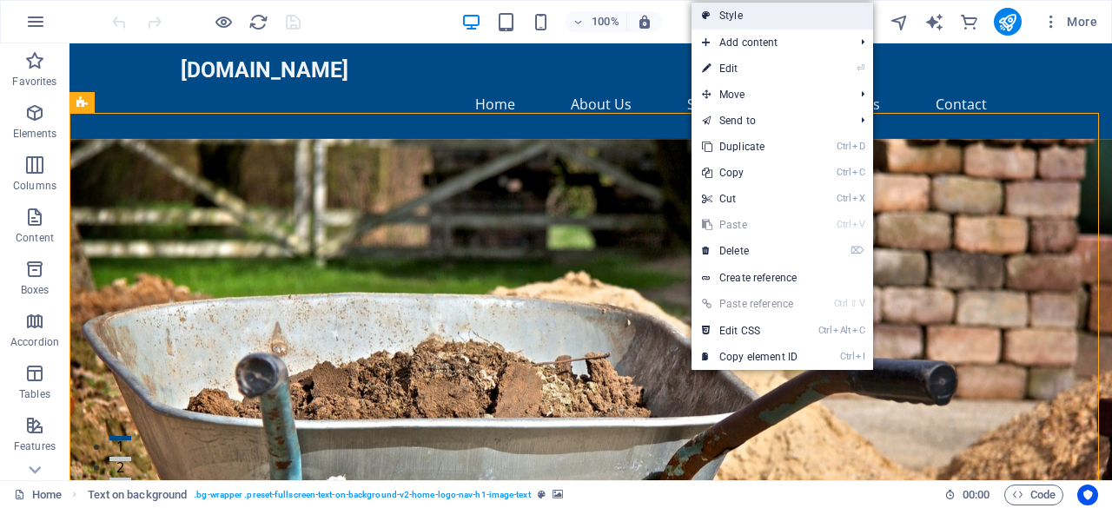
select select "%"
select select "rem"
select select "px"
select select "preset-fullscreen-text-on-background-v2-home-logo-nav-h1-image-text"
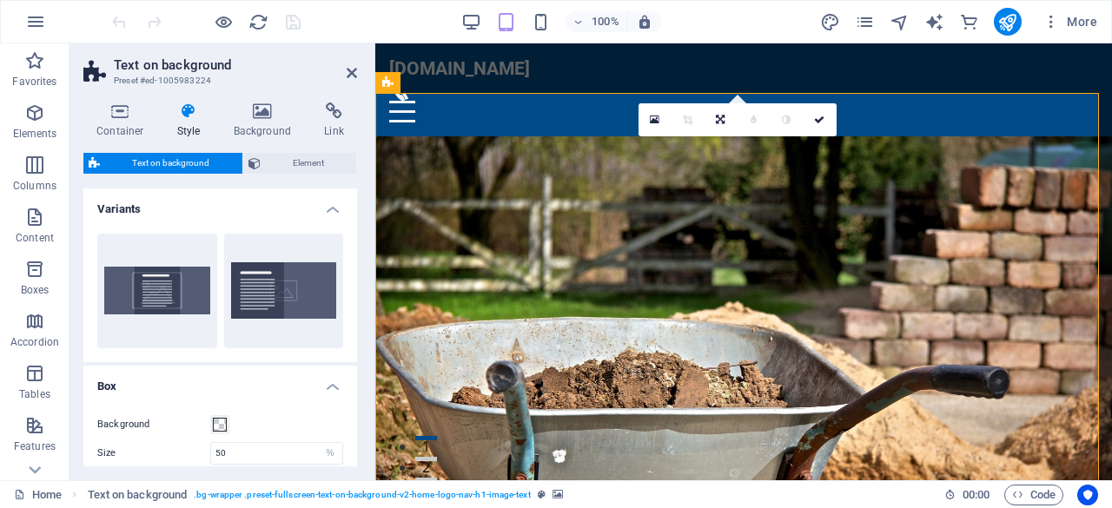
click at [906, 249] on figure at bounding box center [743, 388] width 737 height 504
click at [266, 118] on icon at bounding box center [263, 111] width 84 height 17
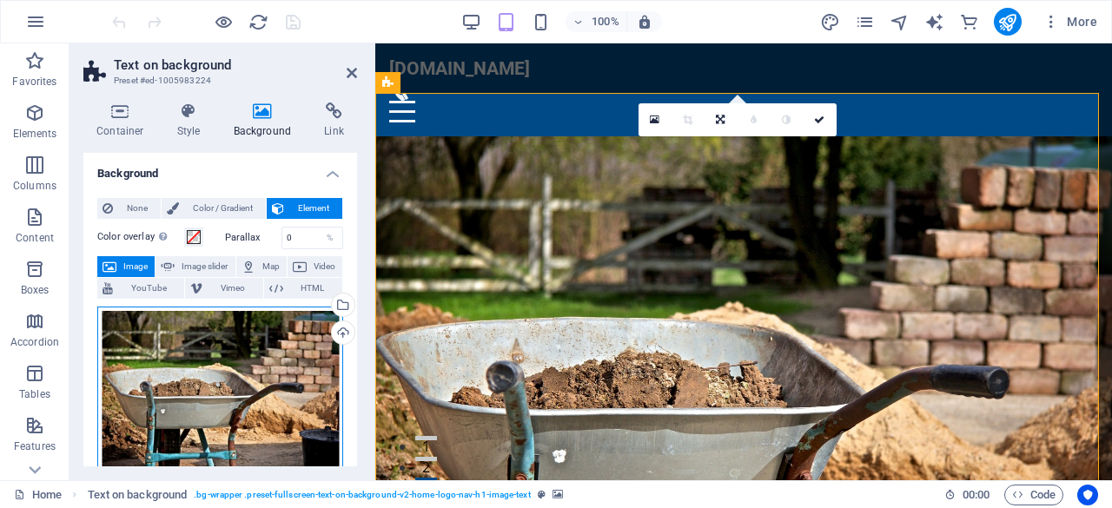
click at [274, 385] on div "Drag files here, click to choose files or select files from Files or our free s…" at bounding box center [220, 390] width 246 height 167
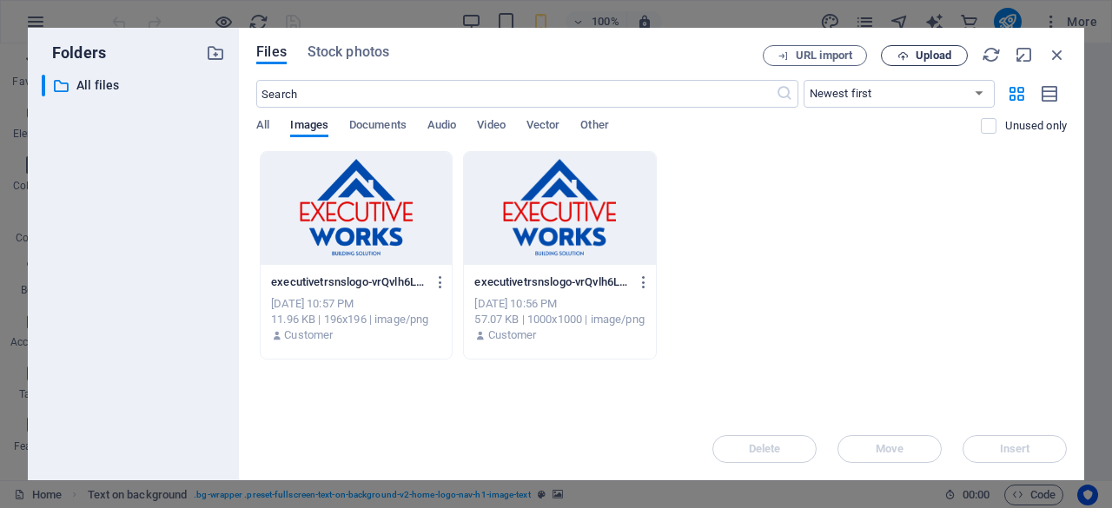
click at [929, 57] on span "Upload" at bounding box center [934, 55] width 36 height 10
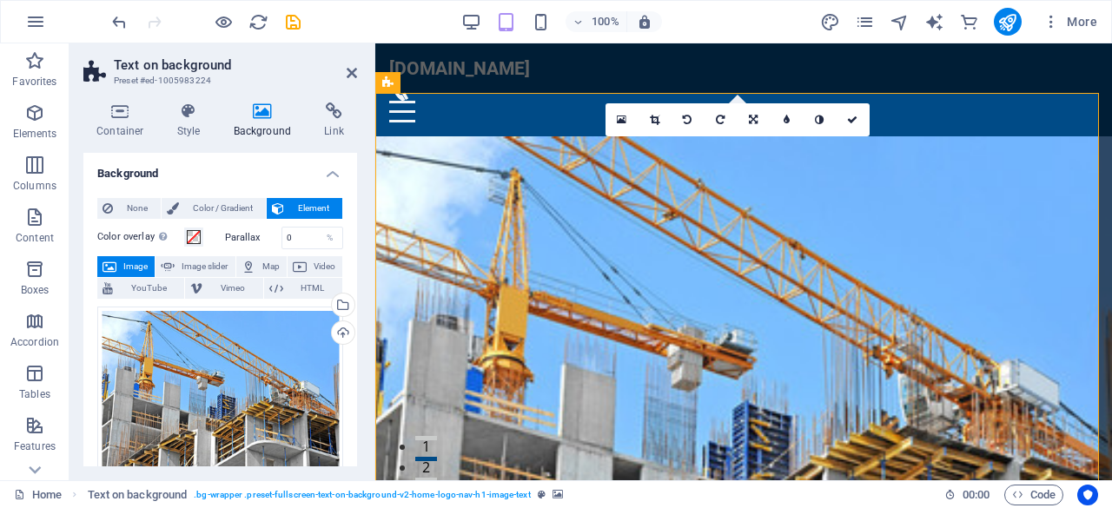
click at [956, 348] on figure at bounding box center [743, 388] width 737 height 504
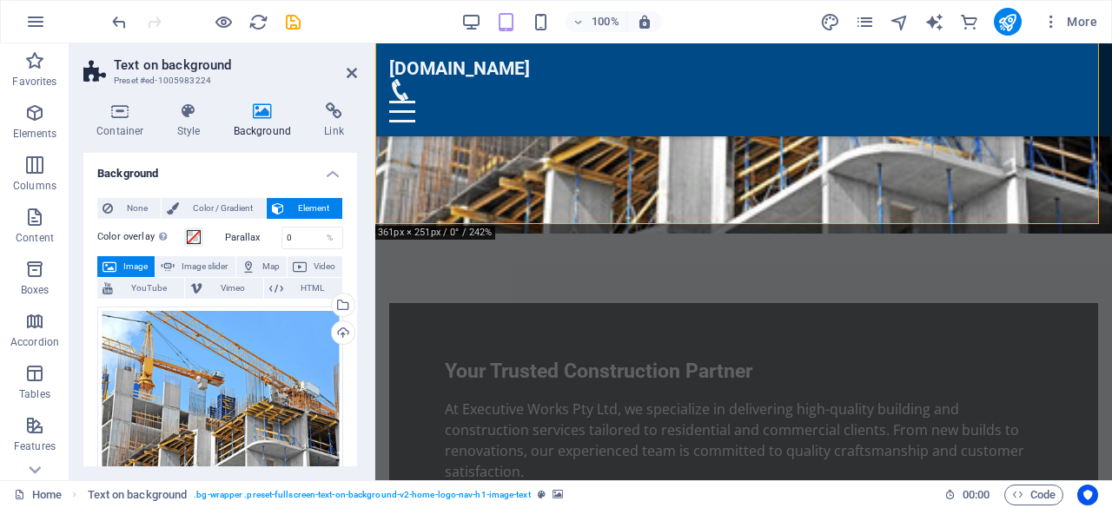
scroll to position [372, 0]
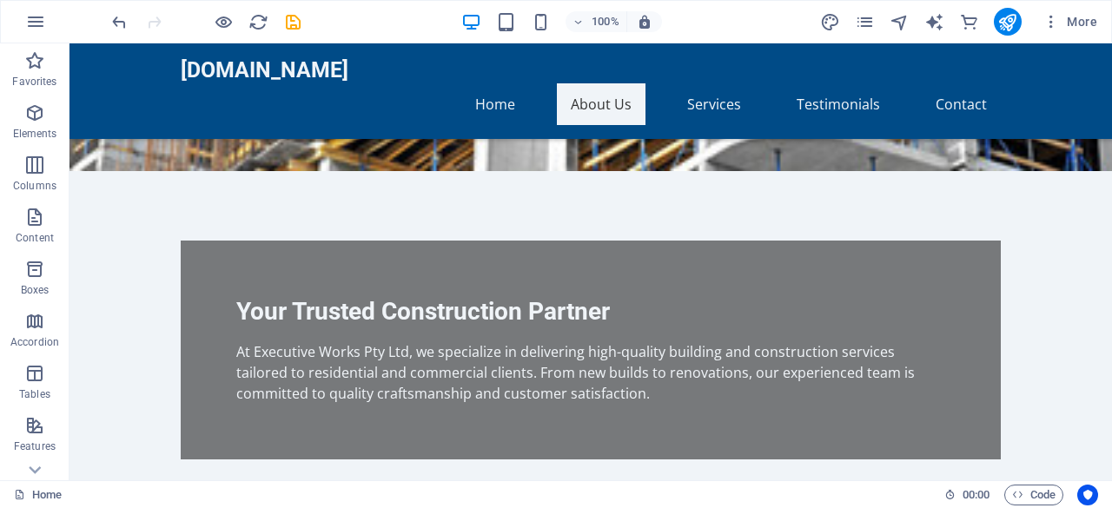
scroll to position [489, 0]
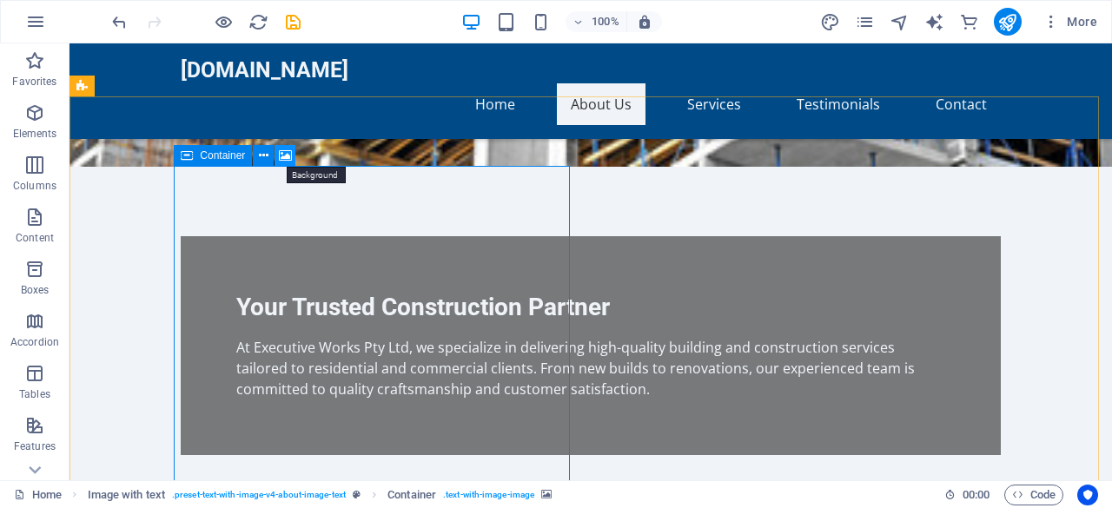
click at [287, 156] on icon at bounding box center [285, 156] width 13 height 18
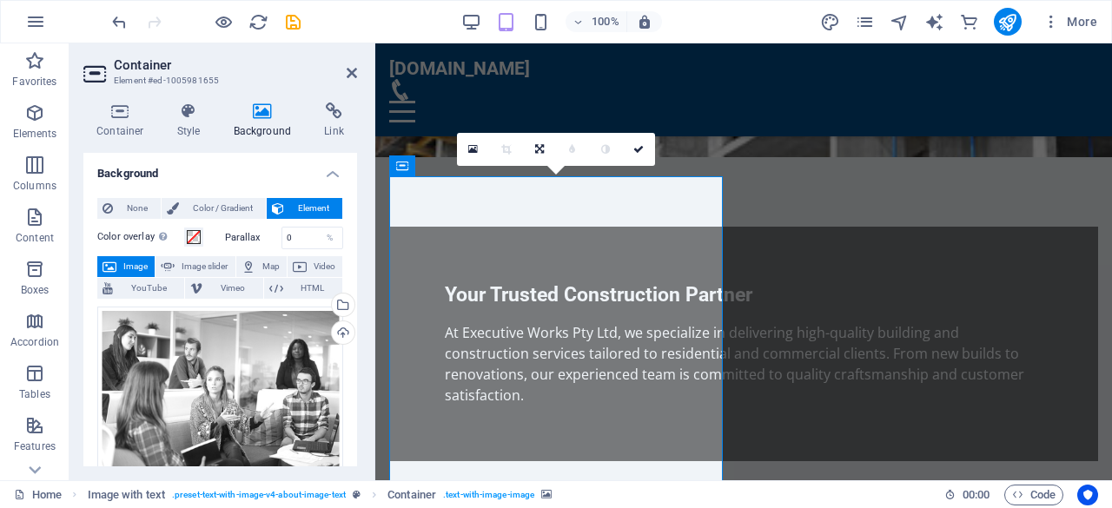
click at [127, 267] on span "Image" at bounding box center [136, 266] width 28 height 21
click at [136, 266] on span "Image" at bounding box center [136, 266] width 28 height 21
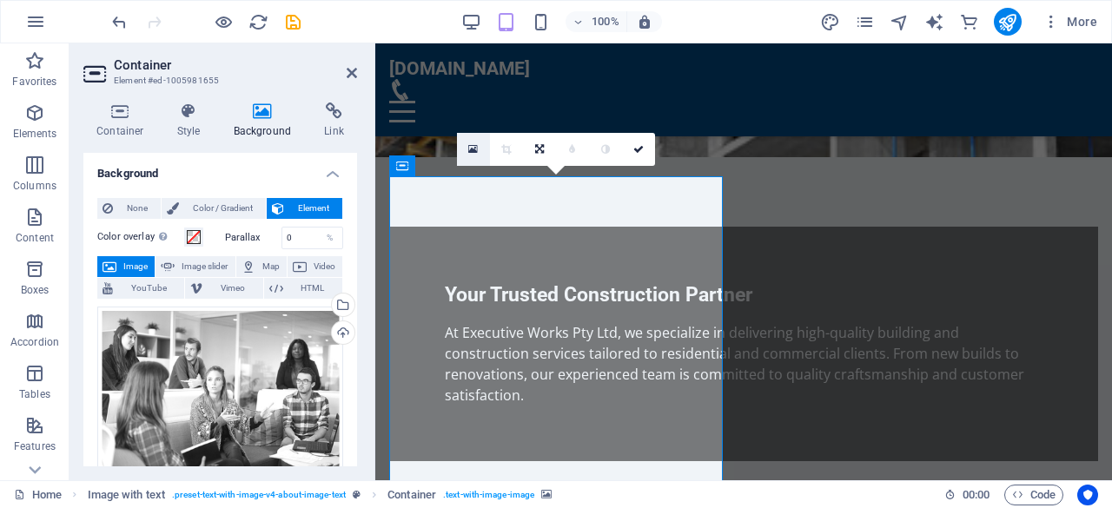
click at [474, 151] on icon at bounding box center [473, 149] width 10 height 12
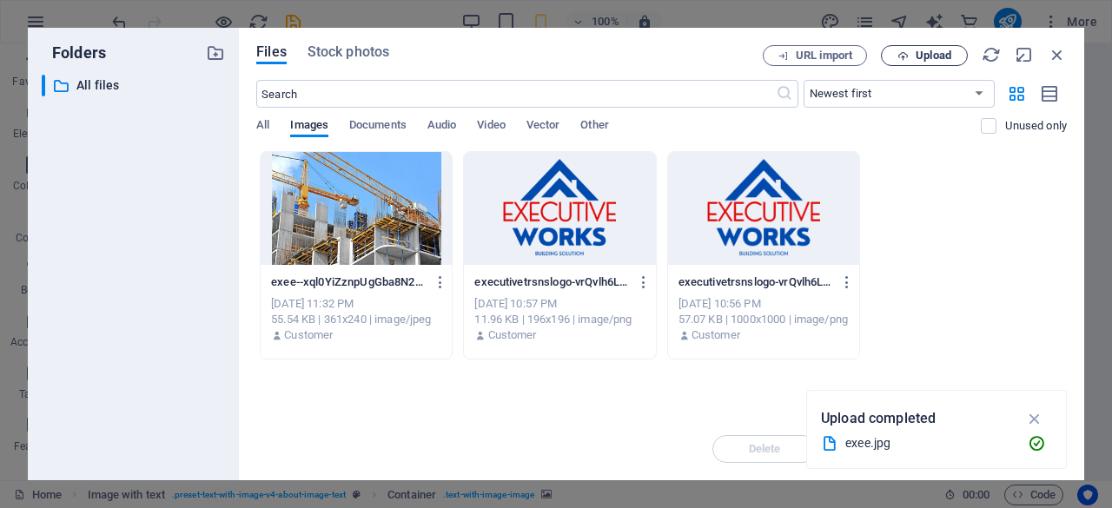
click at [931, 55] on span "Upload" at bounding box center [934, 55] width 36 height 10
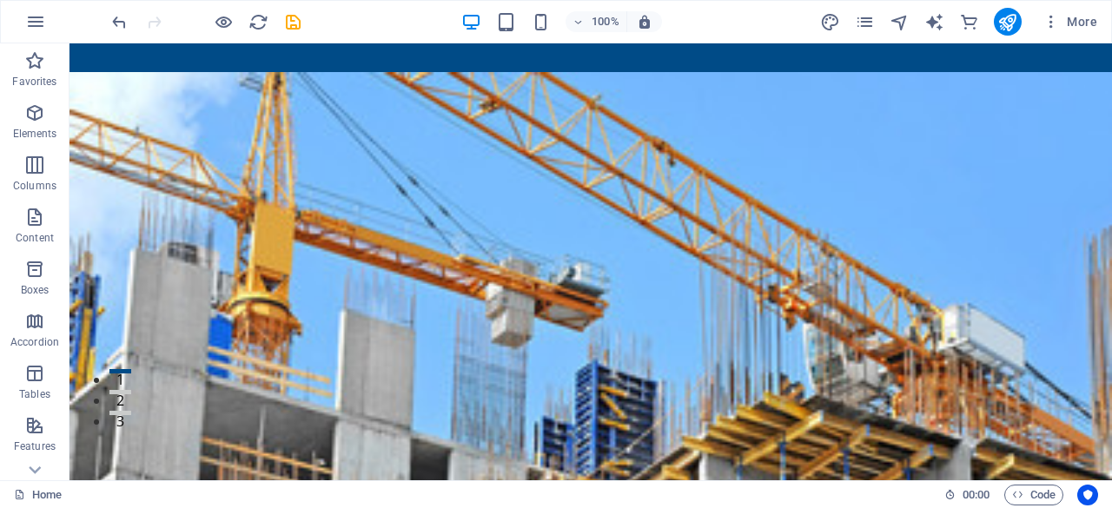
scroll to position [0, 0]
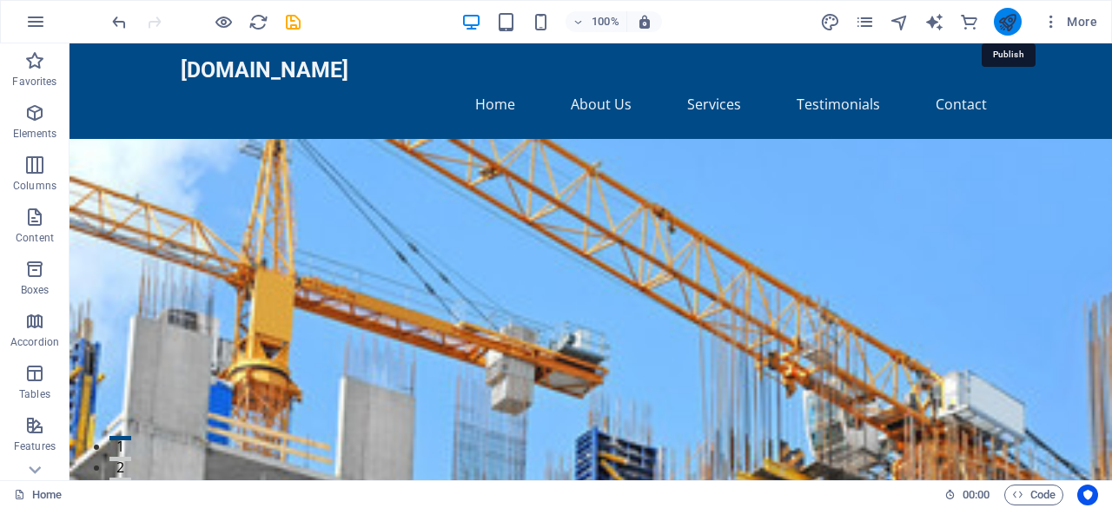
click at [1008, 23] on icon "publish" at bounding box center [1007, 22] width 20 height 20
checkbox input "false"
